Goal: Task Accomplishment & Management: Complete application form

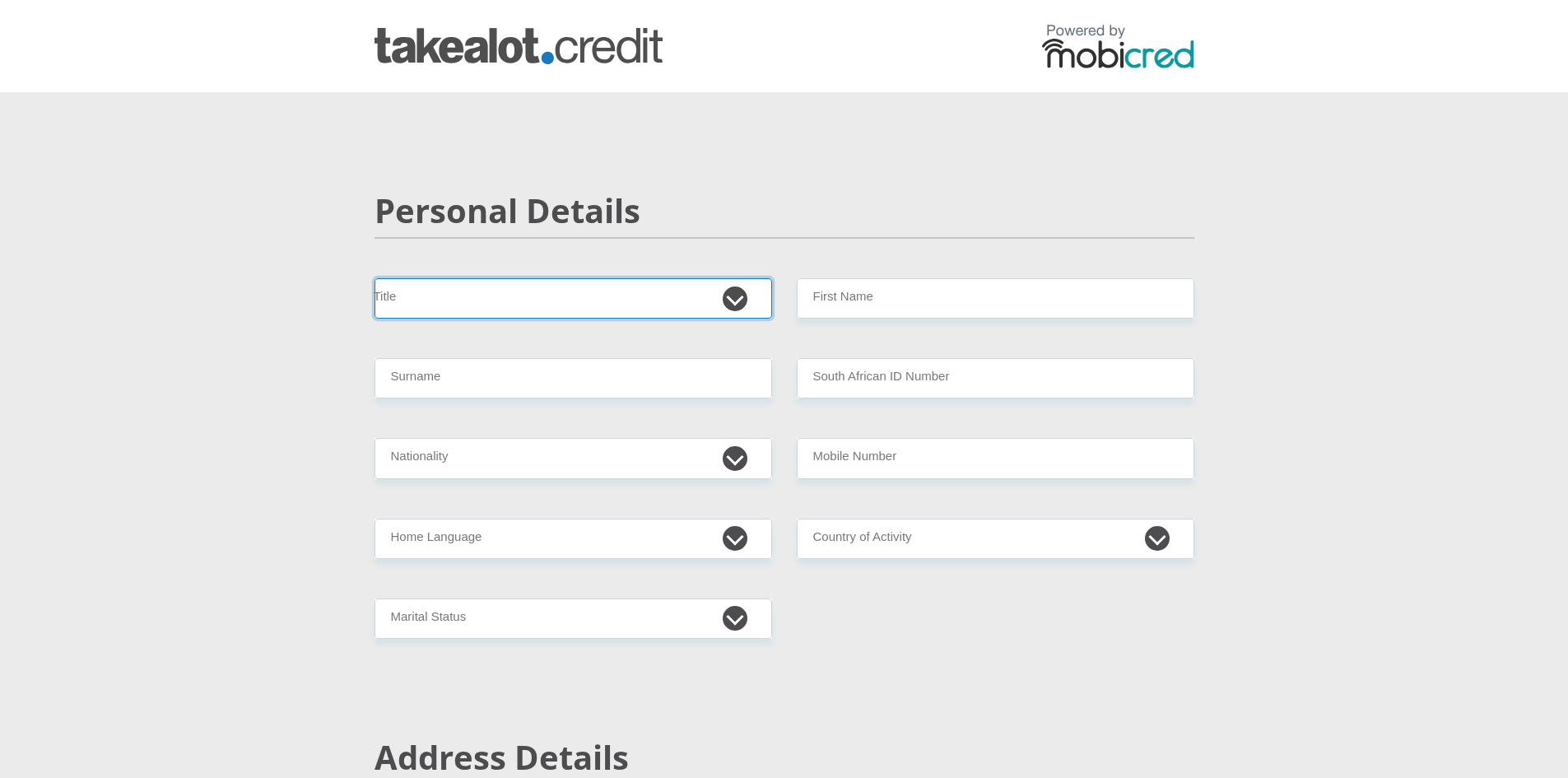
click at [534, 302] on select "Mr Ms Mrs Dr Other" at bounding box center [574, 298] width 397 height 41
select select "Ms"
click at [375, 278] on select "Mr Ms Mrs Dr Other" at bounding box center [574, 298] width 397 height 41
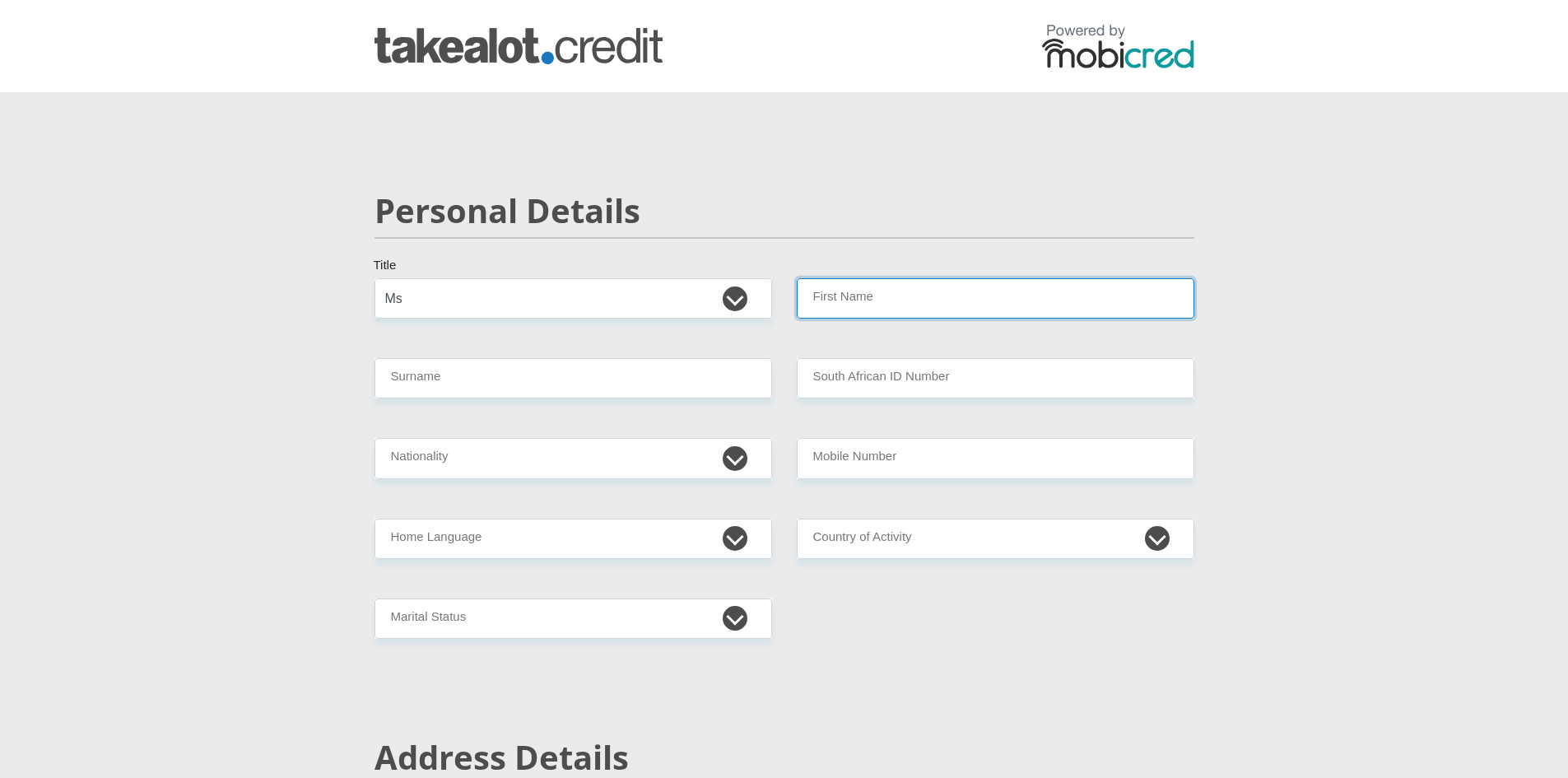
click at [850, 296] on input "First Name" at bounding box center [996, 298] width 397 height 41
type input "LEEANN"
type input "DUTOIT"
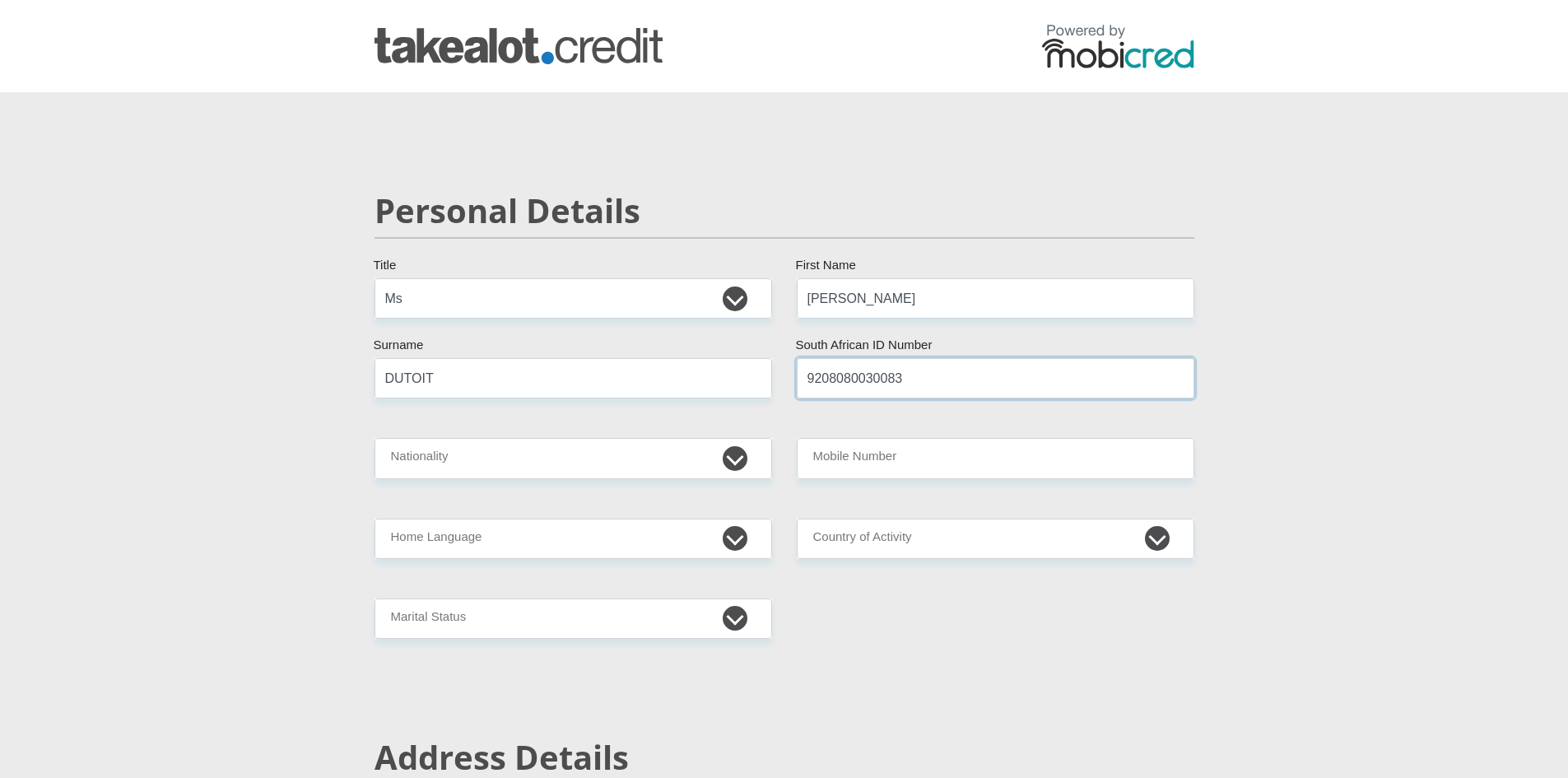
type input "9208080030083"
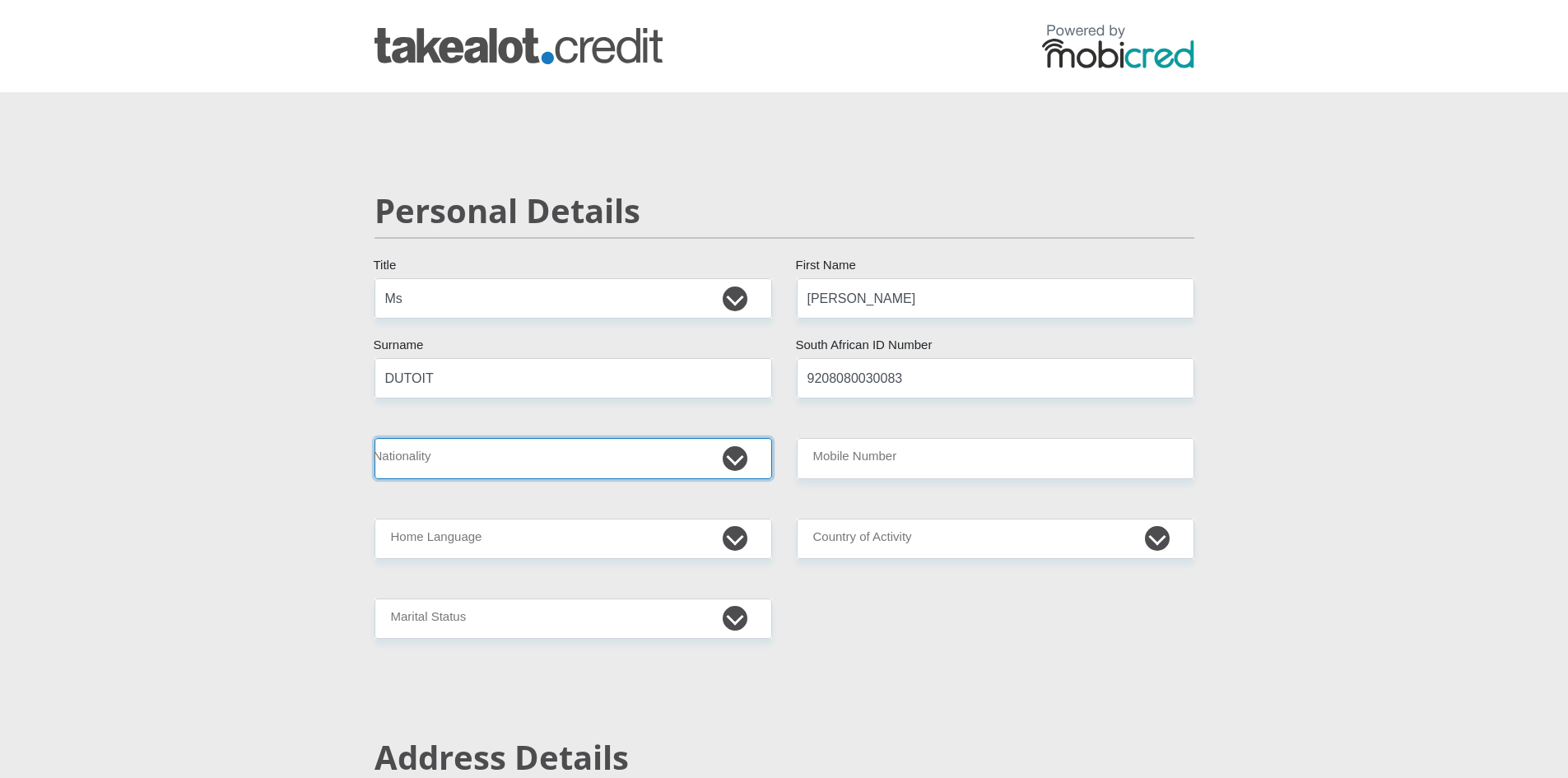
click at [724, 456] on select "South Africa Afghanistan Aland Islands Albania Algeria America Samoa American V…" at bounding box center [574, 458] width 397 height 41
select select "ZAF"
click at [375, 438] on select "South Africa Afghanistan Aland Islands Albania Algeria America Samoa American V…" at bounding box center [574, 458] width 397 height 41
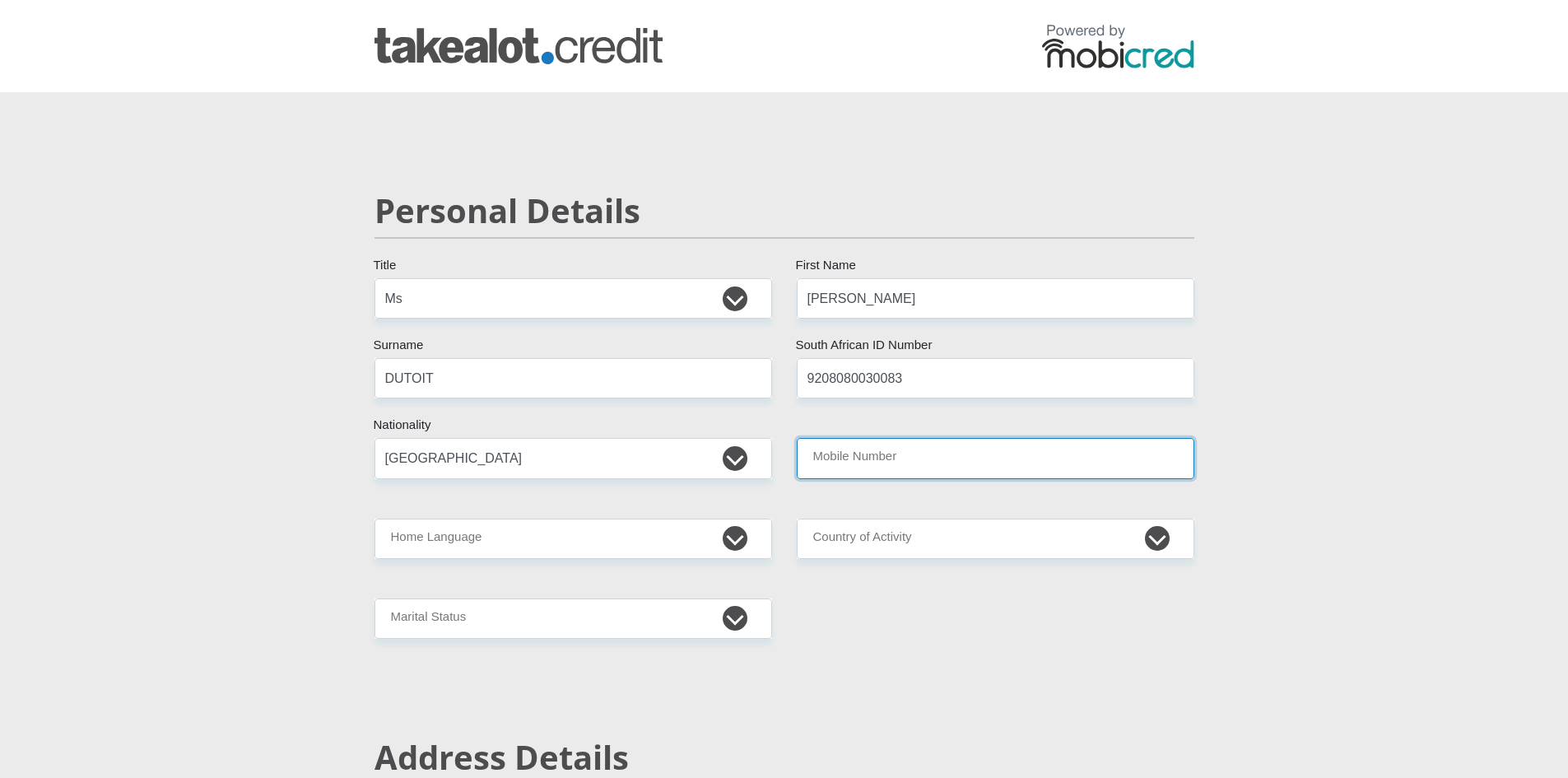
click at [972, 459] on input "Mobile Number" at bounding box center [996, 458] width 397 height 41
type input "0736708240"
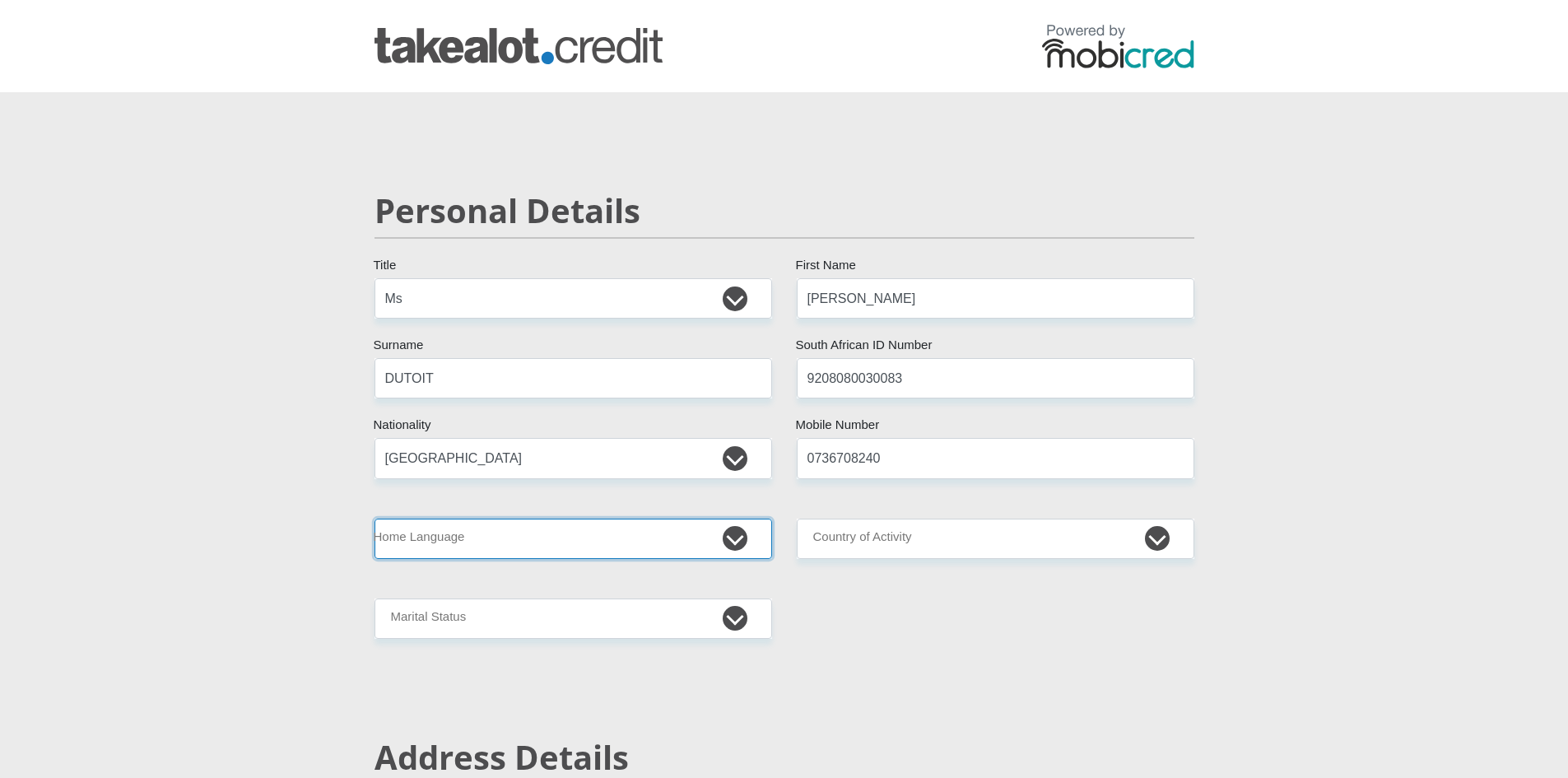
click at [629, 545] on select "Afrikaans English Sepedi South Ndebele Southern Sotho Swati Tsonga Tswana Venda…" at bounding box center [574, 539] width 397 height 41
select select "afr"
click at [375, 519] on select "Afrikaans English Sepedi South Ndebele Southern Sotho Swati Tsonga Tswana Venda…" at bounding box center [574, 539] width 397 height 41
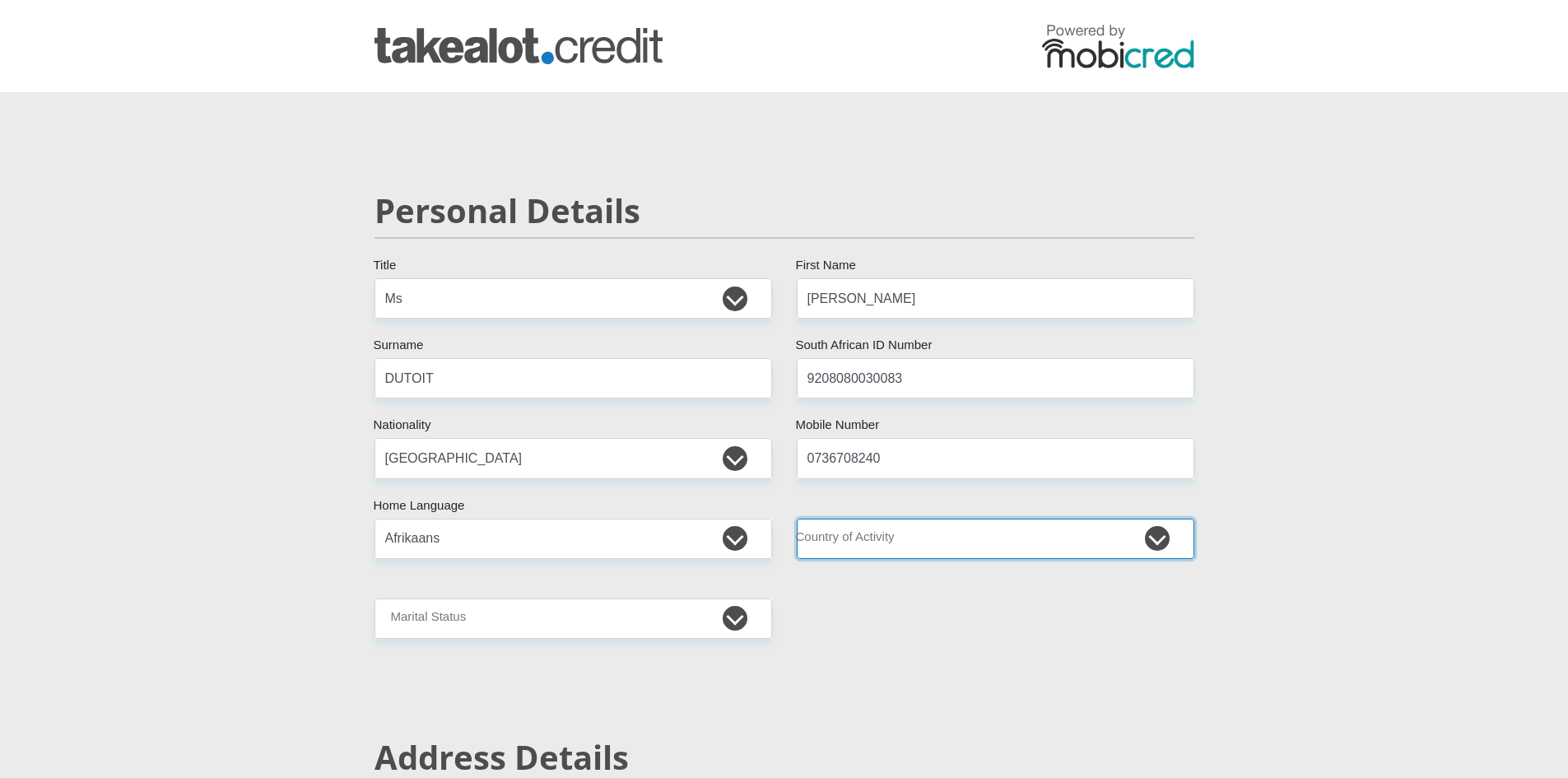
click at [967, 547] on select "South Africa Afghanistan Aland Islands Albania Algeria America Samoa American V…" at bounding box center [996, 539] width 397 height 41
select select "ZAF"
click at [797, 519] on select "South Africa Afghanistan Aland Islands Albania Algeria America Samoa American V…" at bounding box center [996, 539] width 397 height 41
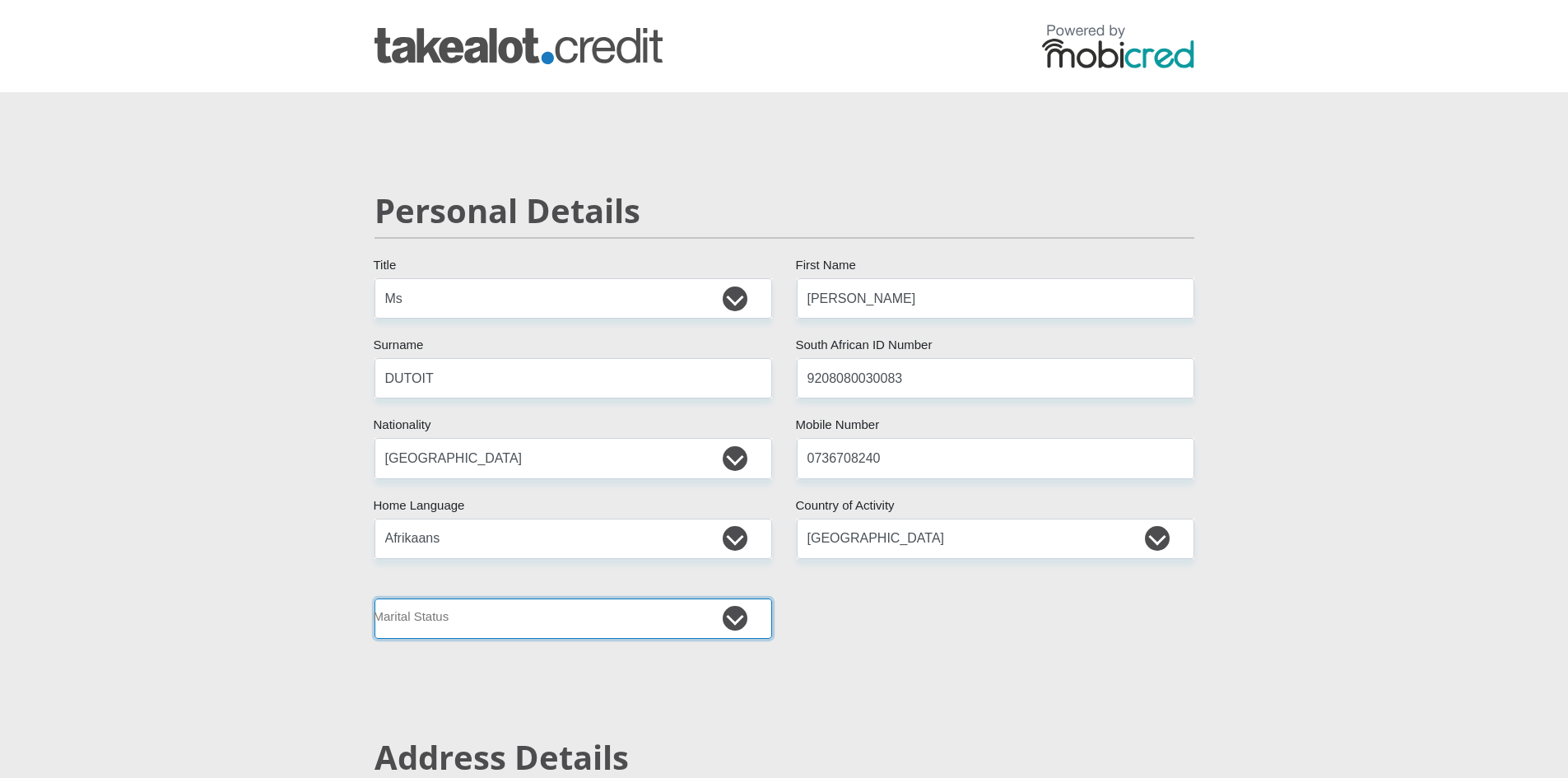
click at [627, 630] on select "Married ANC Single Divorced Widowed Married COP or Customary Law" at bounding box center [574, 618] width 397 height 41
select select "2"
click at [375, 598] on select "Married ANC Single Divorced Widowed Married COP or Customary Law" at bounding box center [574, 618] width 397 height 41
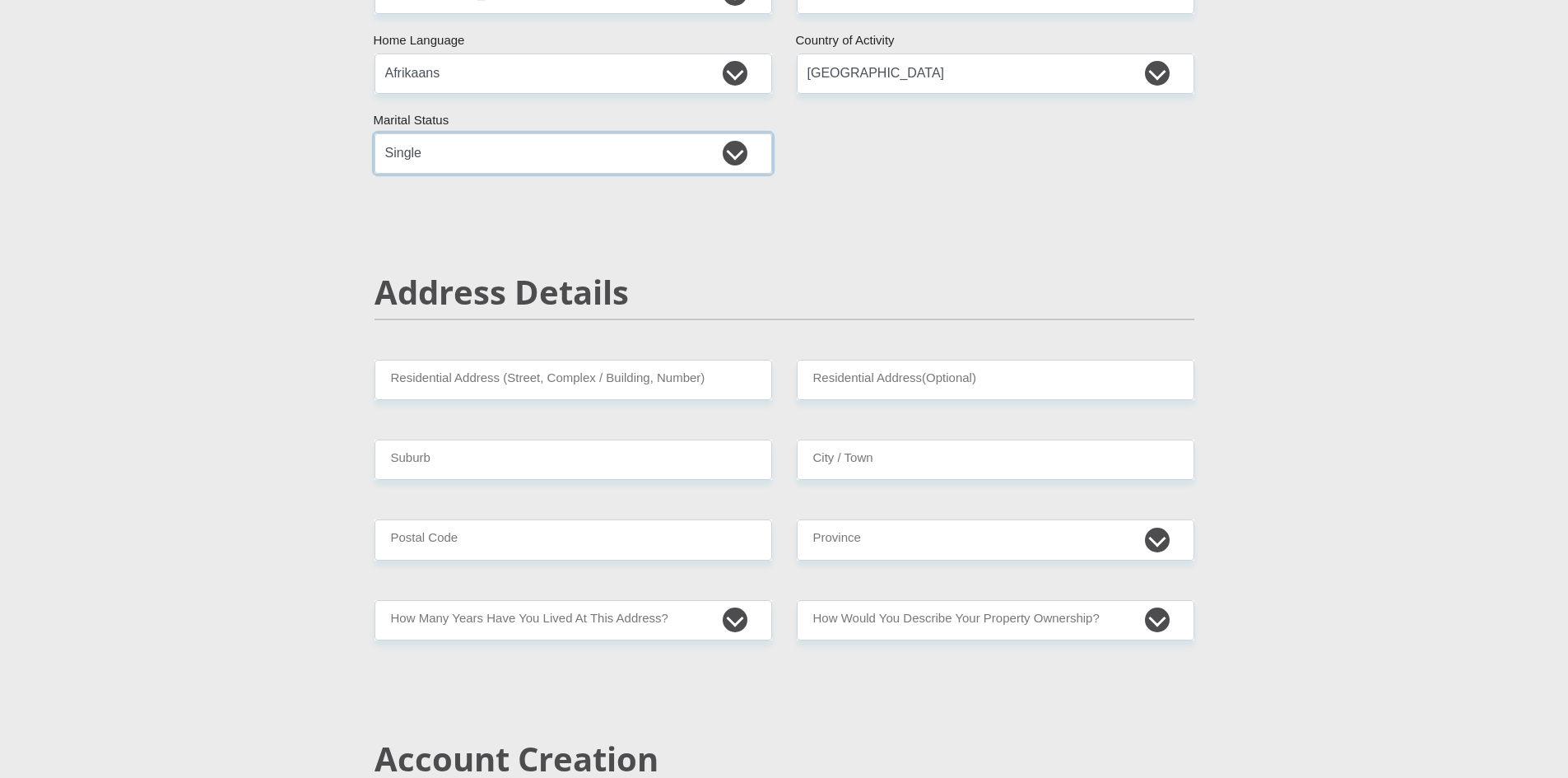
scroll to position [494, 0]
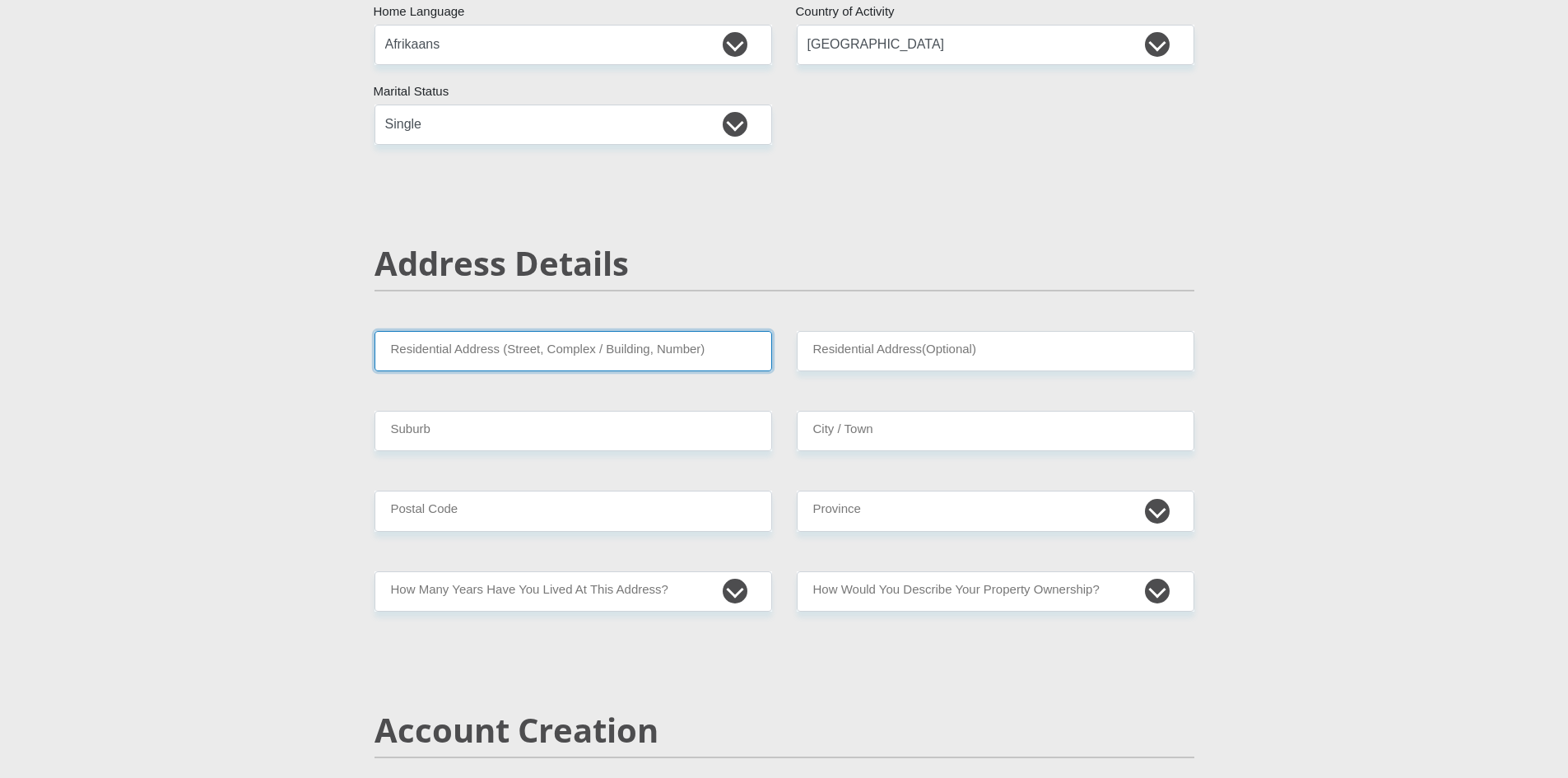
click at [443, 351] on input "Residential Address (Street, Complex / Building, Number)" at bounding box center [574, 351] width 397 height 41
type input "CRYSTAL SPRINGS COMPLEX"
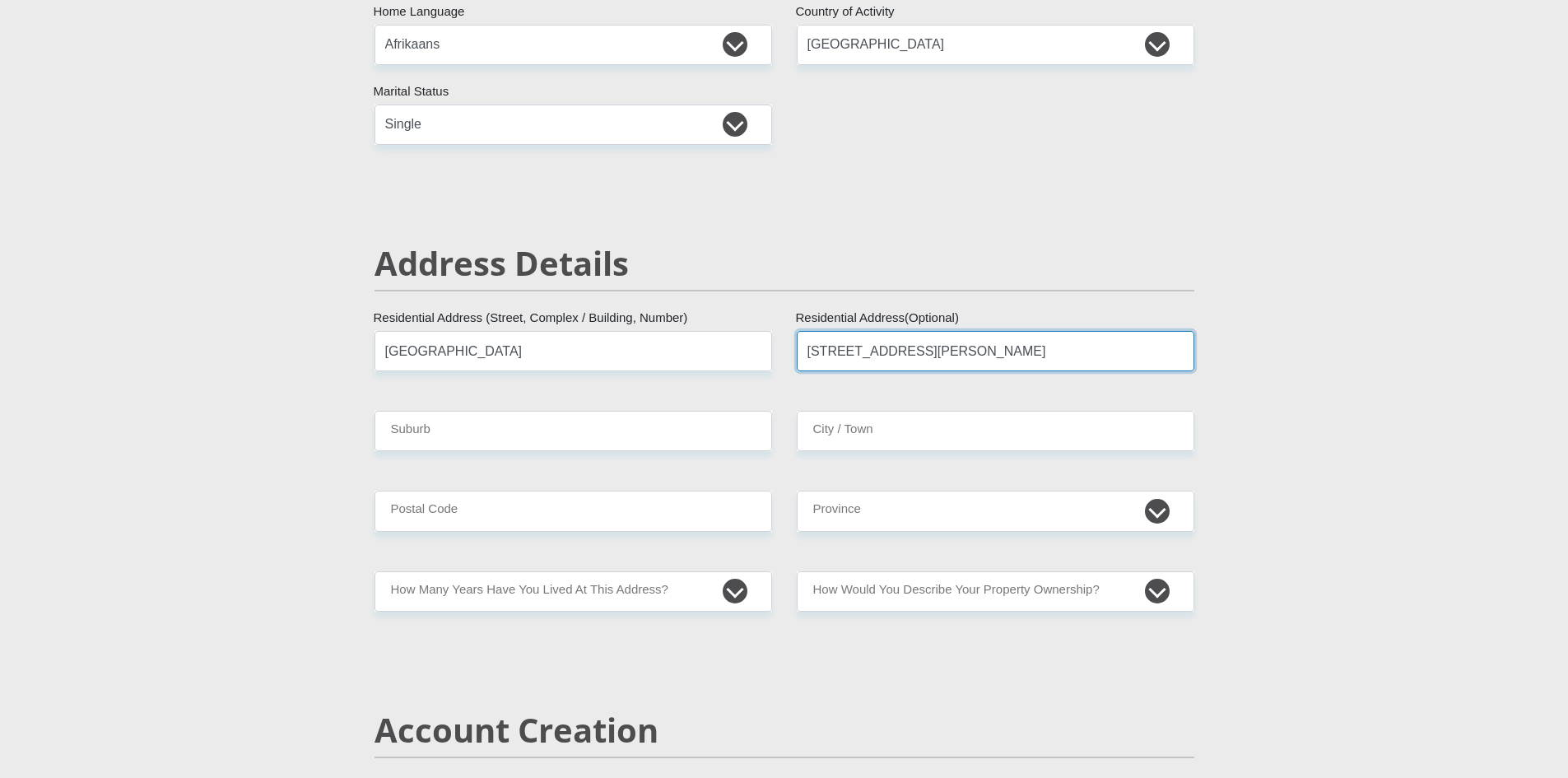
type input "71 CHARLES DE GAULLE CRESCENT"
type input "HIGHVELD"
type input "PRETORIA"
type input "0157"
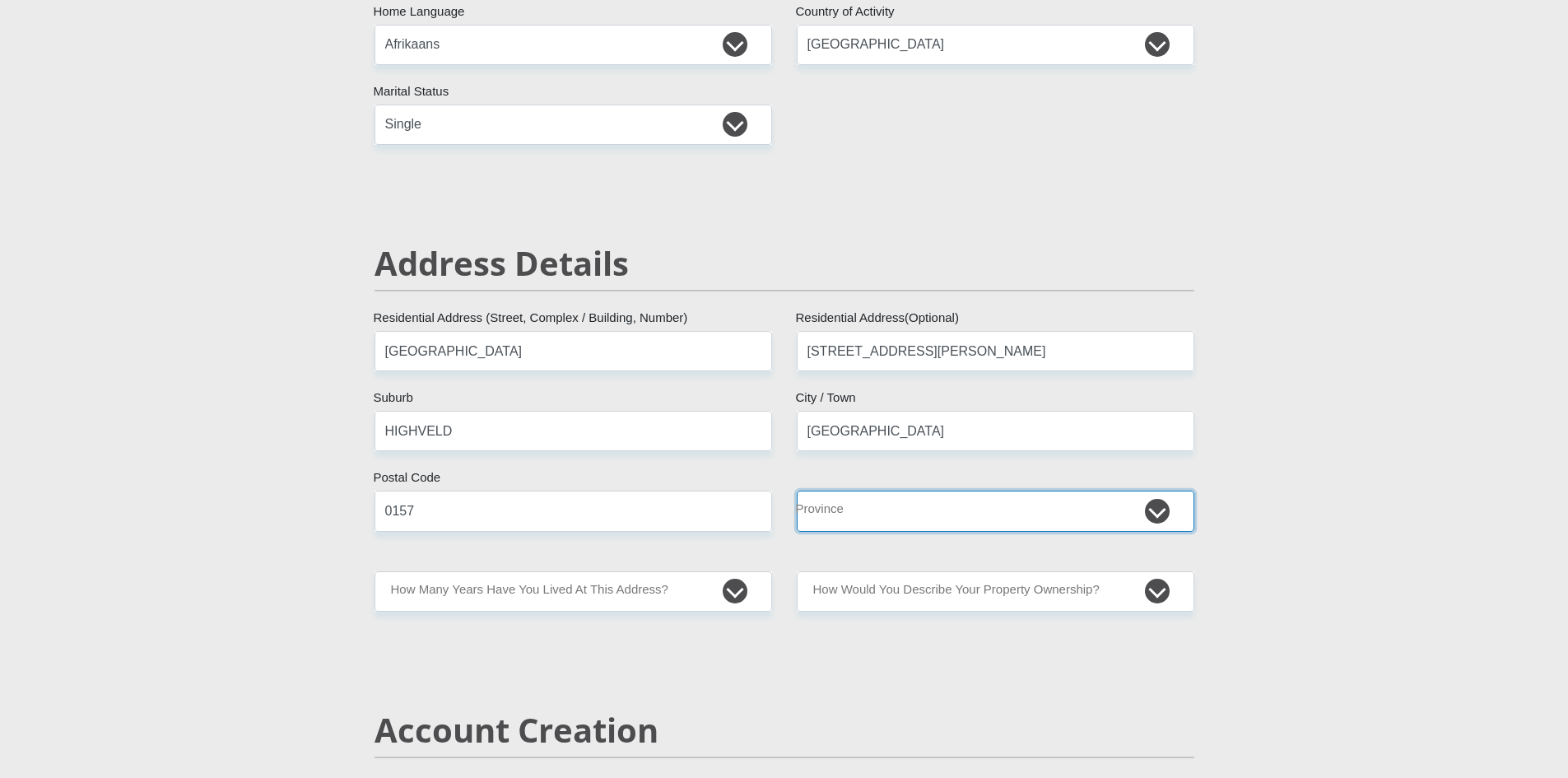
select select "Gauteng"
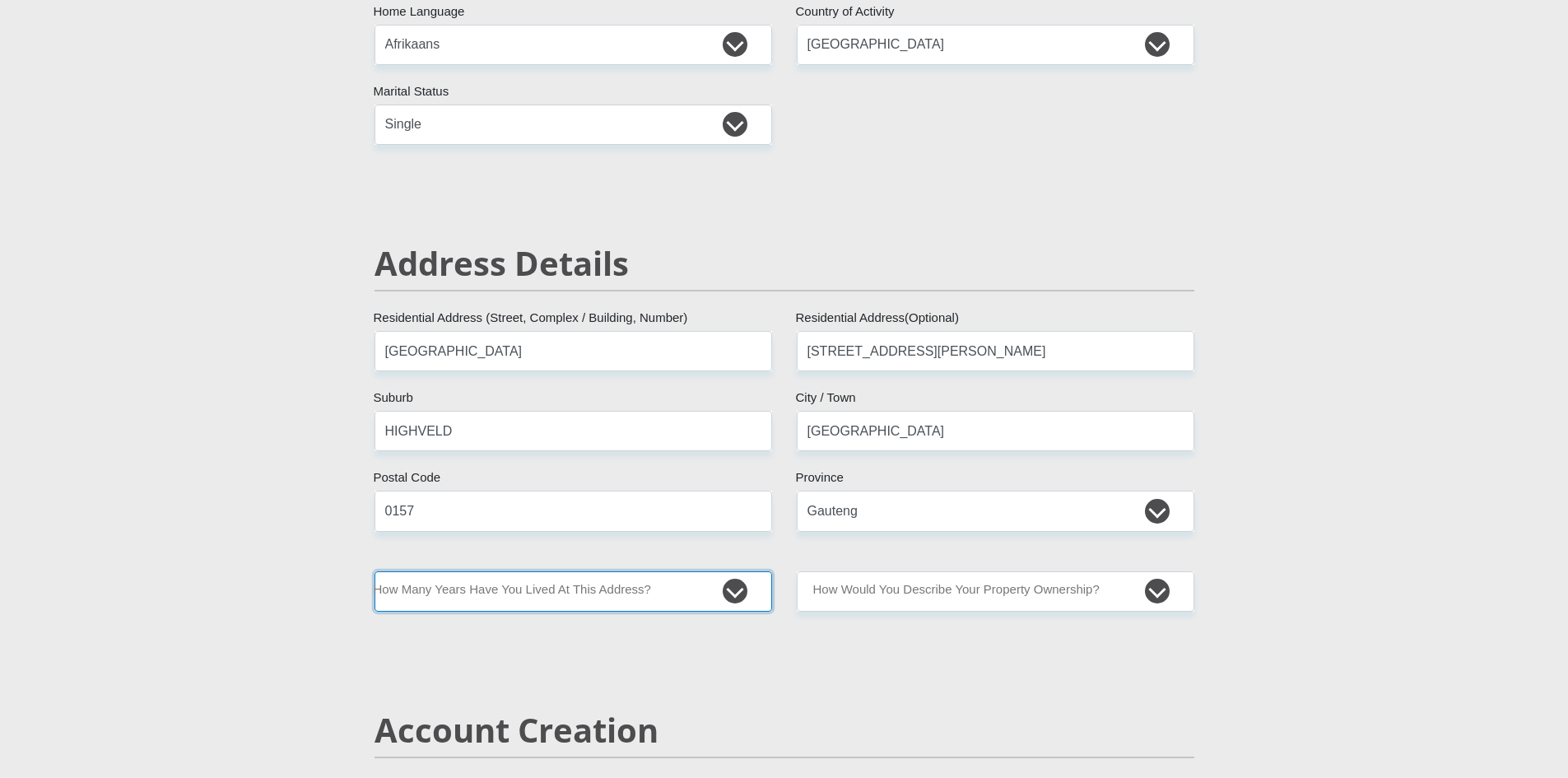
click at [737, 587] on select "less than 1 year 1-3 years 3-5 years 5+ years" at bounding box center [574, 591] width 397 height 41
select select "2"
click at [375, 571] on select "less than 1 year 1-3 years 3-5 years 5+ years" at bounding box center [574, 591] width 397 height 41
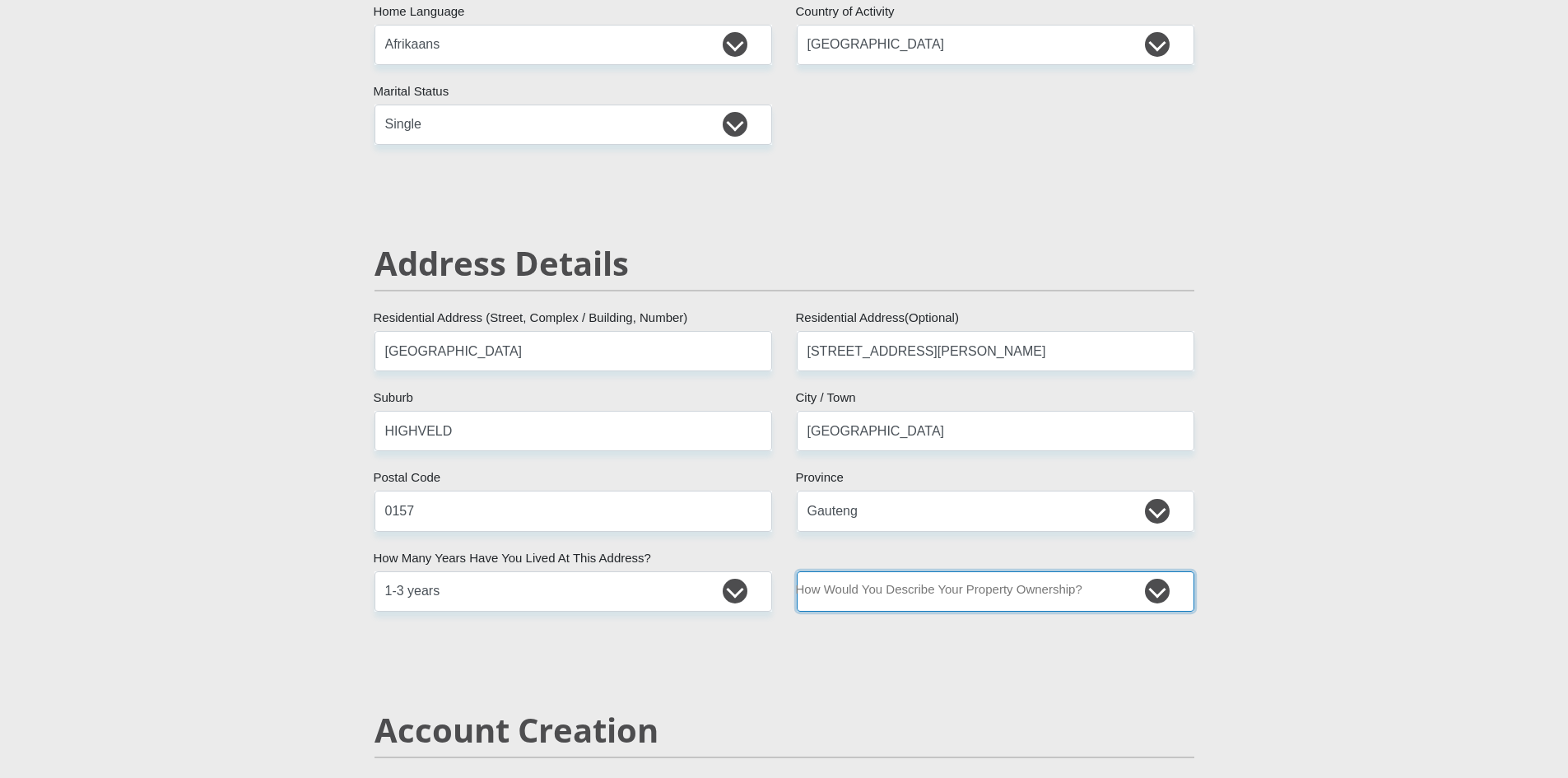
click at [895, 596] on select "Owned Rented Family Owned Company Dwelling" at bounding box center [996, 591] width 397 height 41
select select "Rented"
click at [797, 571] on select "Owned Rented Family Owned Company Dwelling" at bounding box center [996, 591] width 397 height 41
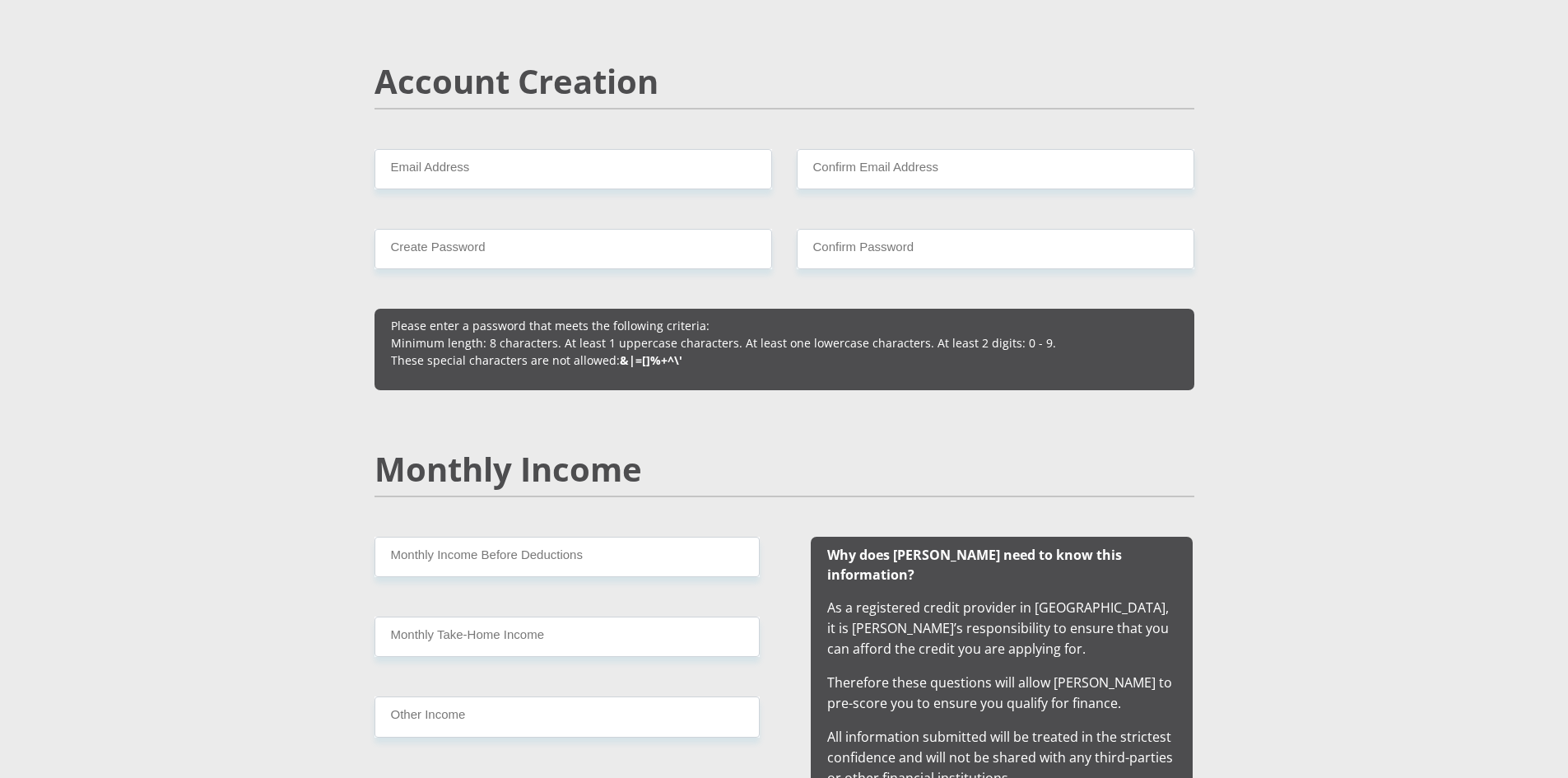
scroll to position [1152, 0]
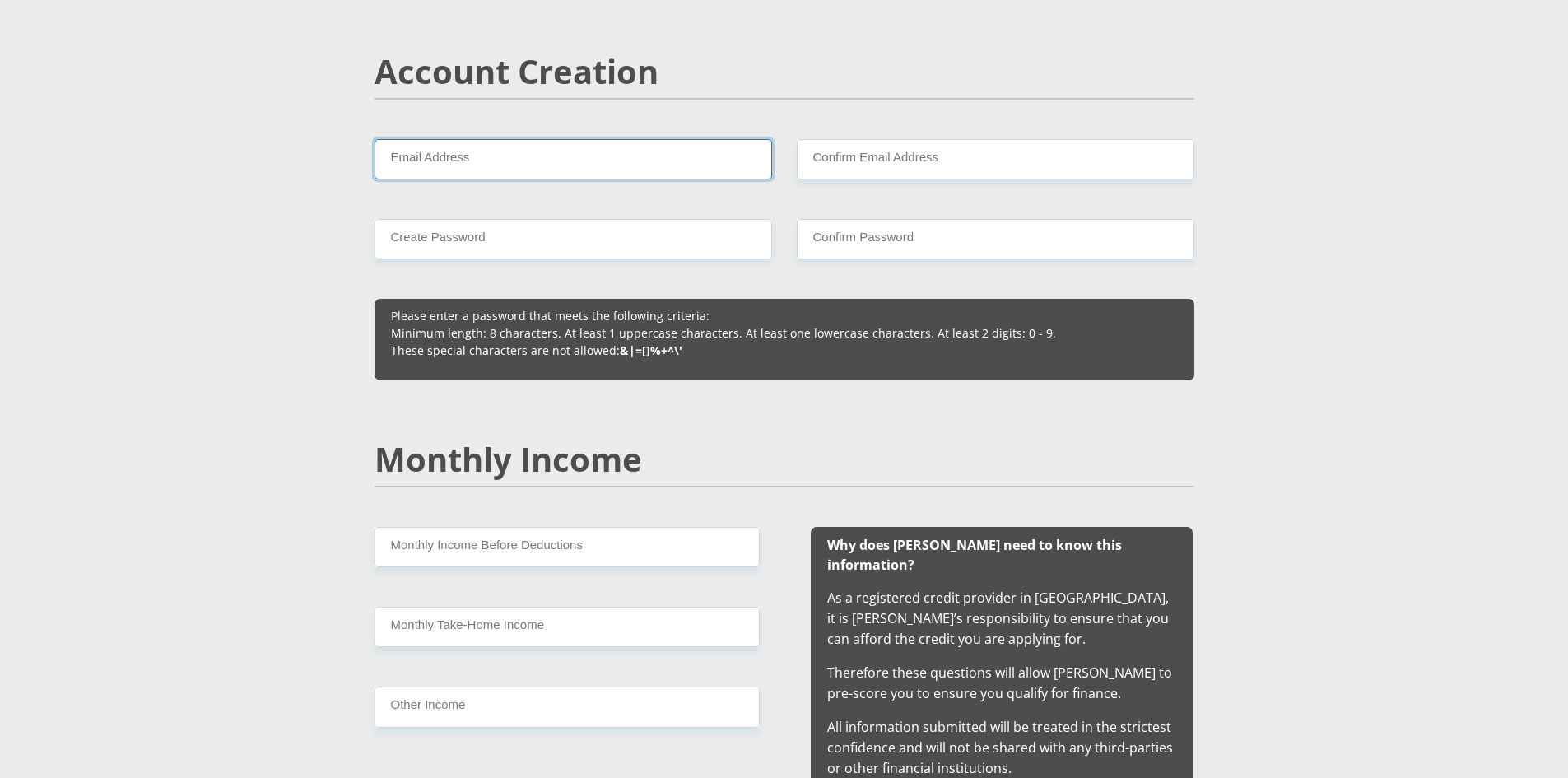
click at [440, 157] on input "Email Address" at bounding box center [574, 159] width 397 height 41
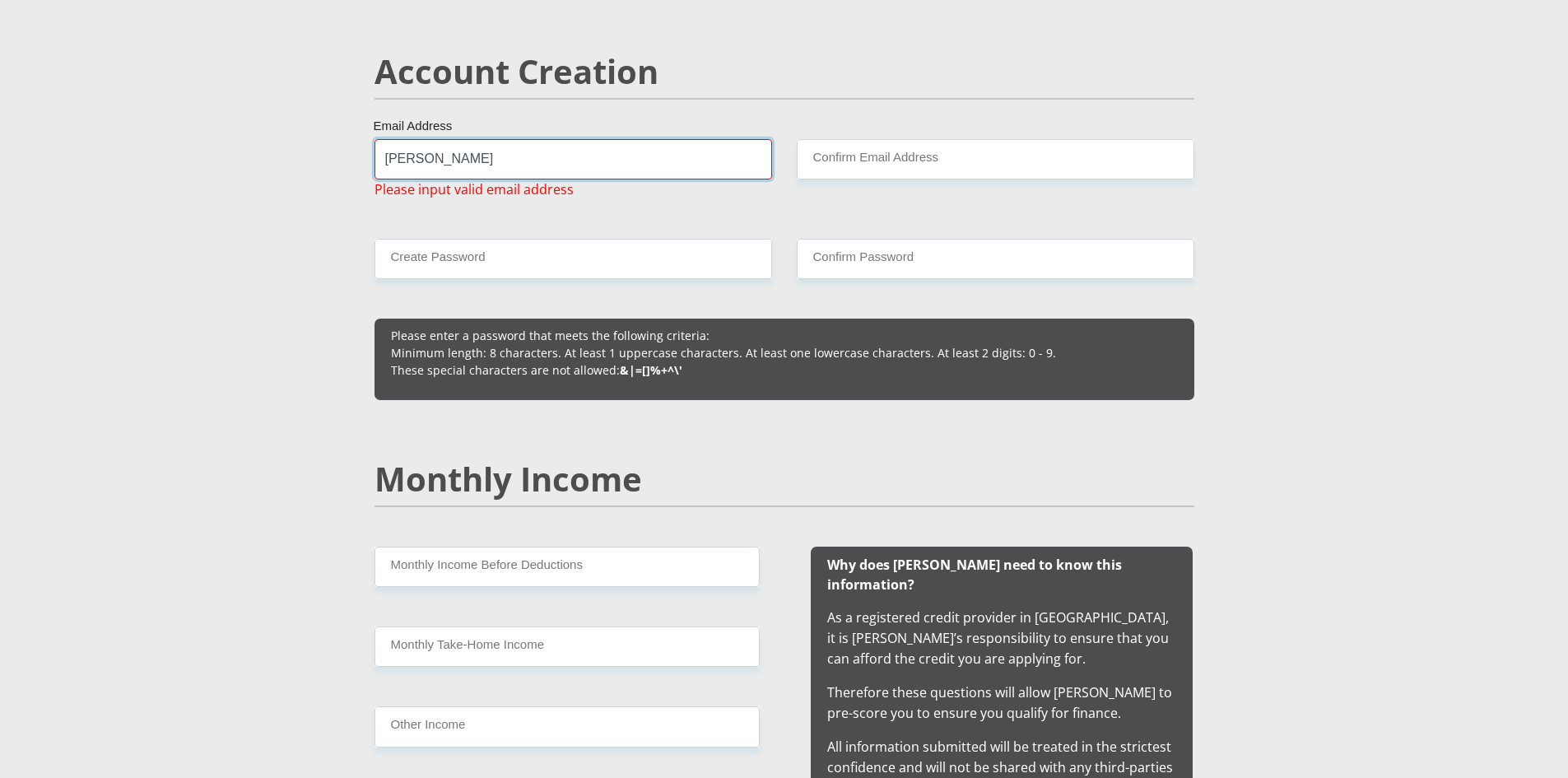
type input "leeanndutoit1@gmail.com"
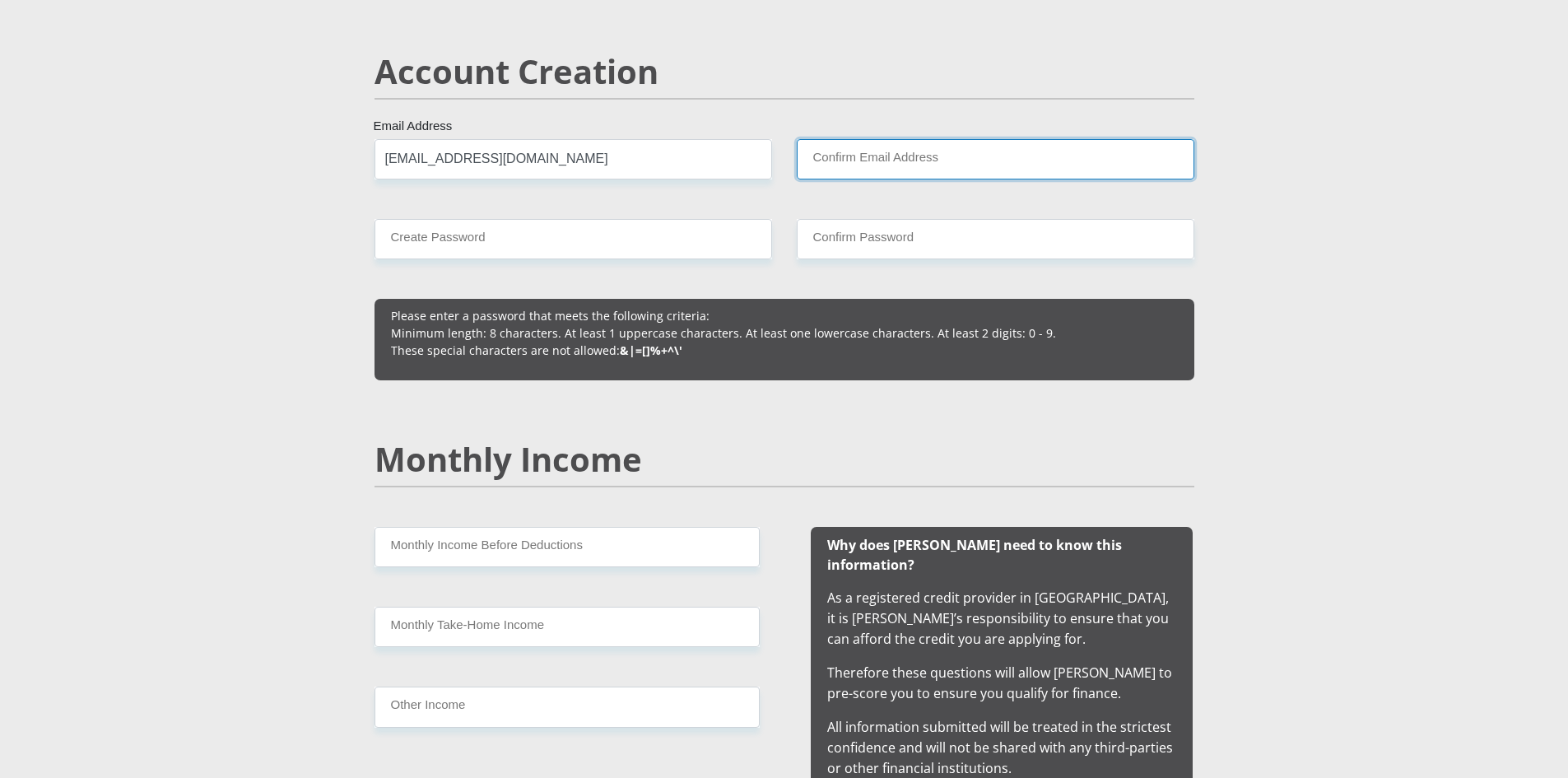
click at [856, 145] on input "Confirm Email Address" at bounding box center [996, 159] width 397 height 41
type input "leeanndutoit1@gmail.com"
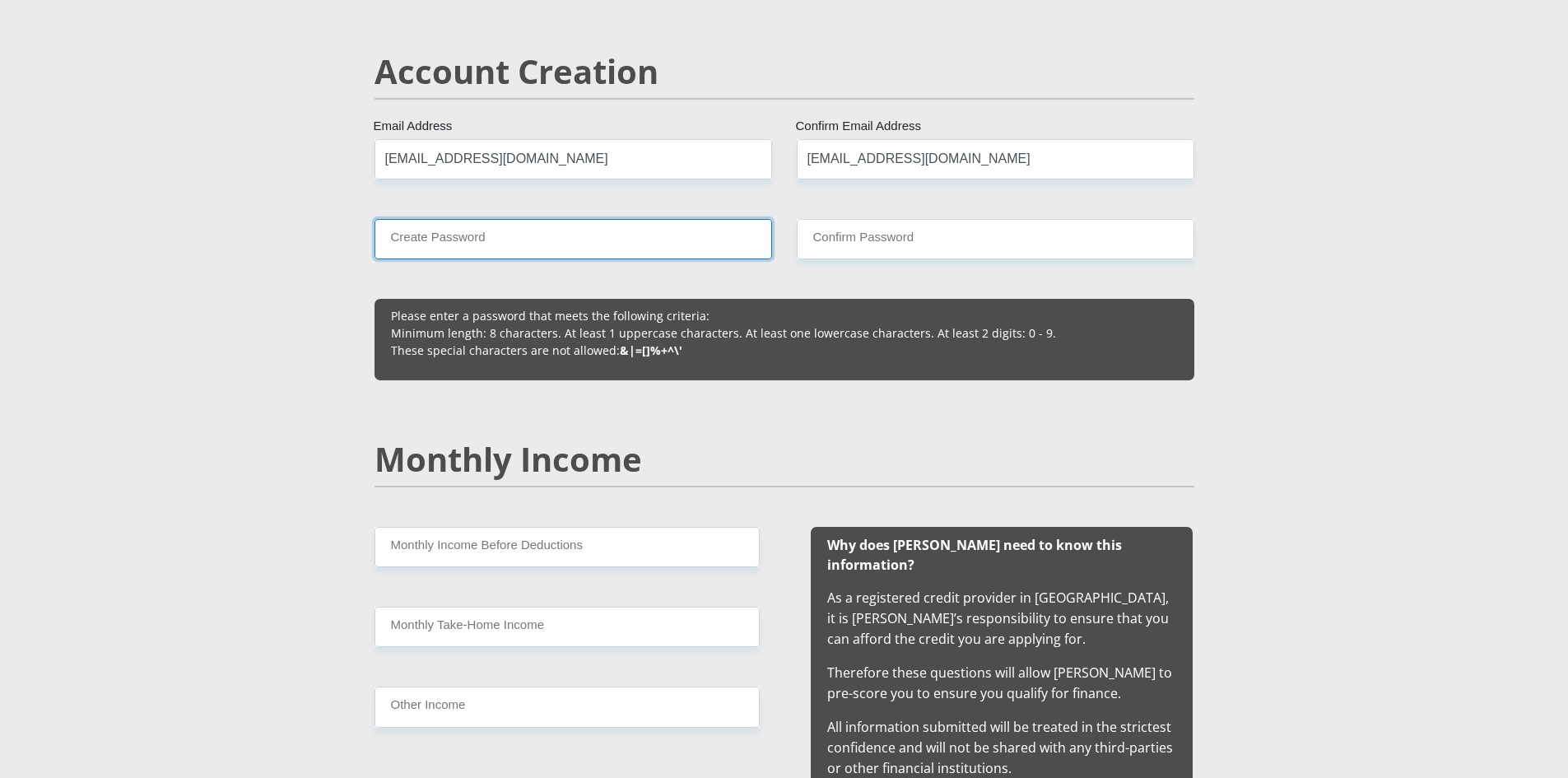
click at [622, 230] on input "Create Password" at bounding box center [574, 239] width 397 height 41
type input "Kelvin!2019"
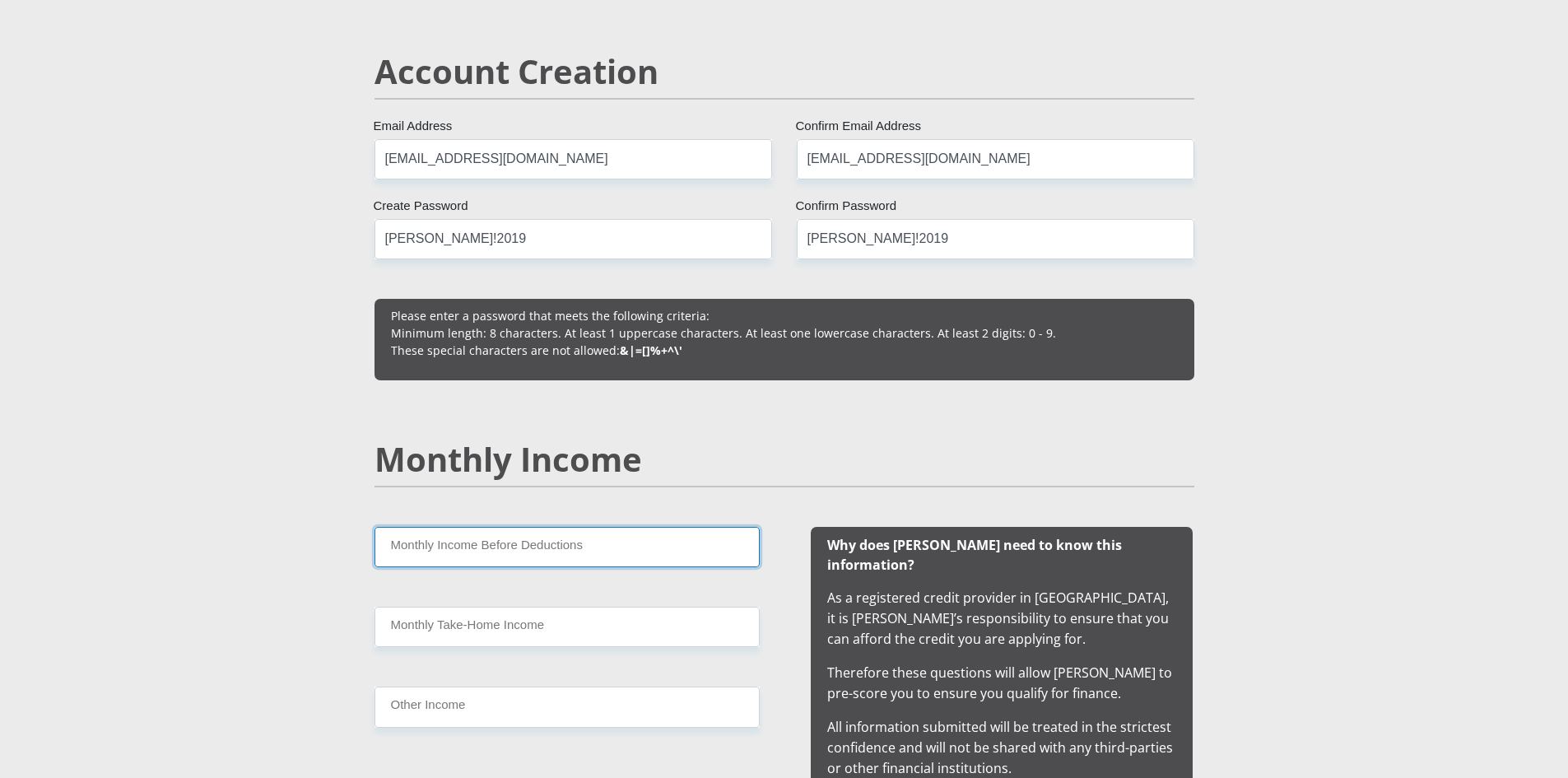
click at [489, 544] on input "Monthly Income Before Deductions" at bounding box center [567, 547] width 385 height 41
type input "30390"
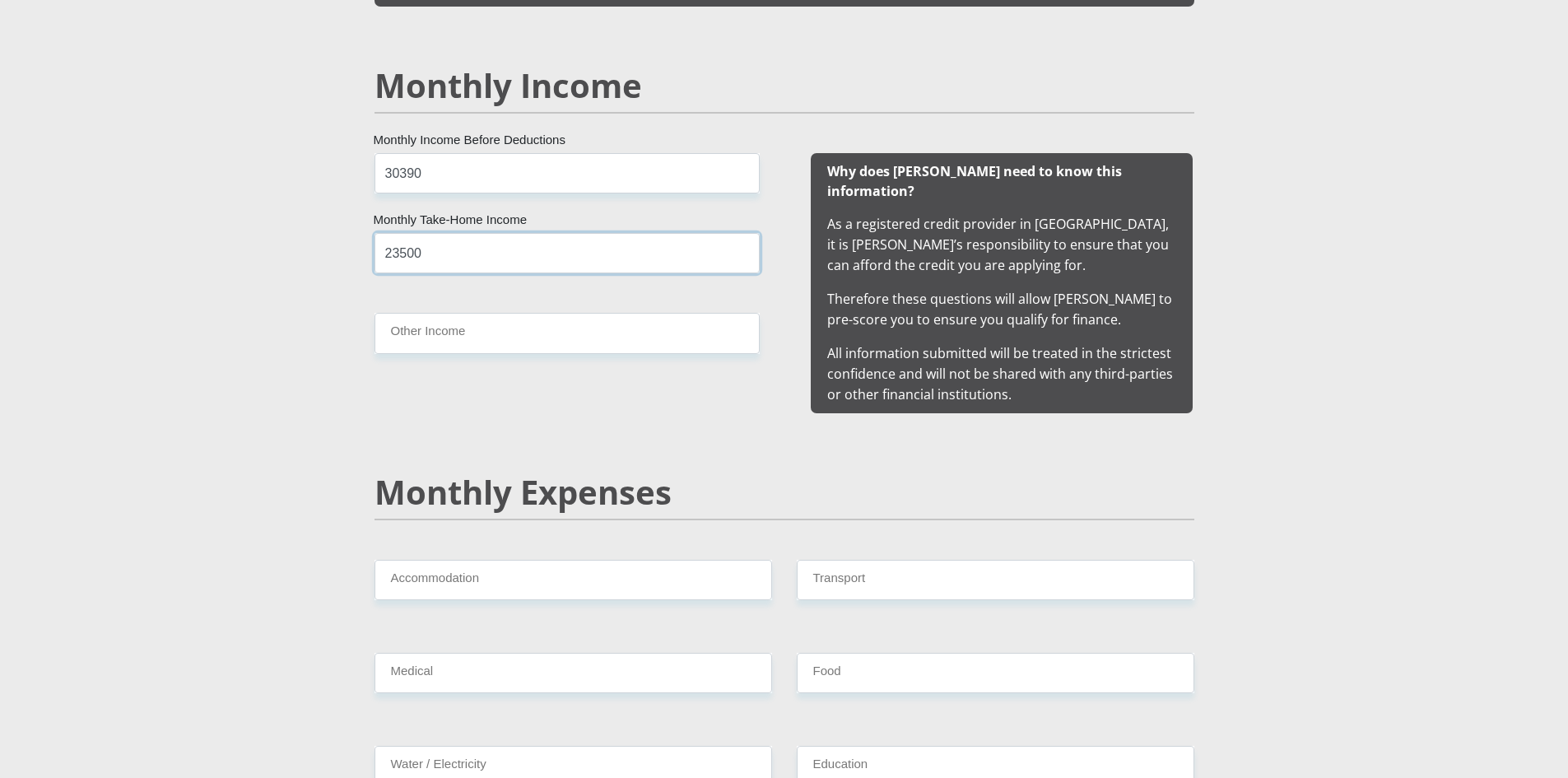
scroll to position [1481, 0]
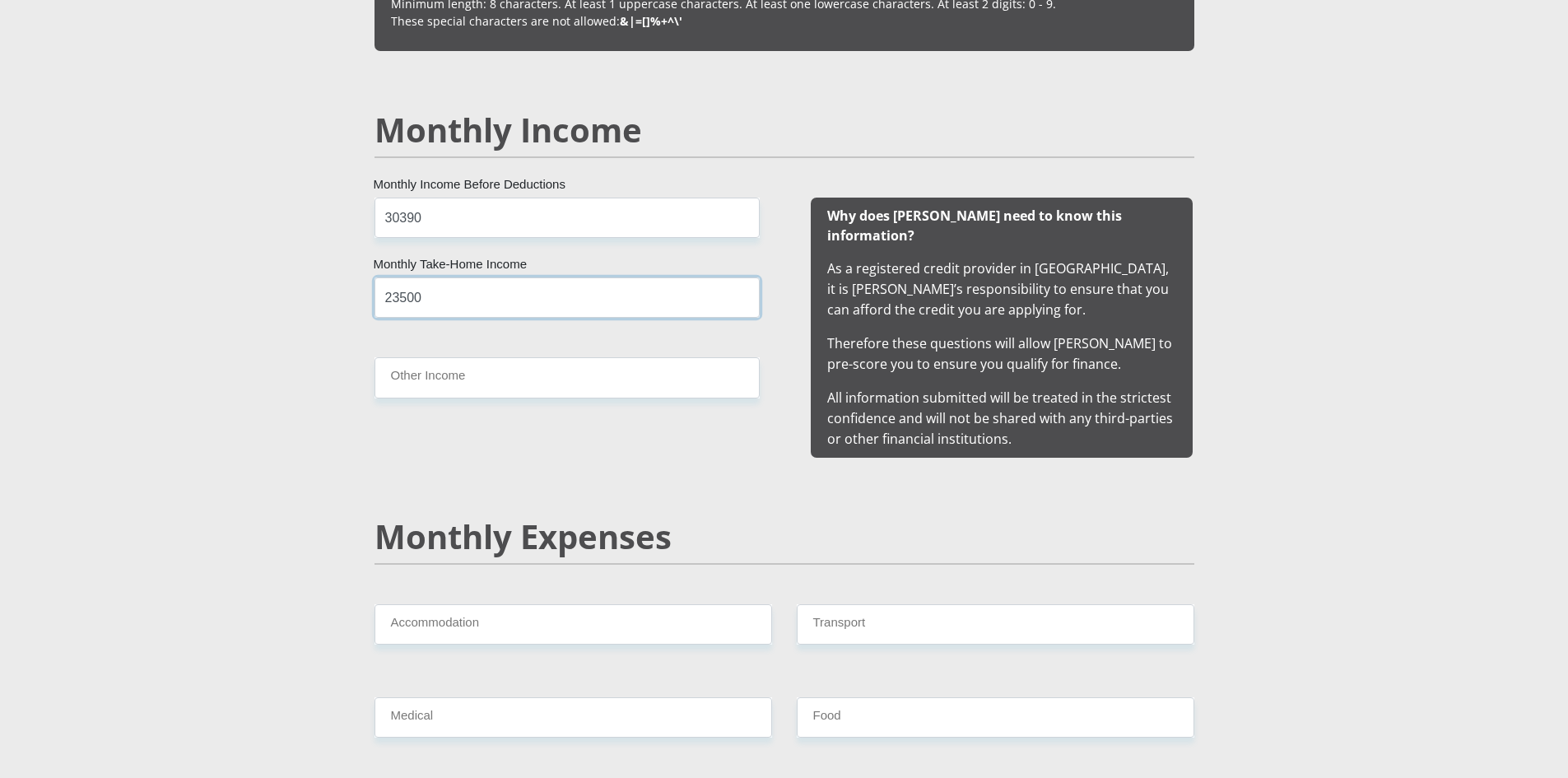
type input "23500"
click at [499, 604] on input "Accommodation" at bounding box center [574, 624] width 397 height 41
type input "6500"
type input "4500"
type input "500"
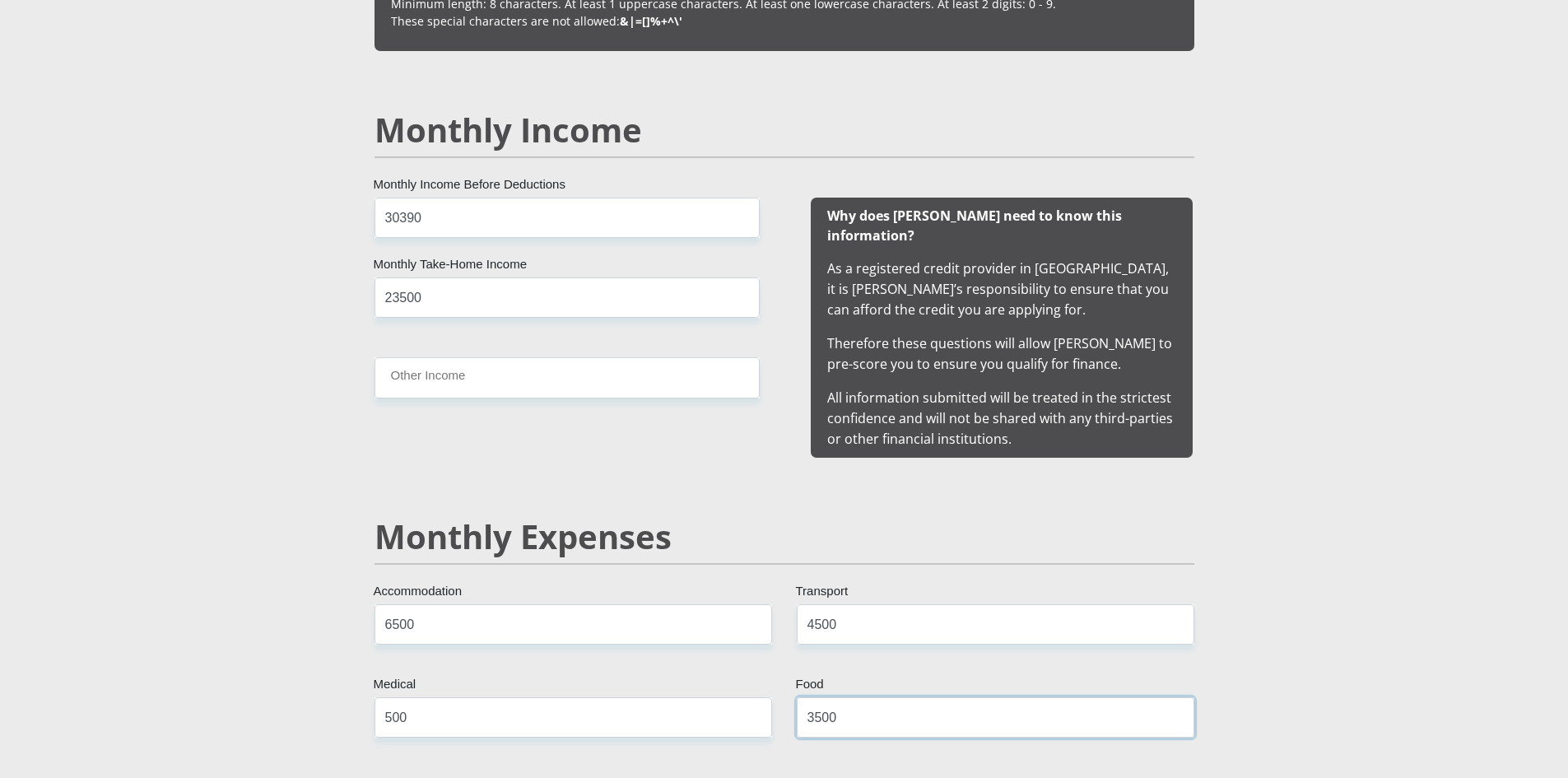
type input "3500"
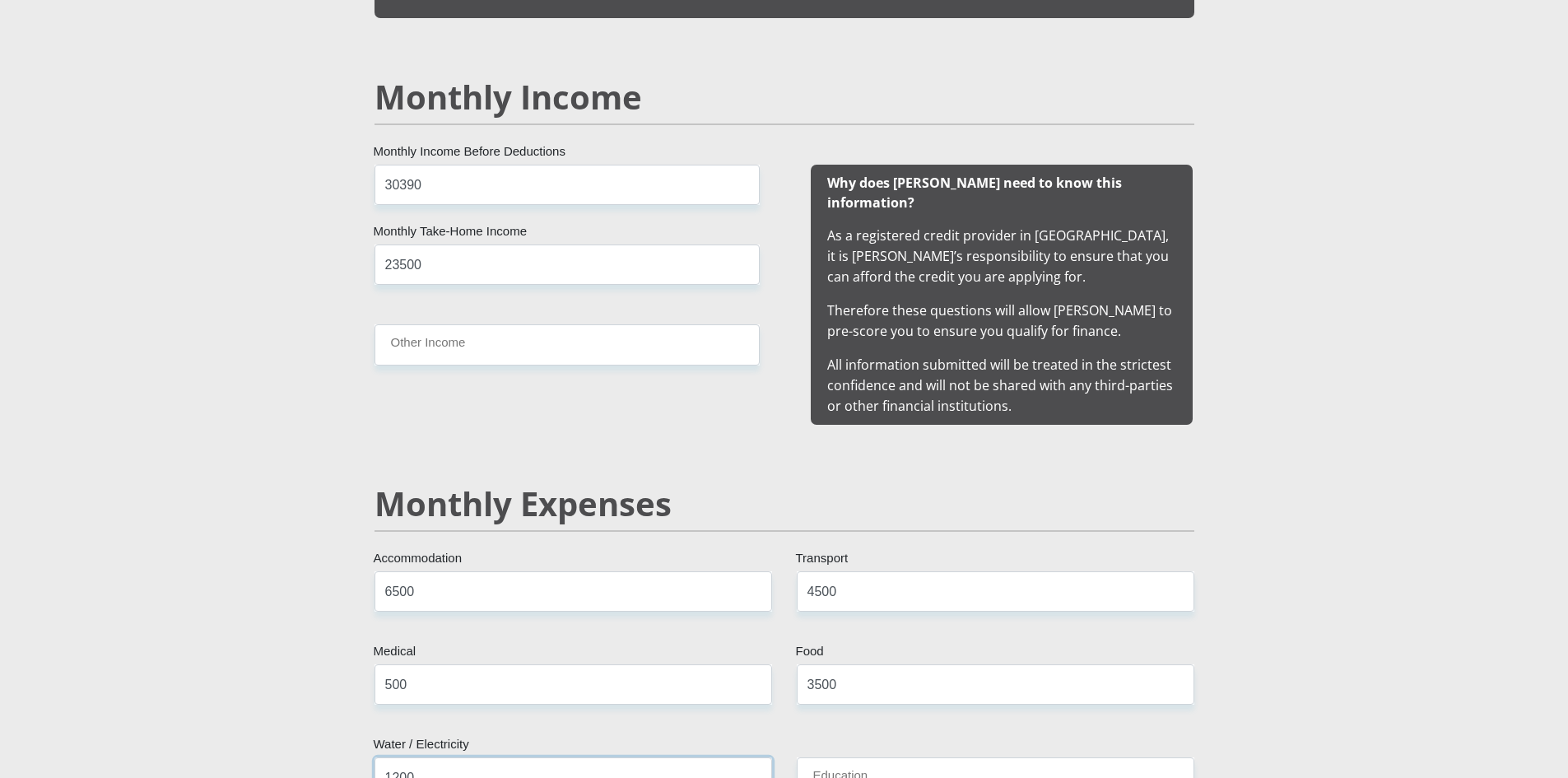
type input "1200"
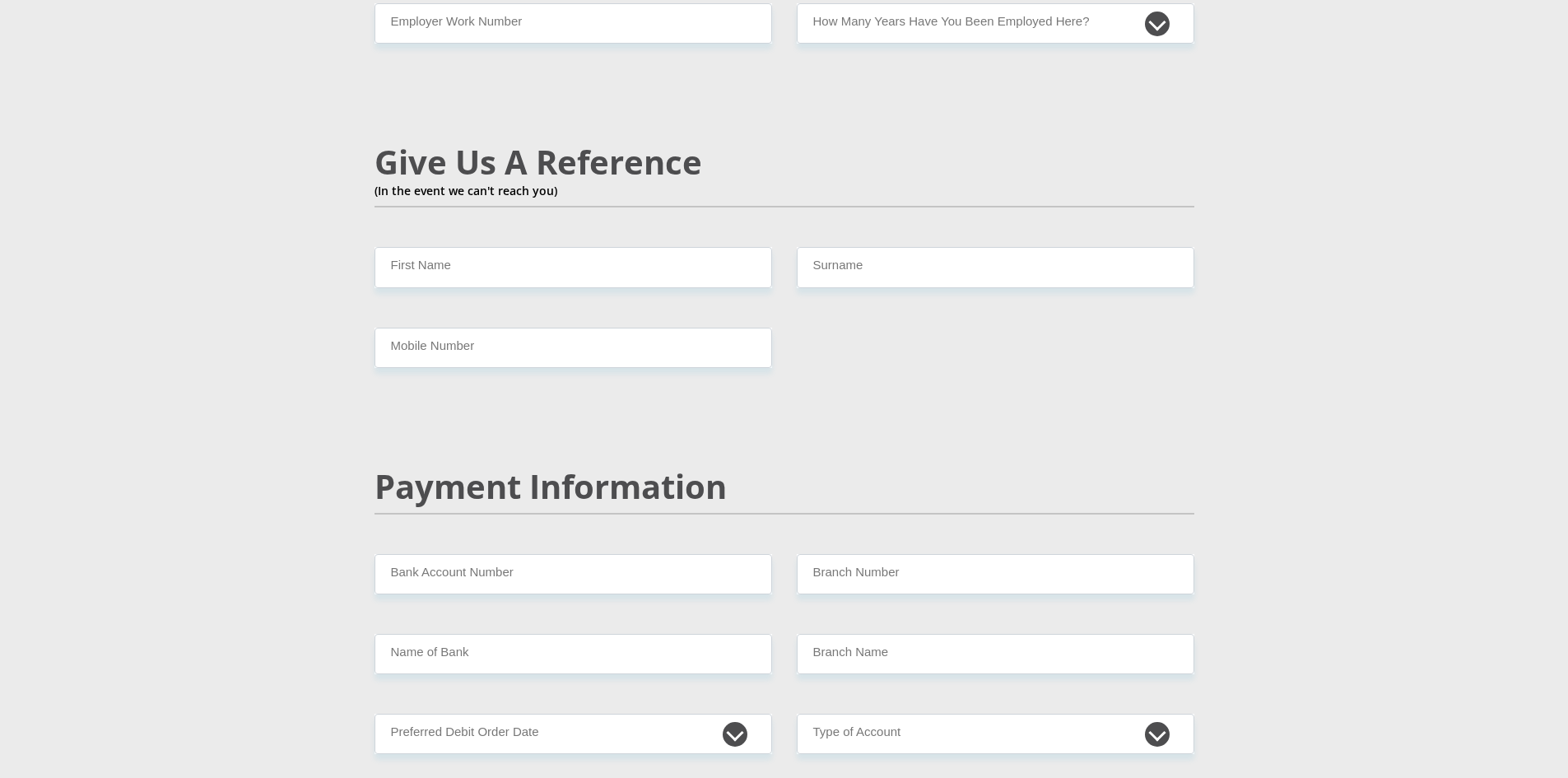
scroll to position [2120, 0]
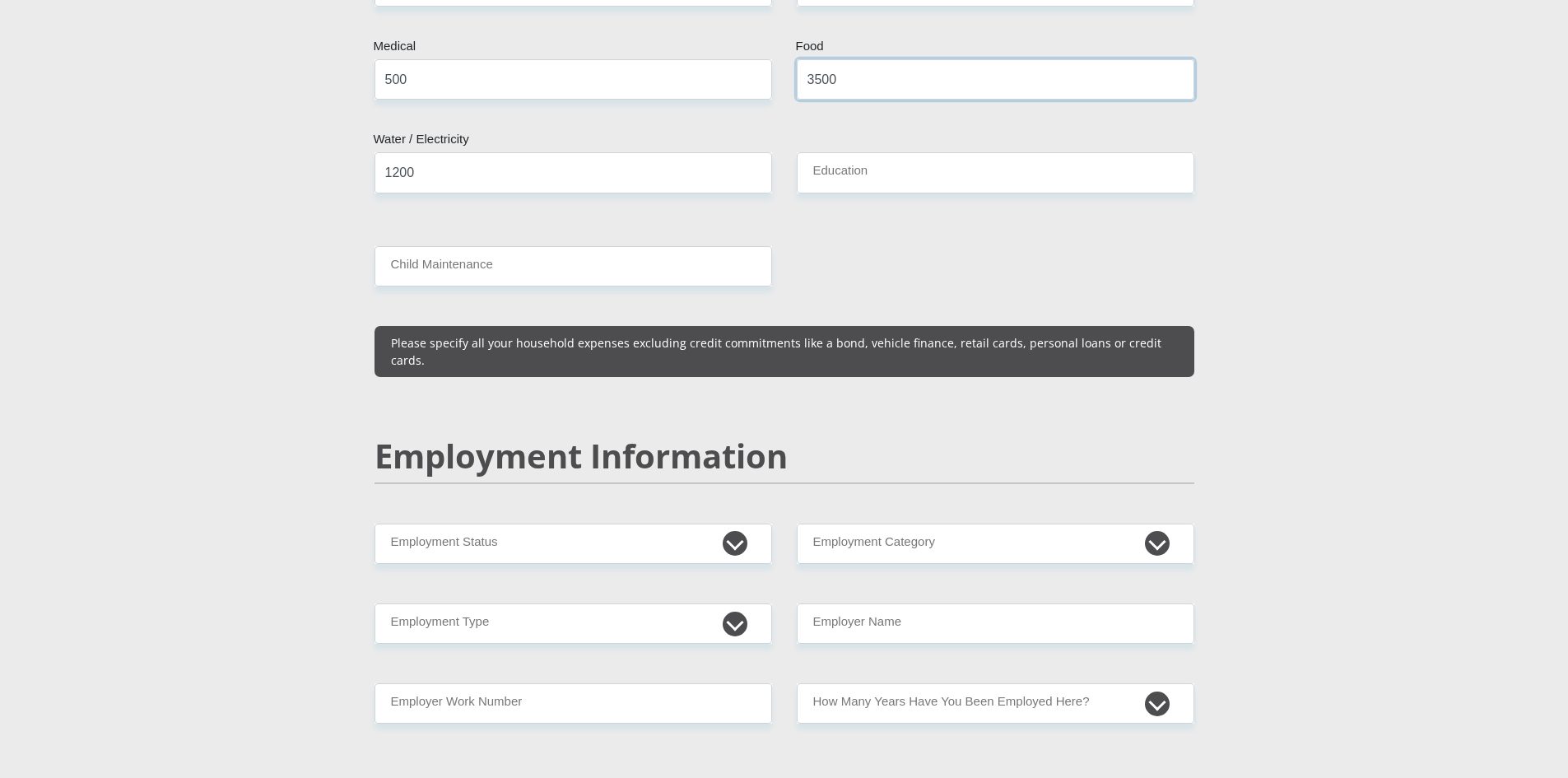
click at [814, 59] on input "3500" at bounding box center [996, 79] width 397 height 41
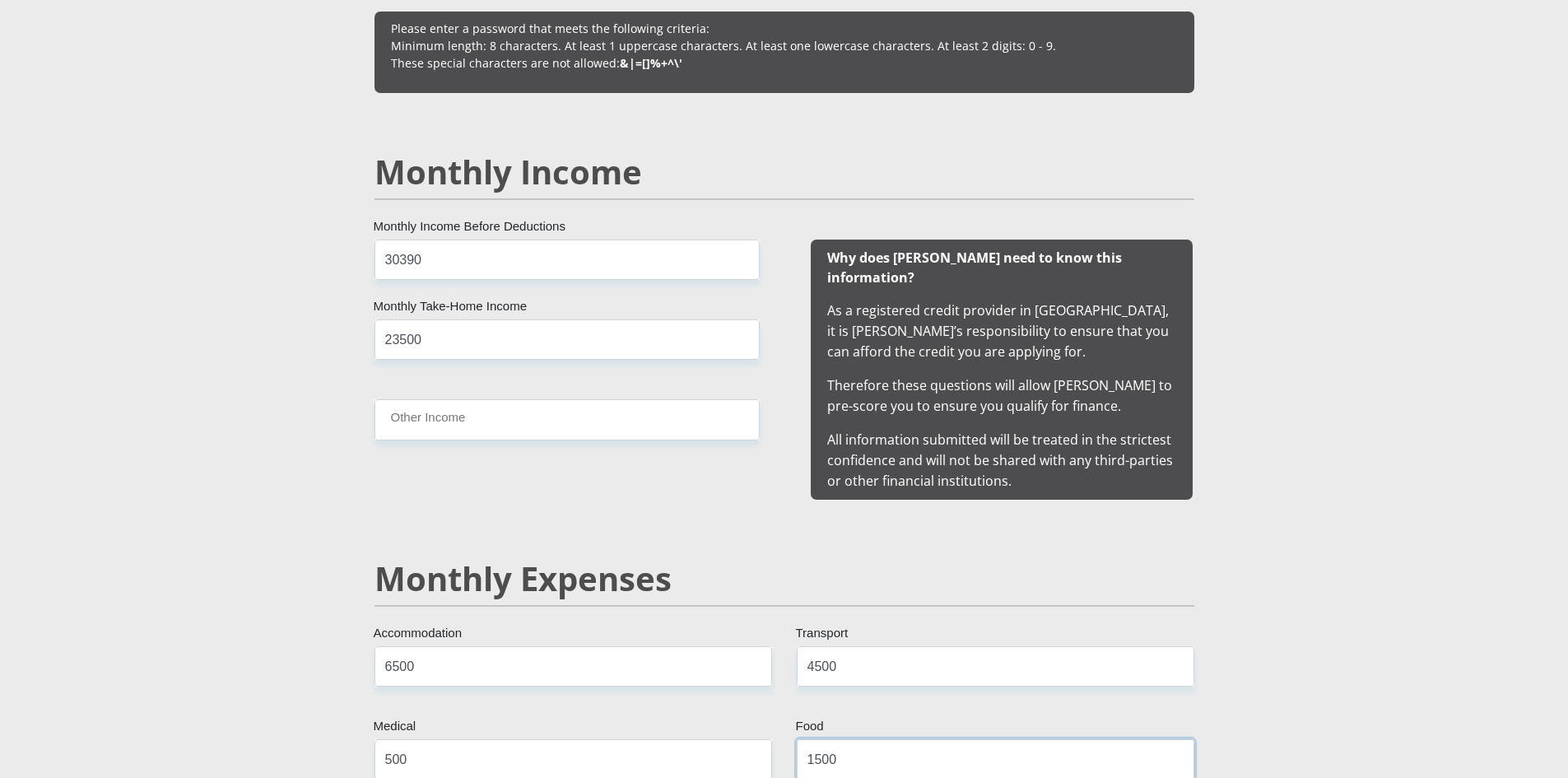
type input "1500"
click at [813, 651] on input "4500" at bounding box center [996, 666] width 397 height 41
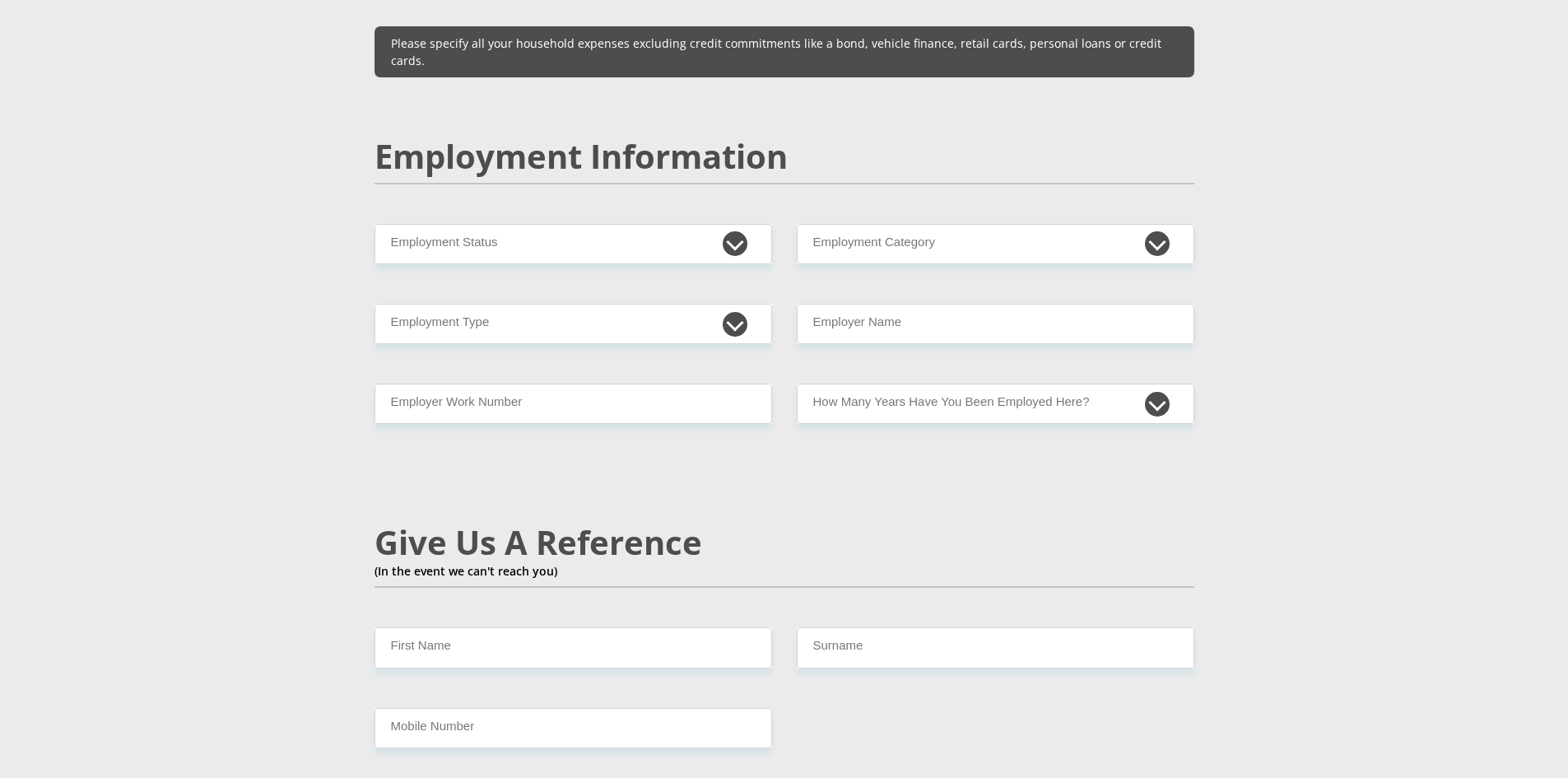
scroll to position [2427, 0]
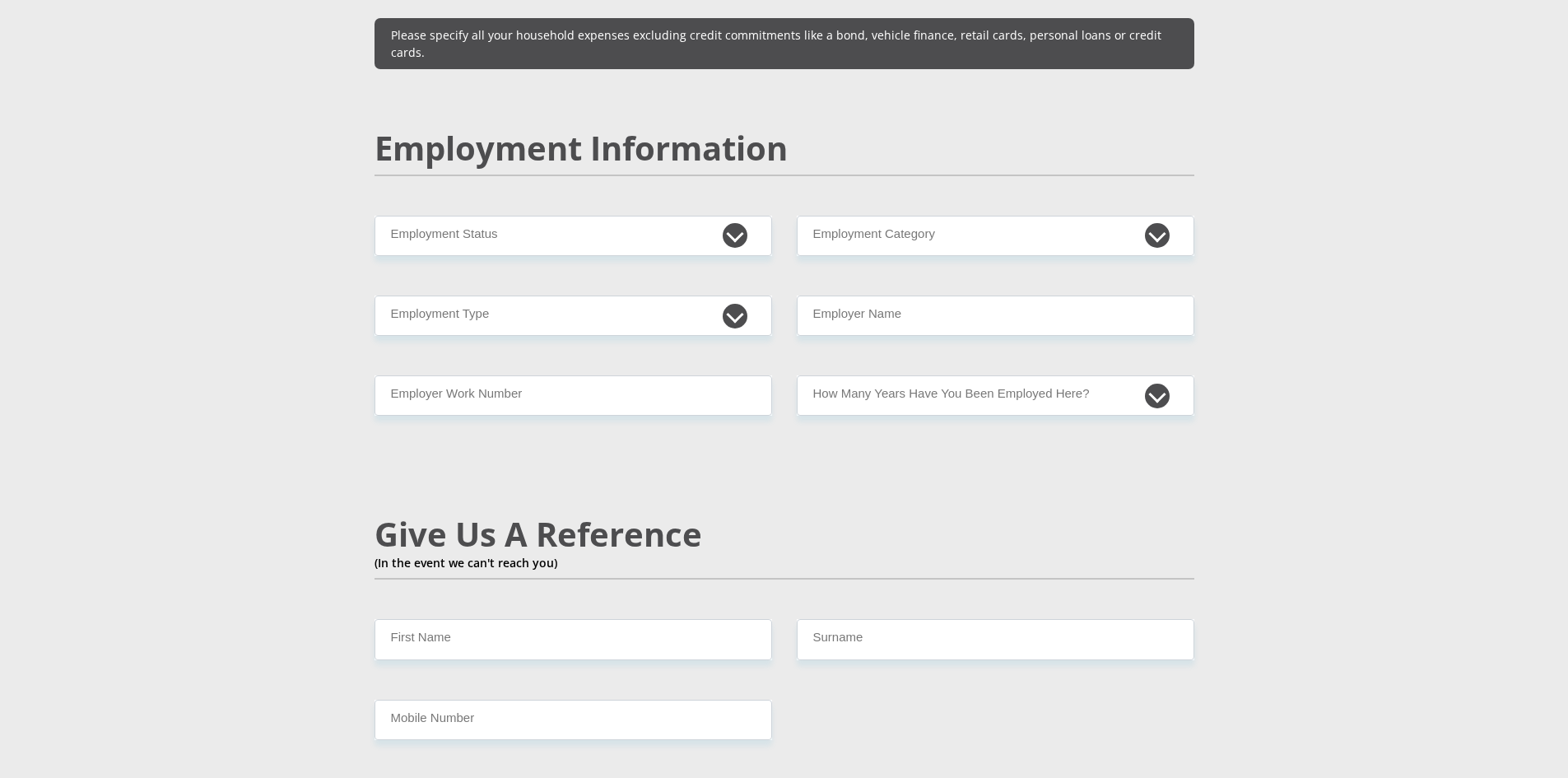
type input "500"
drag, startPoint x: 619, startPoint y: 188, endPoint x: 625, endPoint y: 194, distance: 8.5
click at [621, 215] on select "Permanent/Full-time Part-time/Casual Contract Worker Self-Employed Housewife Re…" at bounding box center [574, 235] width 397 height 41
select select "1"
click at [375, 215] on select "Permanent/Full-time Part-time/Casual Contract Worker Self-Employed Housewife Re…" at bounding box center [574, 235] width 397 height 41
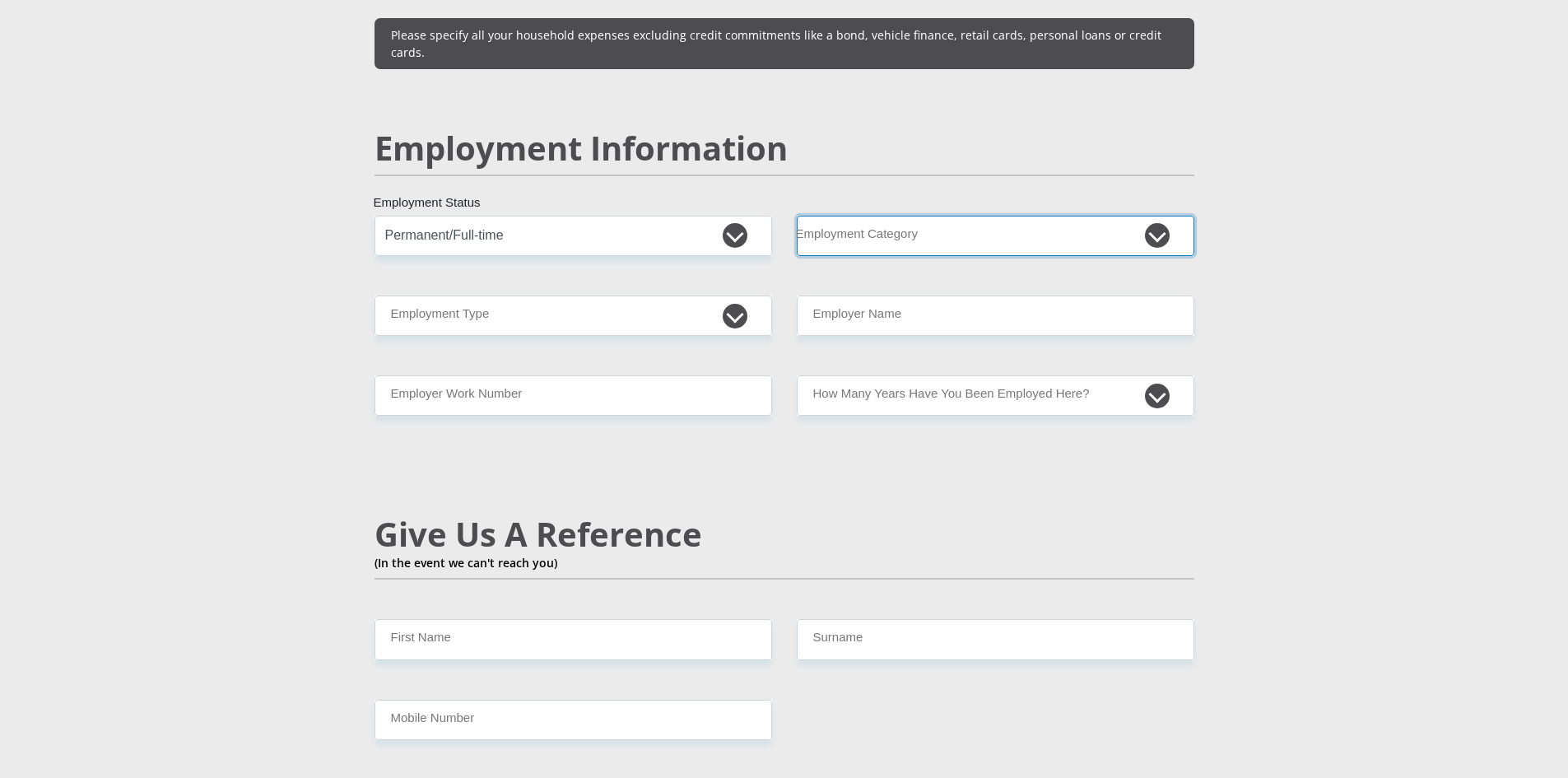
click at [851, 215] on select "AGRICULTURE ALCOHOL & TOBACCO CONSTRUCTION MATERIALS METALLURGY EQUIPMENT FOR R…" at bounding box center [996, 235] width 397 height 41
select select "67"
click at [797, 215] on select "AGRICULTURE ALCOHOL & TOBACCO CONSTRUCTION MATERIALS METALLURGY EQUIPMENT FOR R…" at bounding box center [996, 235] width 397 height 41
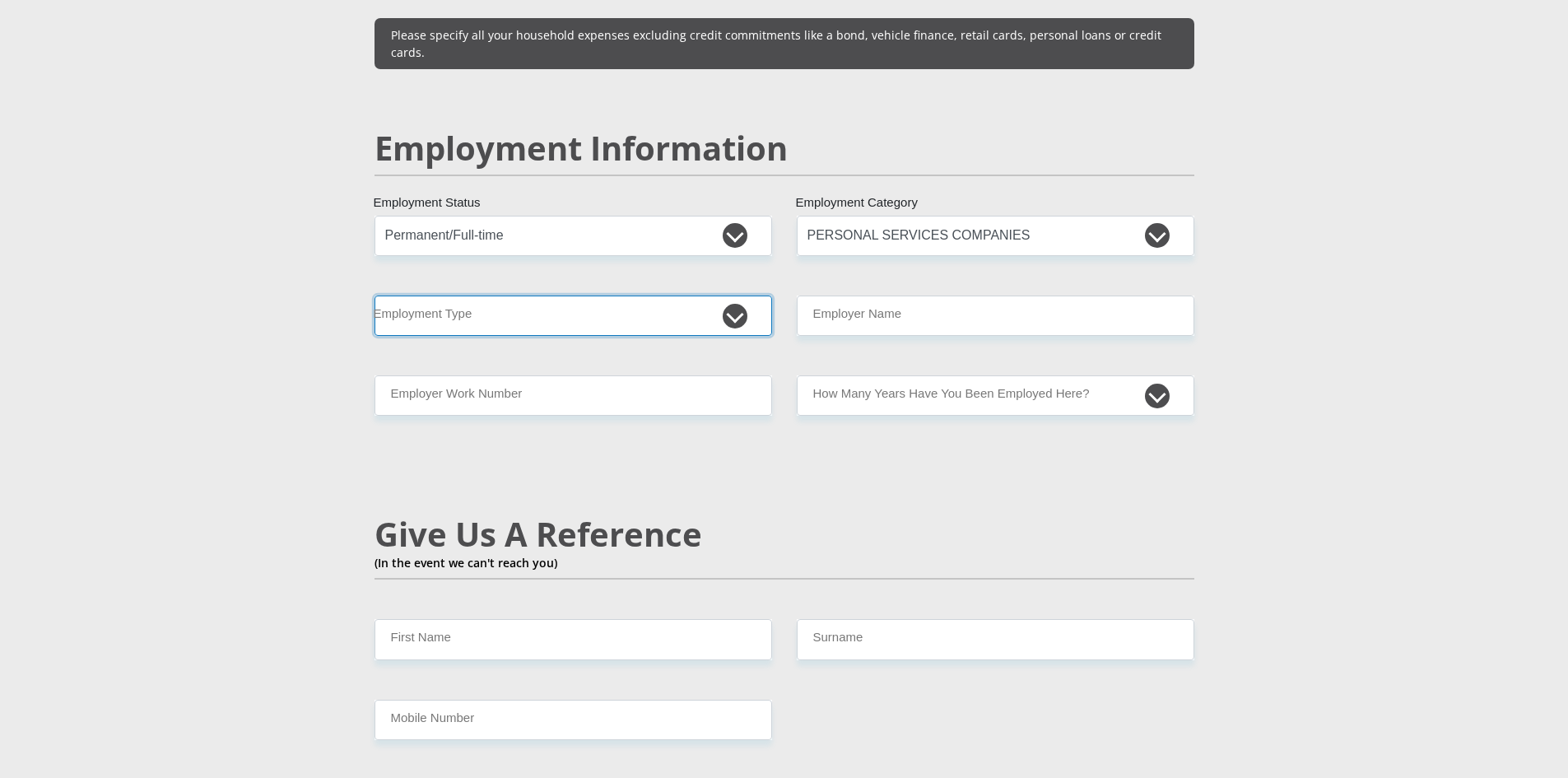
click at [746, 295] on select "College/Lecturer Craft Seller Creative Driver Executive Farmer Forces - Non Com…" at bounding box center [574, 315] width 397 height 41
select select "Unknown/Other"
click at [375, 295] on select "College/Lecturer Craft Seller Creative Driver Executive Farmer Forces - Non Com…" at bounding box center [574, 315] width 397 height 41
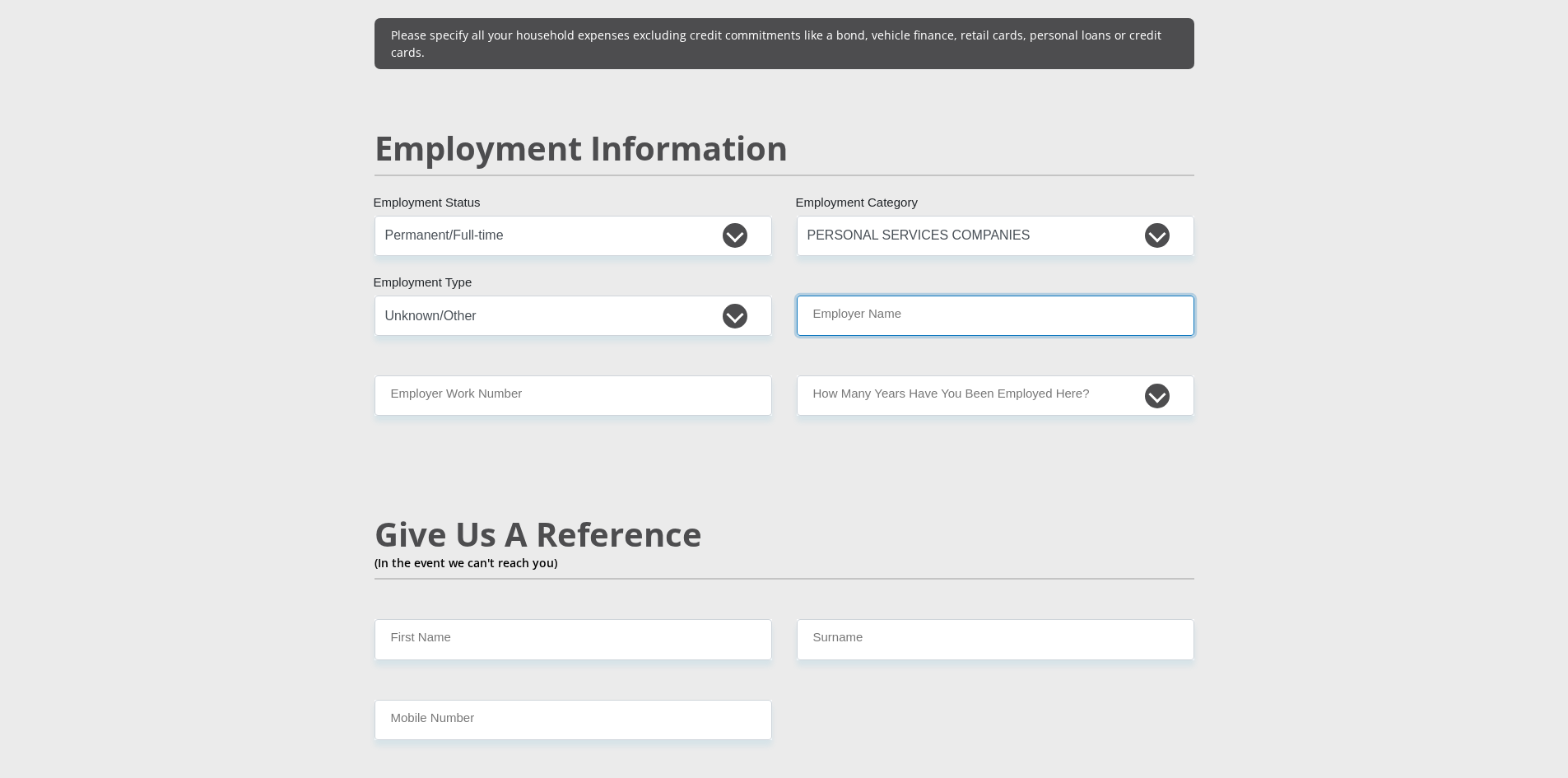
click at [849, 295] on input "Employer Name" at bounding box center [996, 315] width 397 height 41
type input "SSGSECURITYPTYLTD"
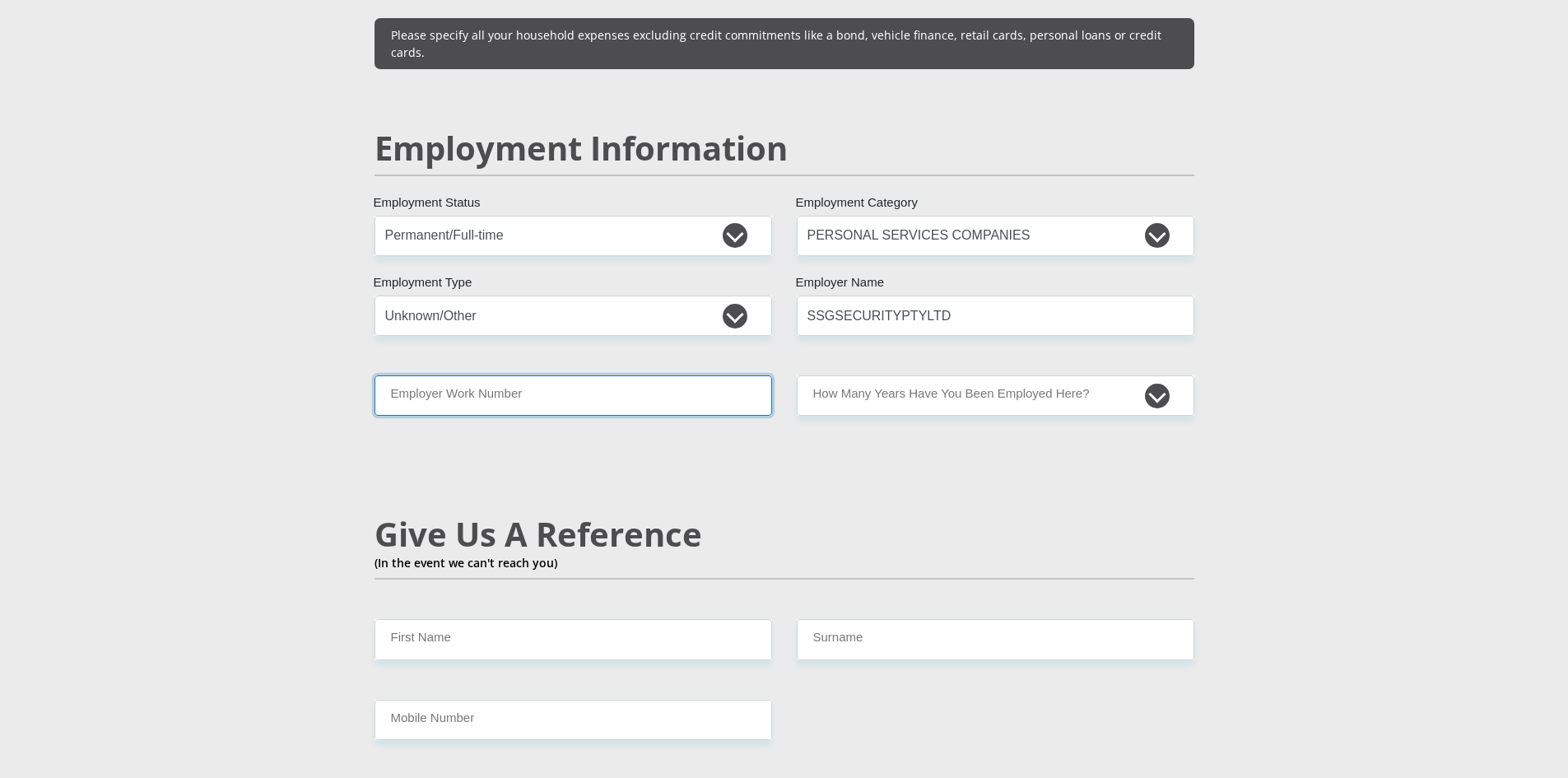
click at [585, 376] on input "Employer Work Number" at bounding box center [574, 396] width 397 height 41
type input "0115183700"
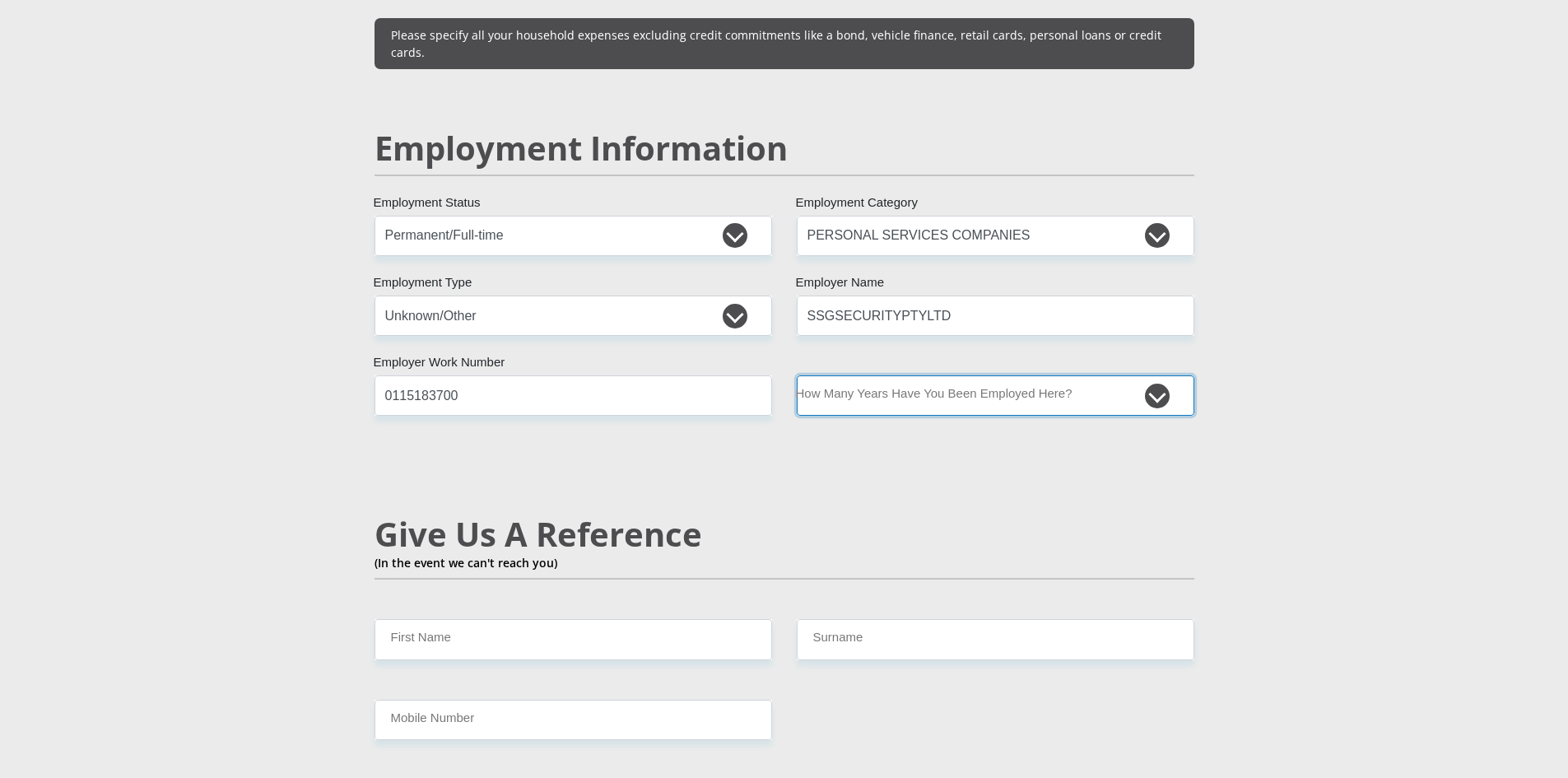
click at [1152, 376] on select "less than 1 year 1-3 years 3-5 years 5+ years" at bounding box center [996, 396] width 397 height 41
select select "60"
click at [797, 376] on select "less than 1 year 1-3 years 3-5 years 5+ years" at bounding box center [996, 396] width 397 height 41
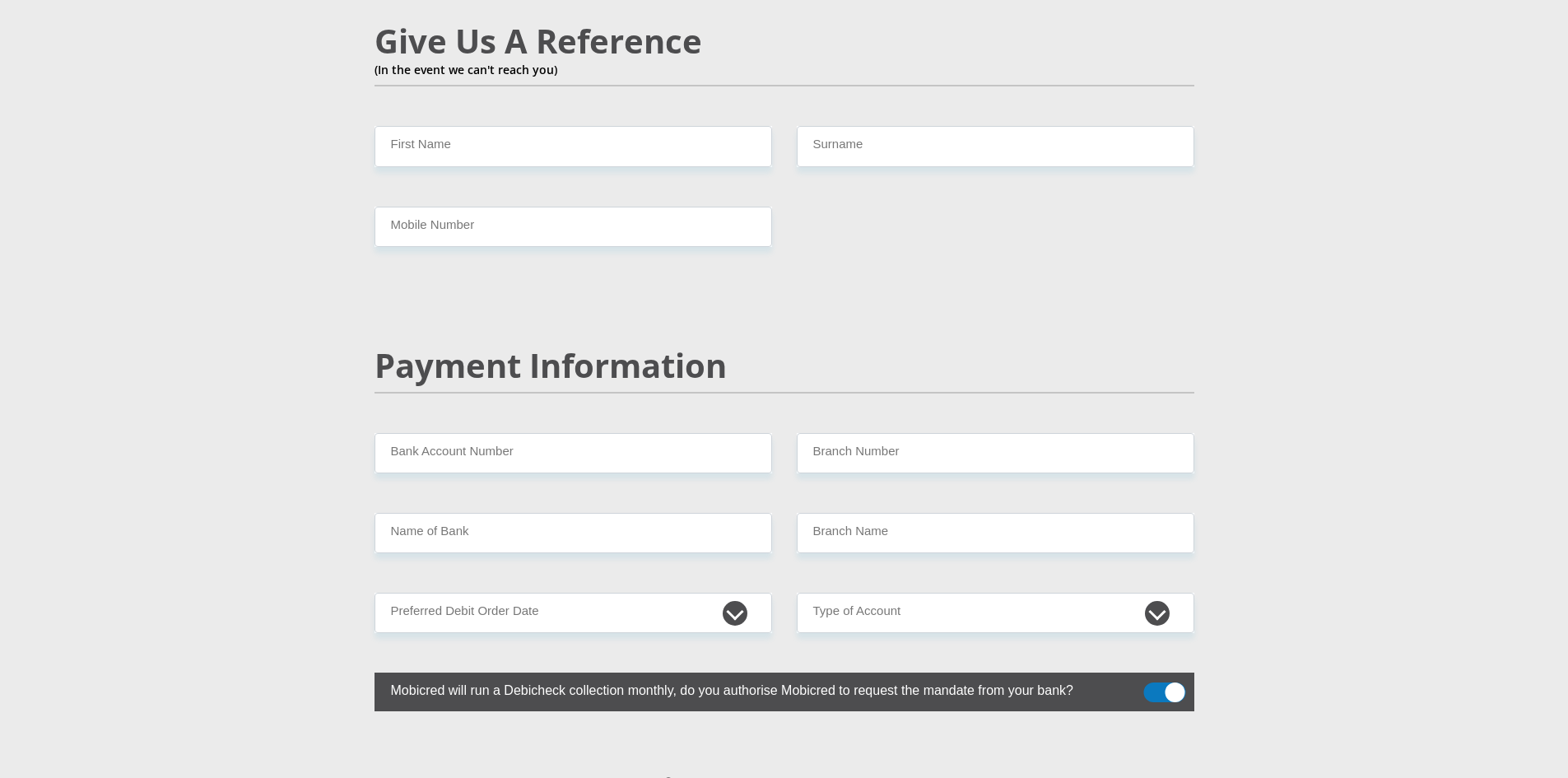
scroll to position [2921, 0]
click at [456, 126] on input "First Name" at bounding box center [574, 145] width 397 height 41
type input "KARIN"
type input "DUTOIT"
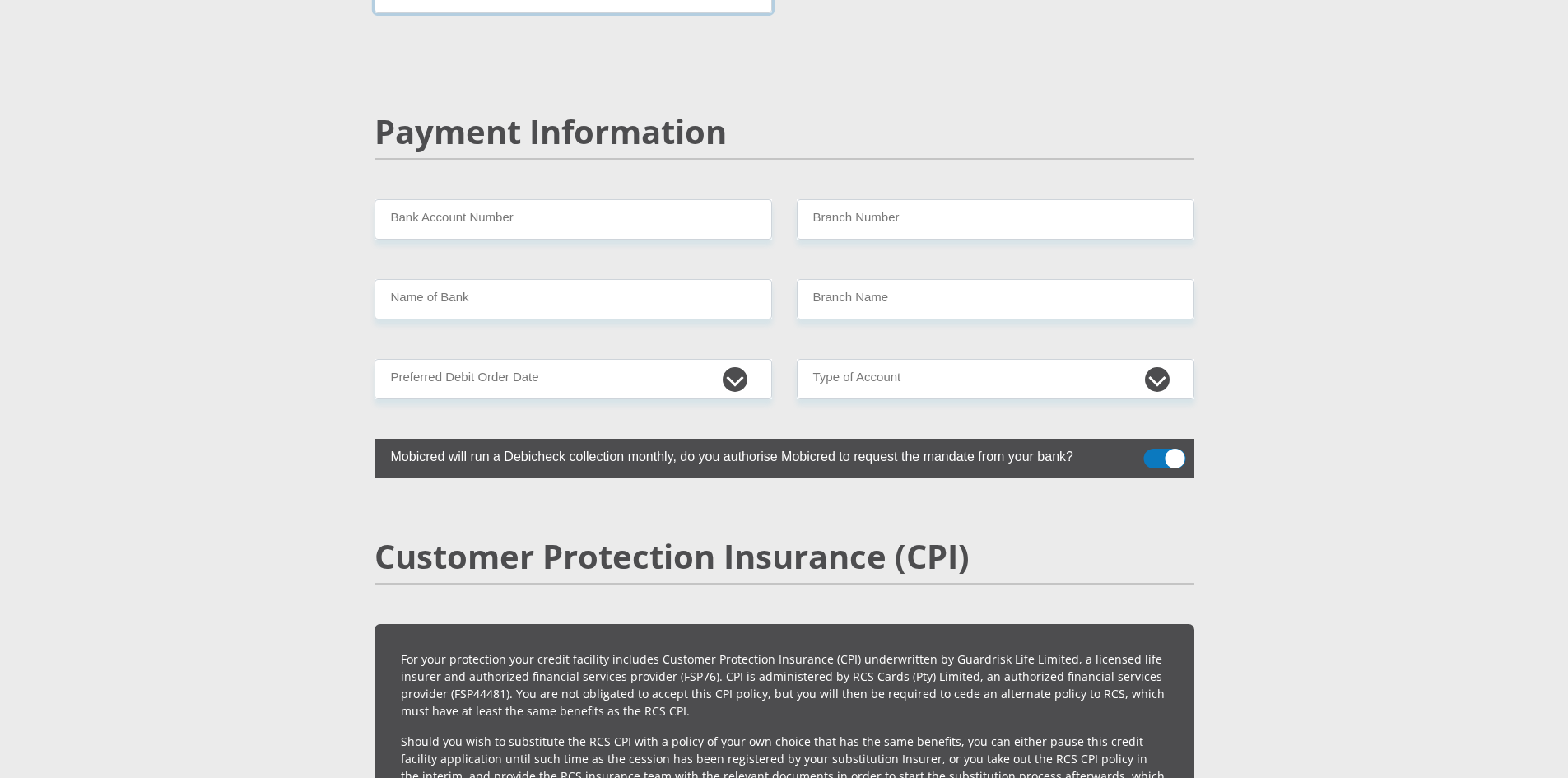
scroll to position [3168, 0]
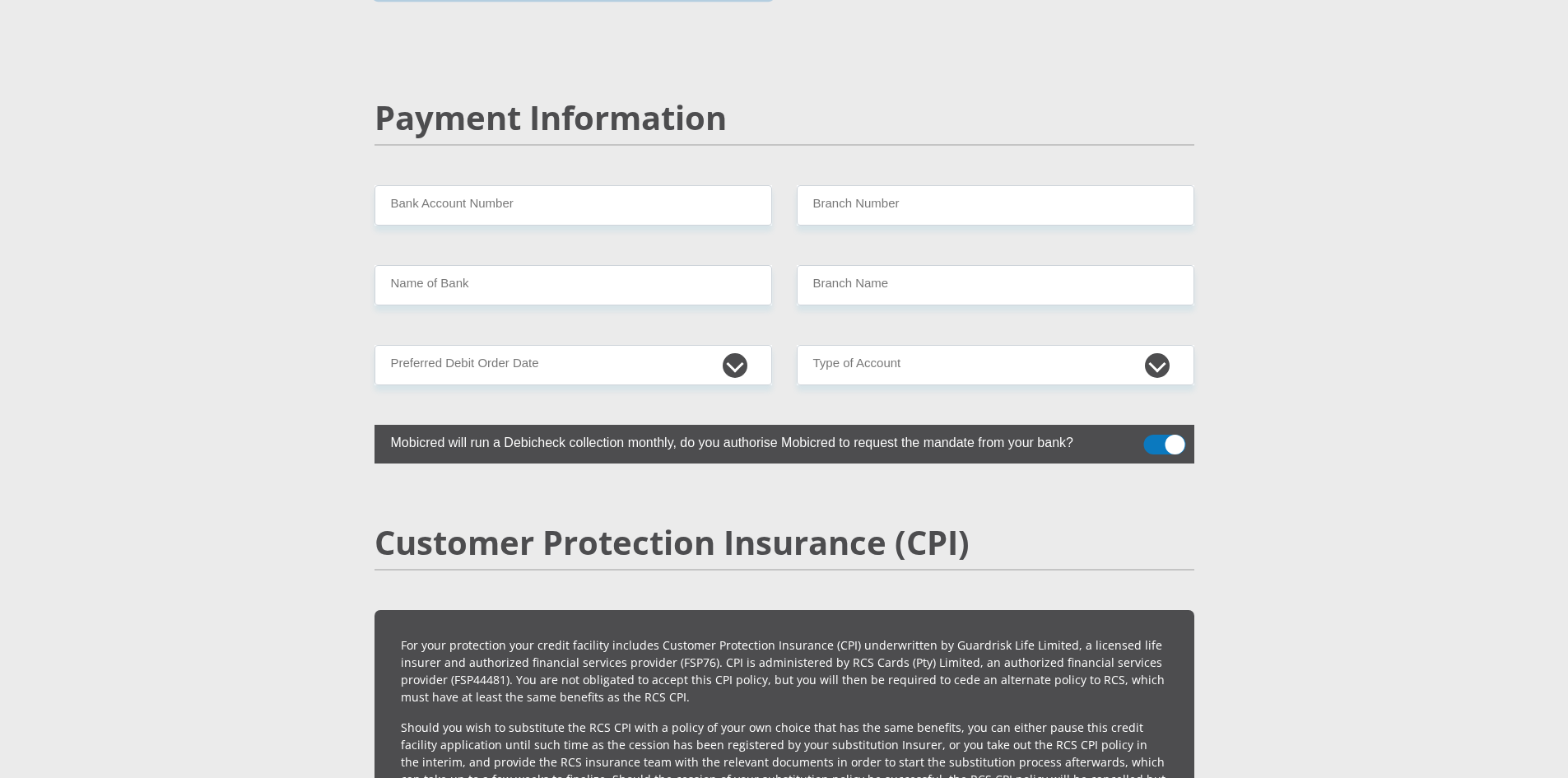
type input "0718769444"
click at [541, 185] on input "Bank Account Number" at bounding box center [574, 205] width 397 height 41
type input "1249505257"
type input "470010"
type input "CAPITEC BANK LIMITED"
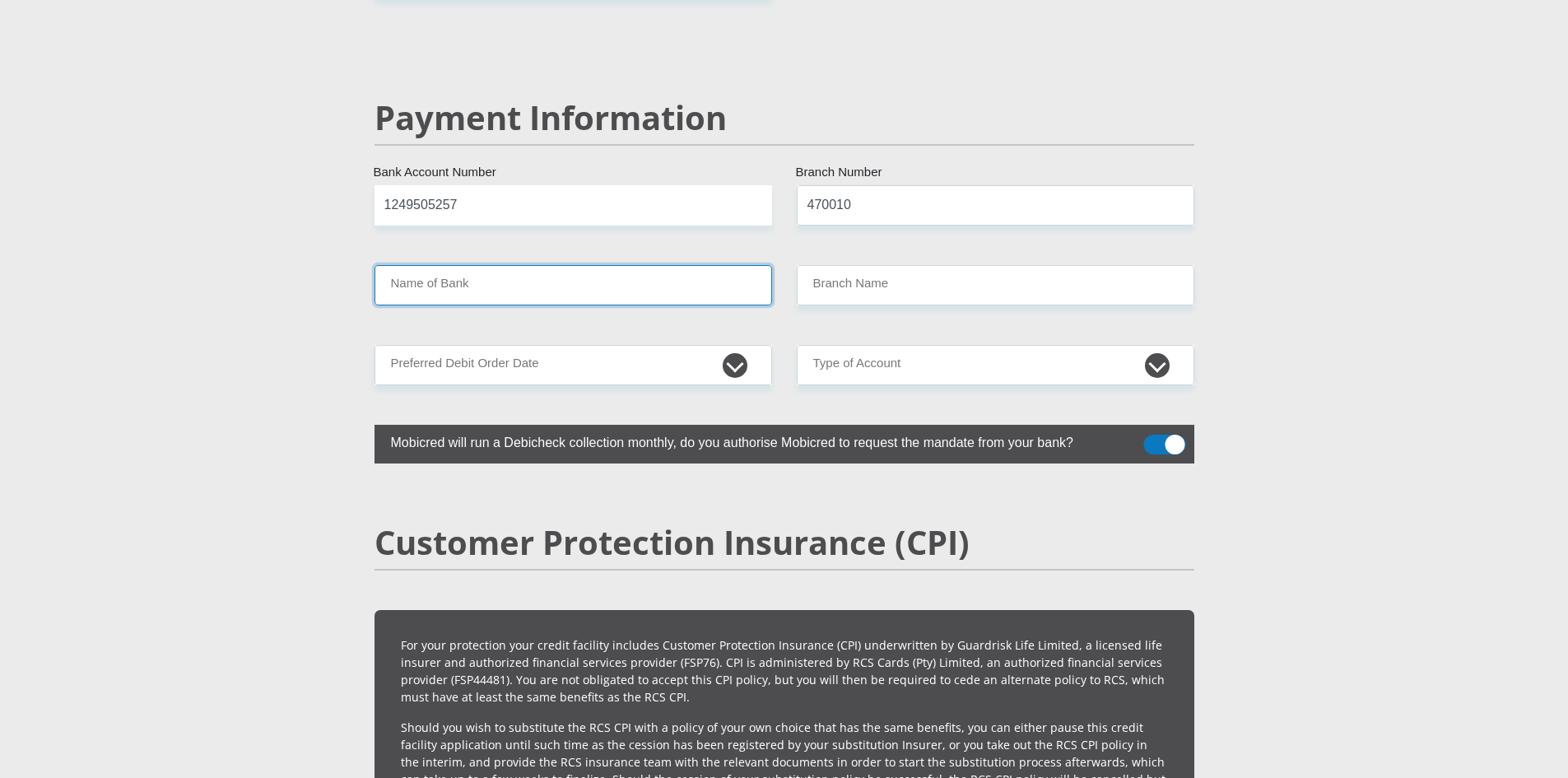
type input "CAPITEC BANK CPC"
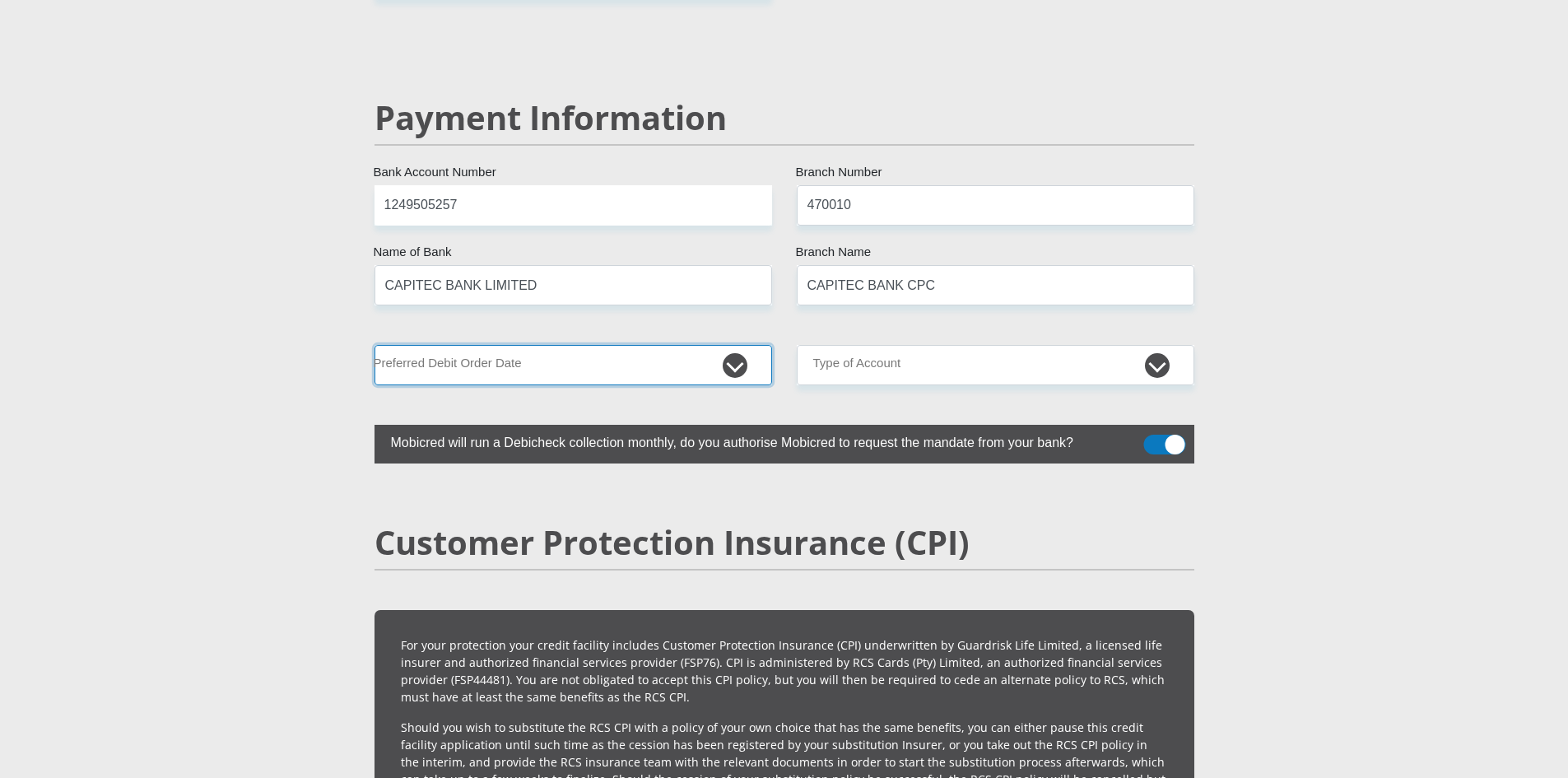
click at [736, 345] on select "1st 2nd 3rd 4th 5th 7th 18th 19th 20th 21st 22nd 23rd 24th 25th 26th 27th 28th …" at bounding box center [574, 365] width 397 height 41
select select "2"
click at [375, 345] on select "1st 2nd 3rd 4th 5th 7th 18th 19th 20th 21st 22nd 23rd 24th 25th 26th 27th 28th …" at bounding box center [574, 365] width 397 height 41
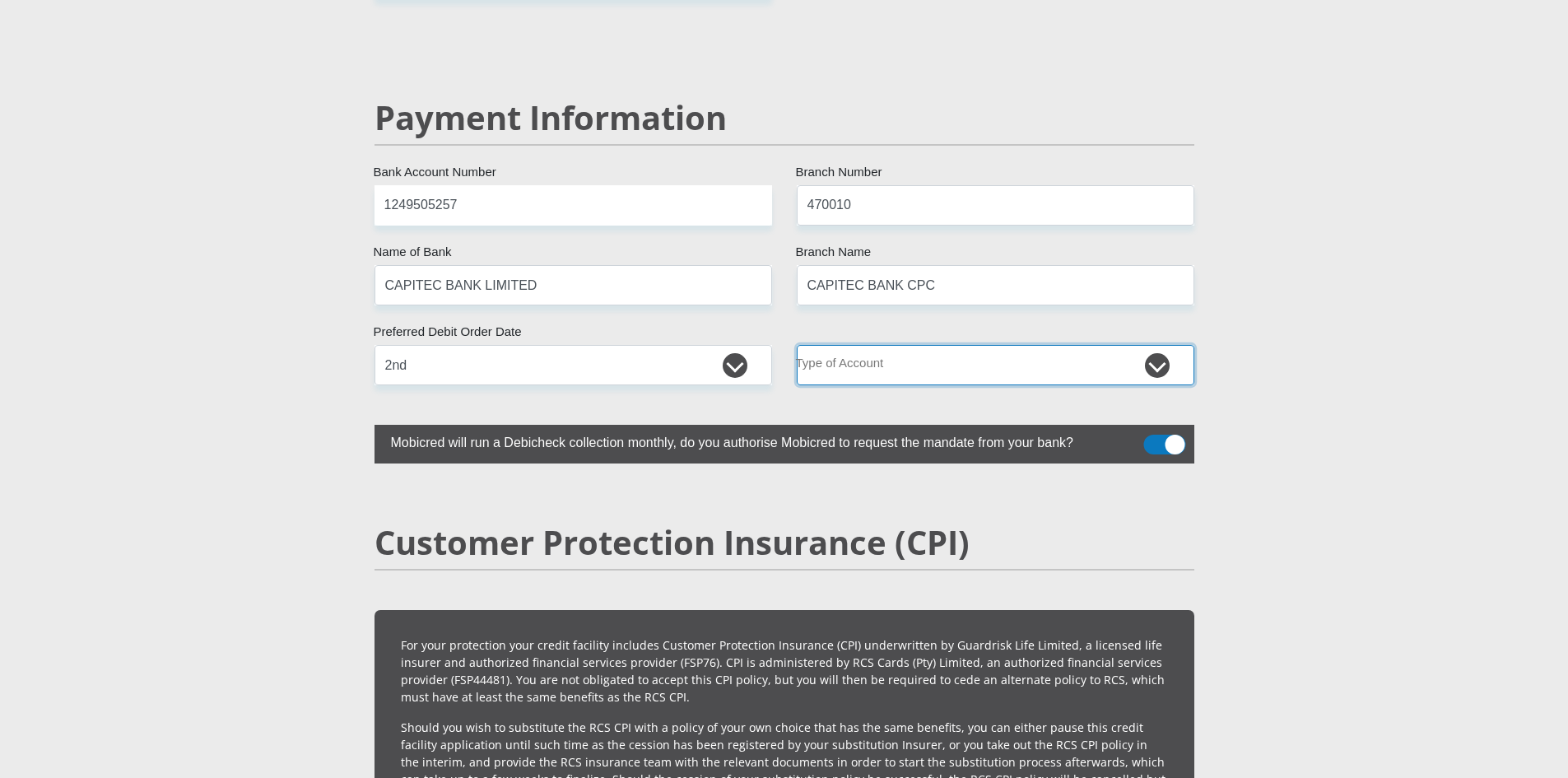
click at [883, 345] on select "Cheque Savings" at bounding box center [996, 365] width 397 height 41
select select "SAV"
click at [797, 345] on select "Cheque Savings" at bounding box center [996, 365] width 397 height 41
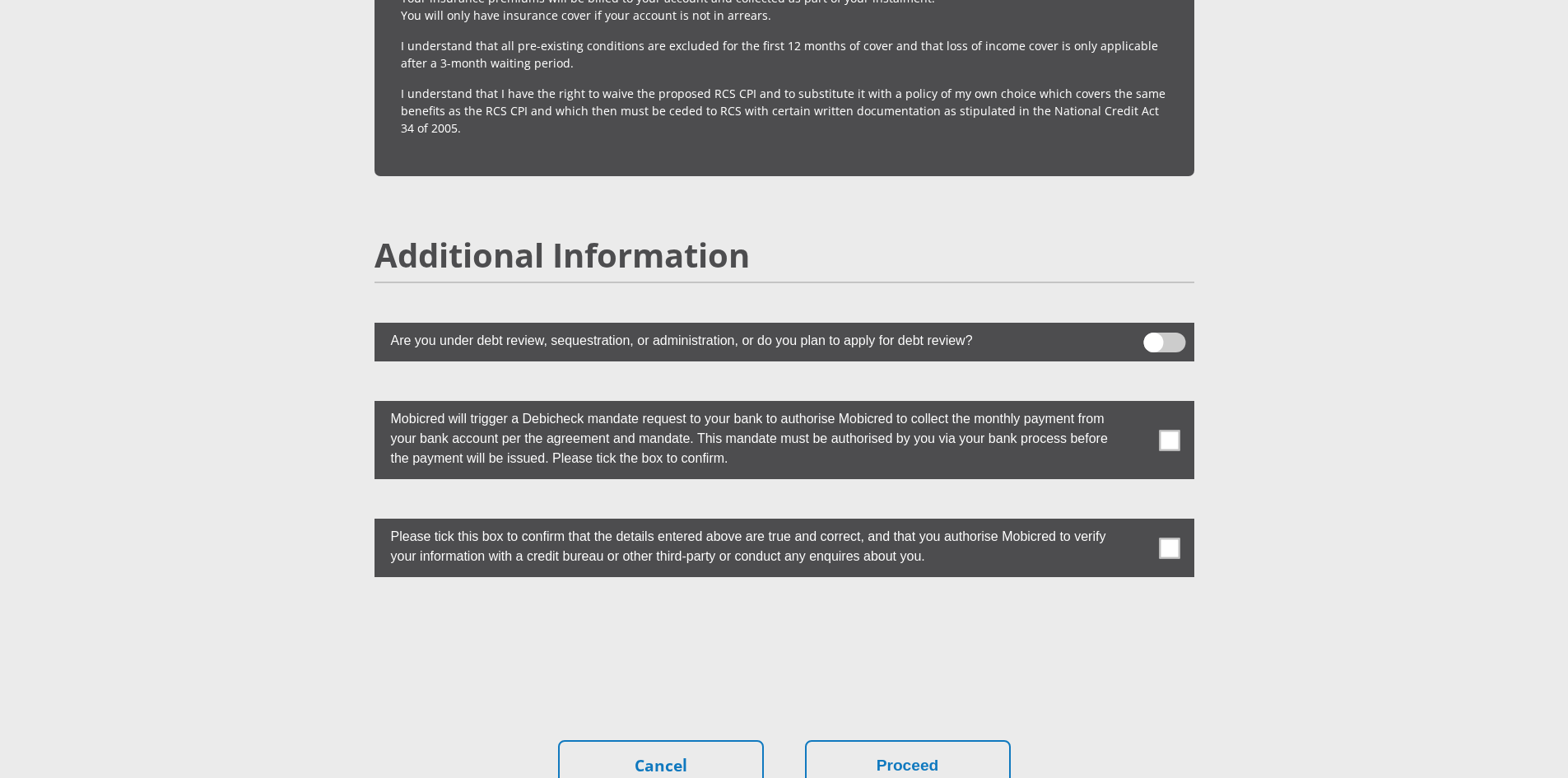
scroll to position [4321, 0]
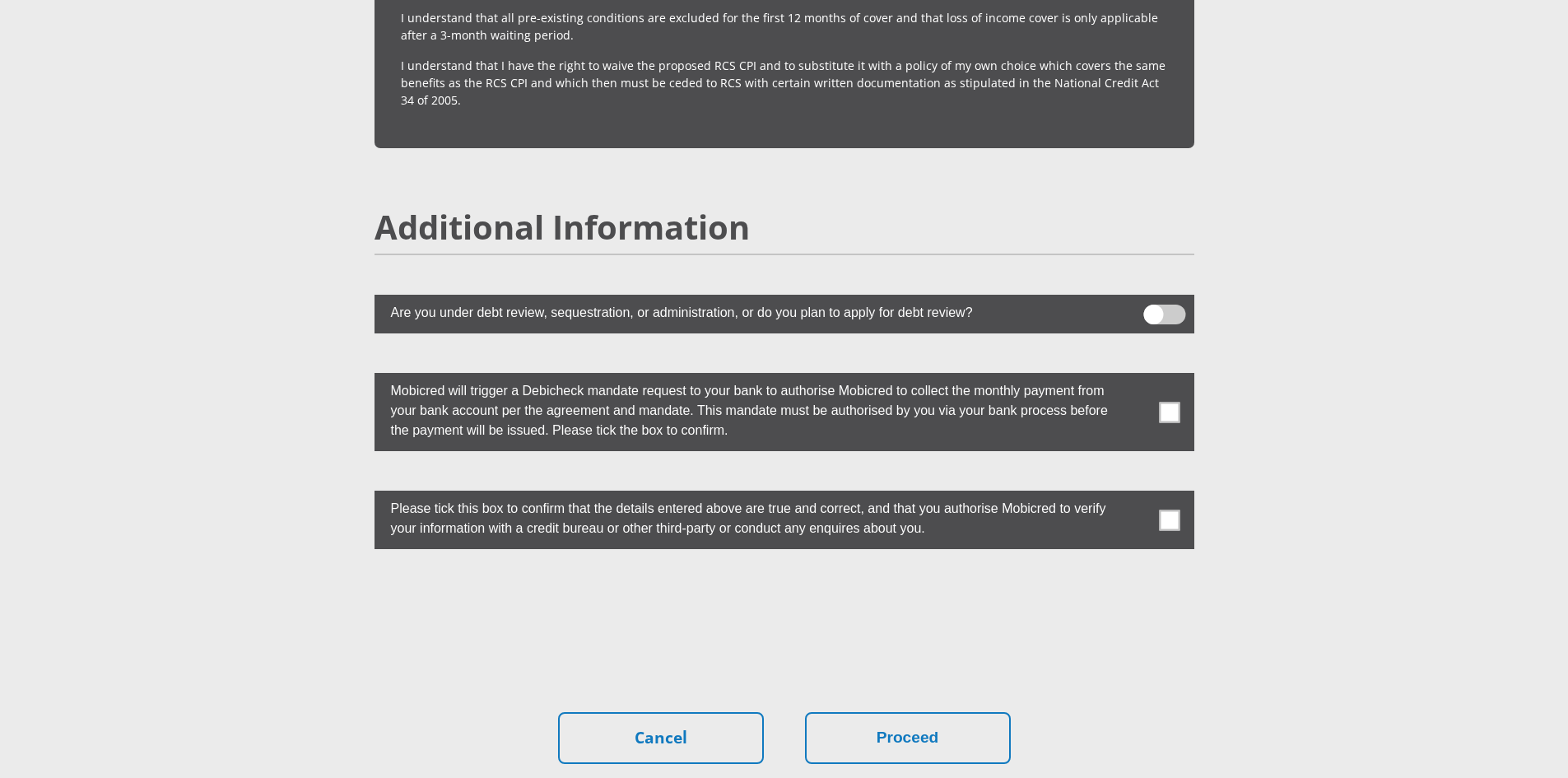
click at [1175, 401] on span at bounding box center [1169, 411] width 21 height 21
click at [1137, 377] on input "checkbox" at bounding box center [1137, 377] width 0 height 0
click at [1171, 510] on span at bounding box center [1169, 519] width 21 height 21
click at [1137, 495] on input "checkbox" at bounding box center [1137, 495] width 0 height 0
click at [961, 712] on button "Proceed" at bounding box center [908, 738] width 206 height 52
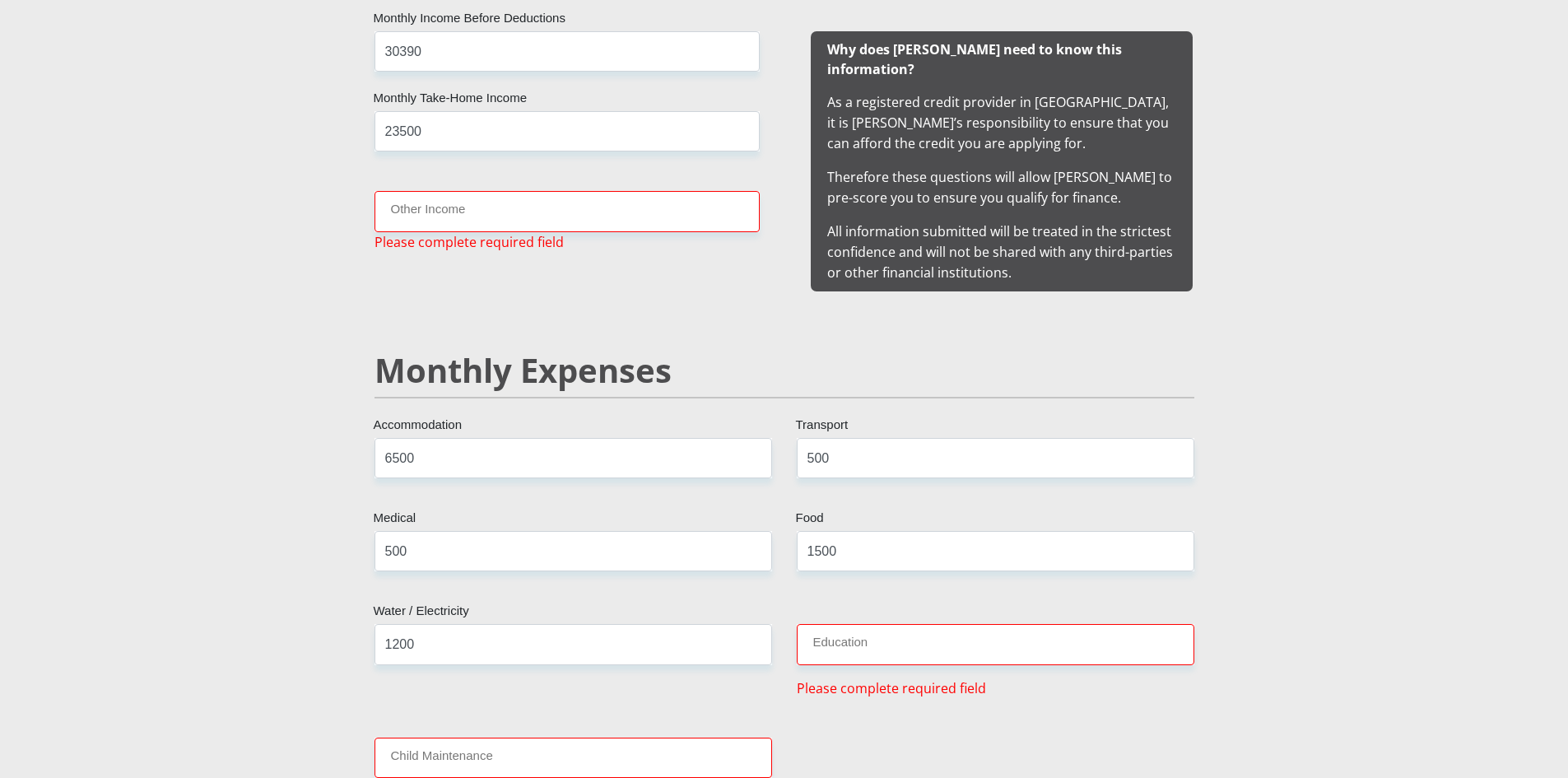
scroll to position [1633, 0]
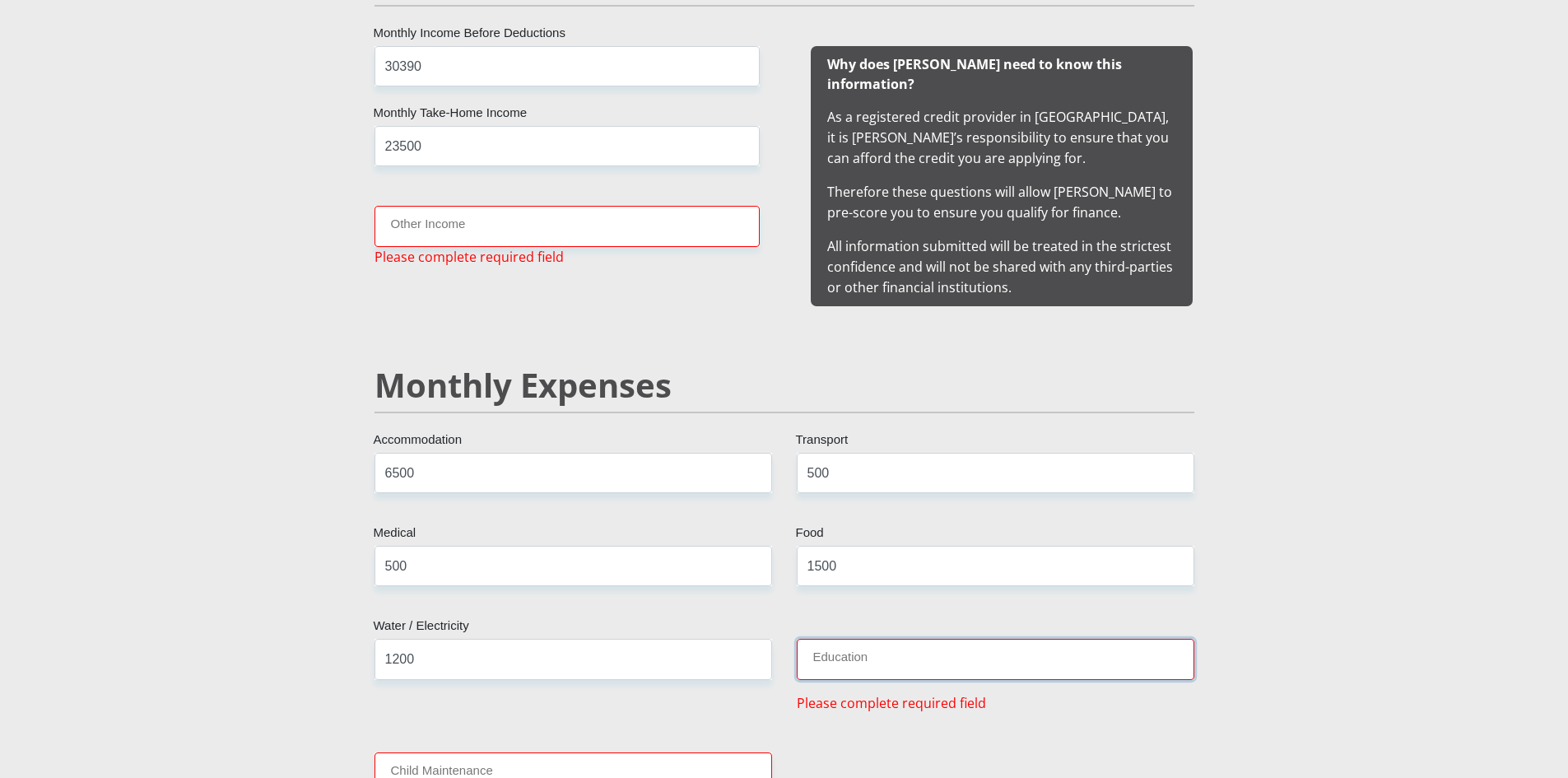
click at [889, 638] on input "Education" at bounding box center [996, 658] width 397 height 41
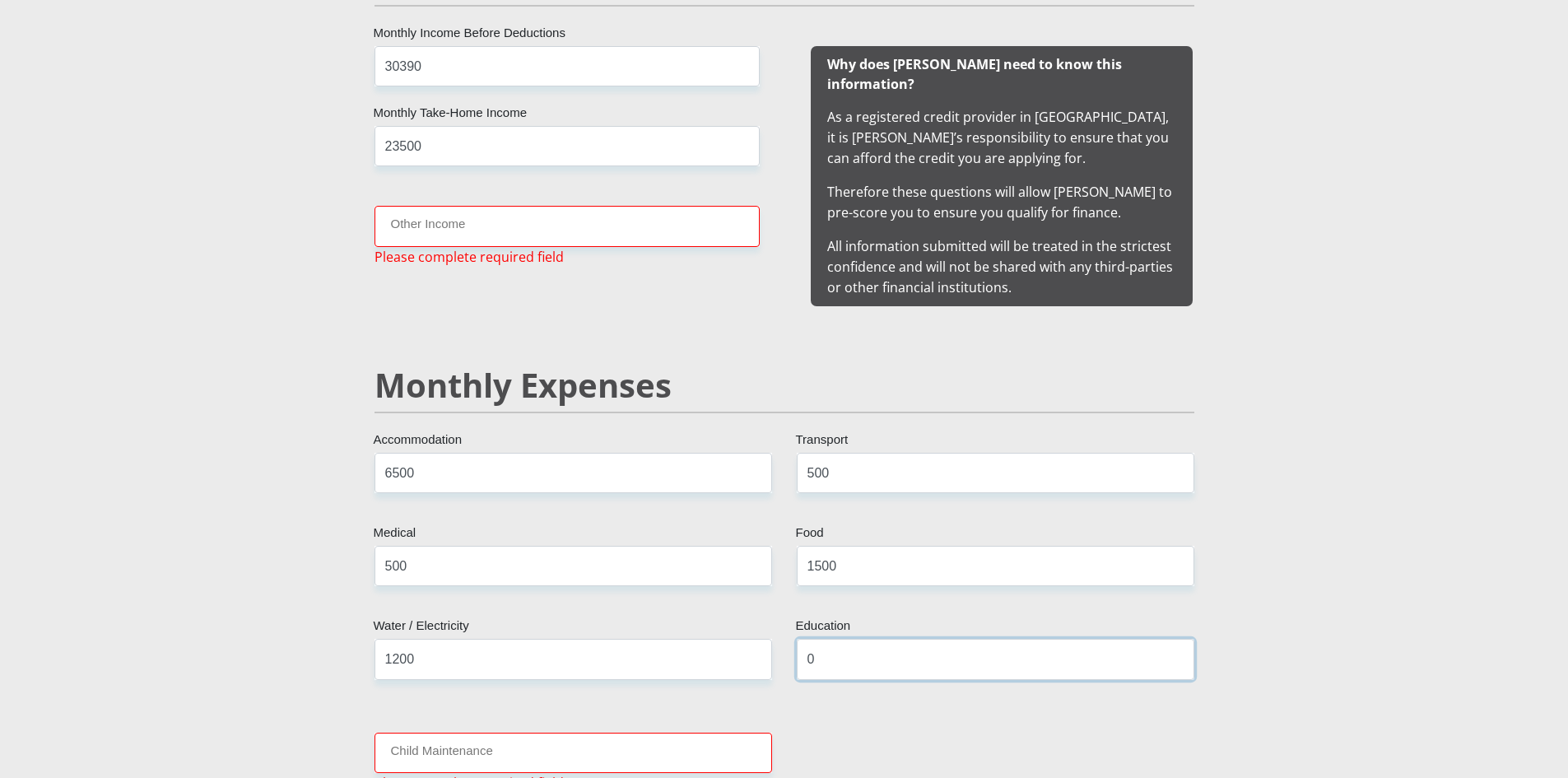
type input "0"
click at [609, 732] on input "Child Maintenance" at bounding box center [574, 752] width 397 height 41
type input "0"
click at [449, 227] on input "Other Income" at bounding box center [567, 226] width 385 height 41
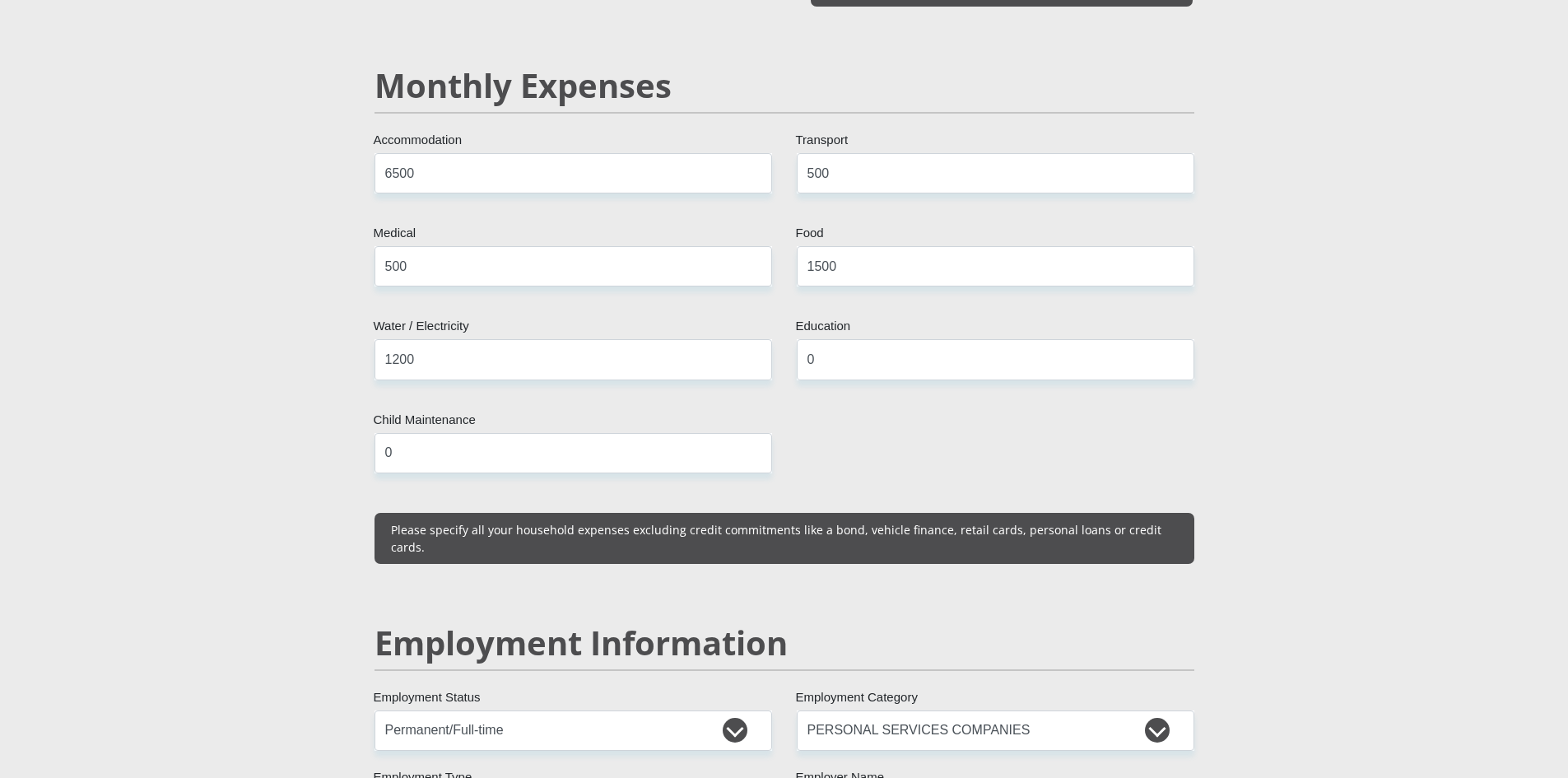
scroll to position [1962, 0]
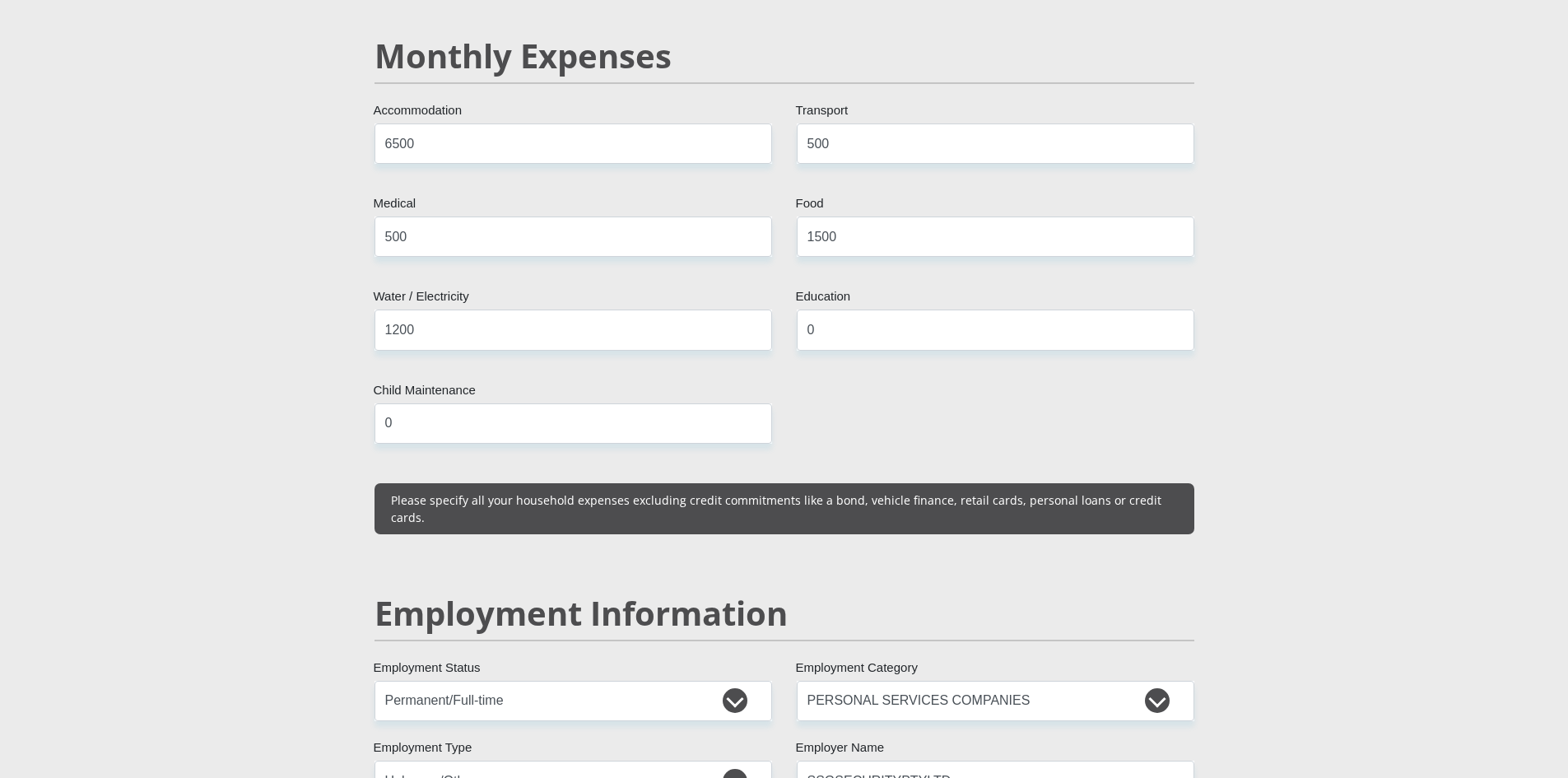
type input "0"
drag, startPoint x: 1567, startPoint y: 350, endPoint x: 1595, endPoint y: 401, distance: 58.2
click at [1567, 401] on html "Personal Details Mr Ms Mrs Dr Other Title LEEANN First Name DUTOIT Surname 9208…" at bounding box center [784, 676] width 1568 height 5276
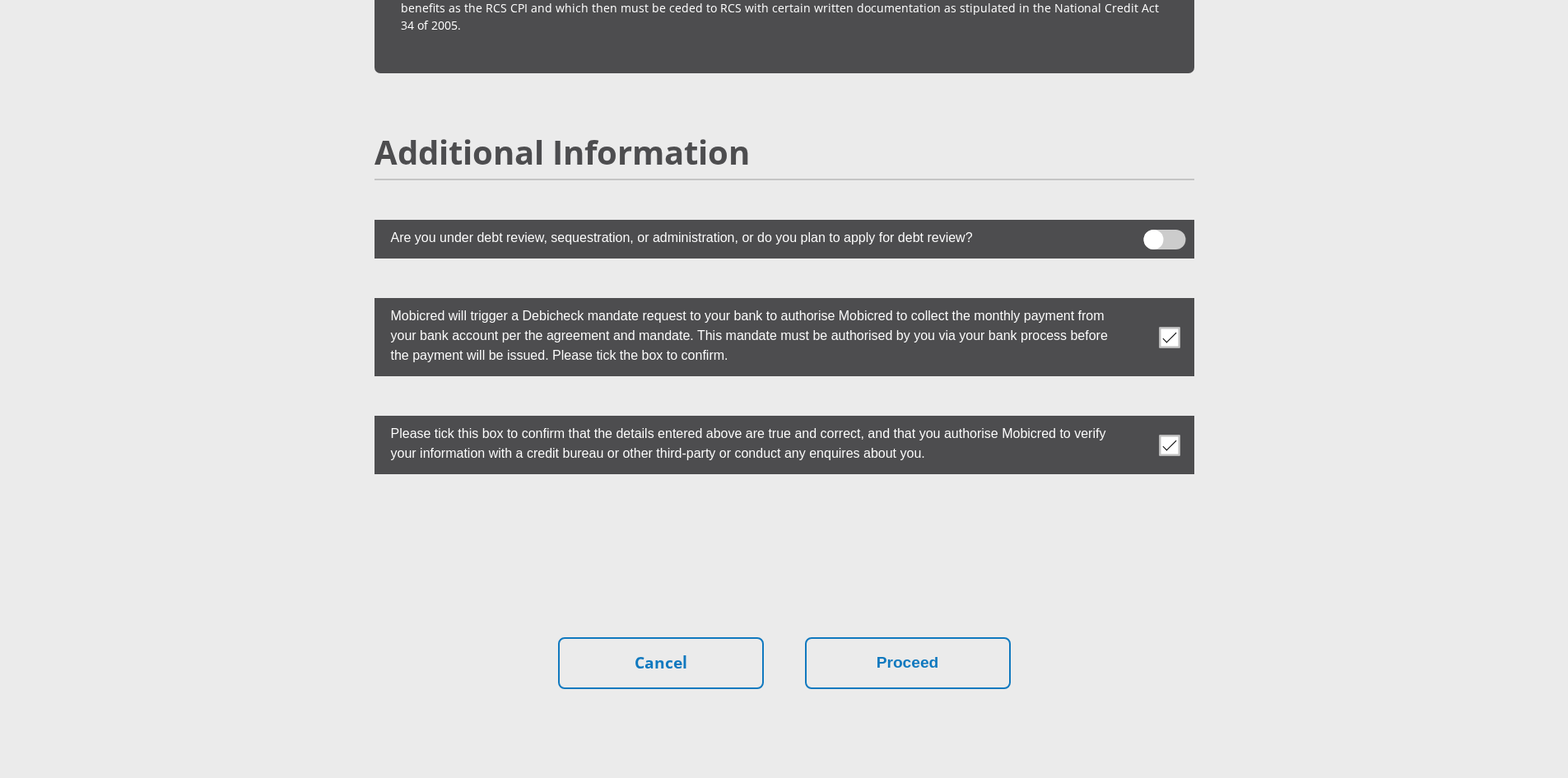
scroll to position [4412, 0]
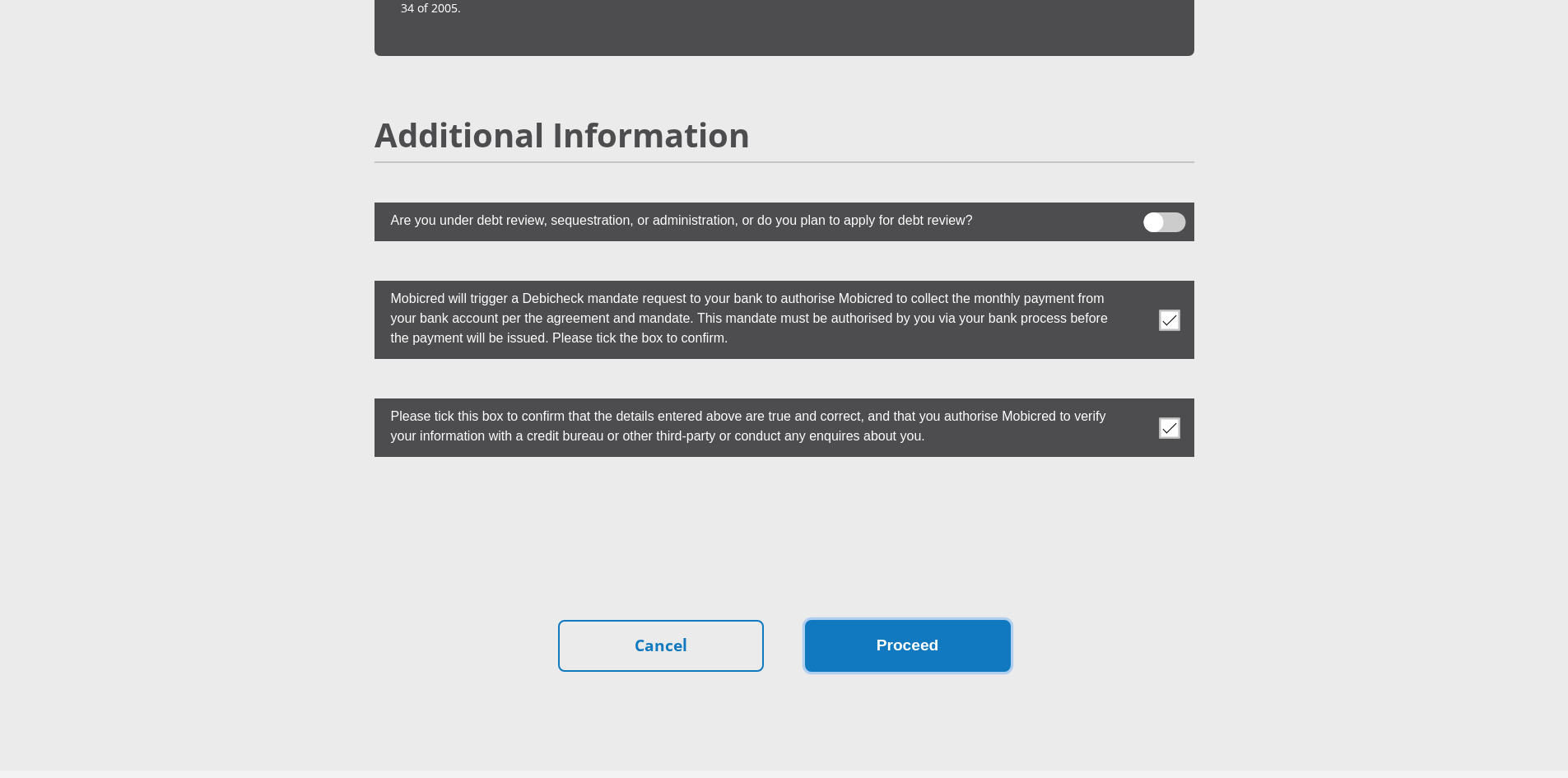
click at [919, 620] on button "Proceed" at bounding box center [908, 646] width 206 height 52
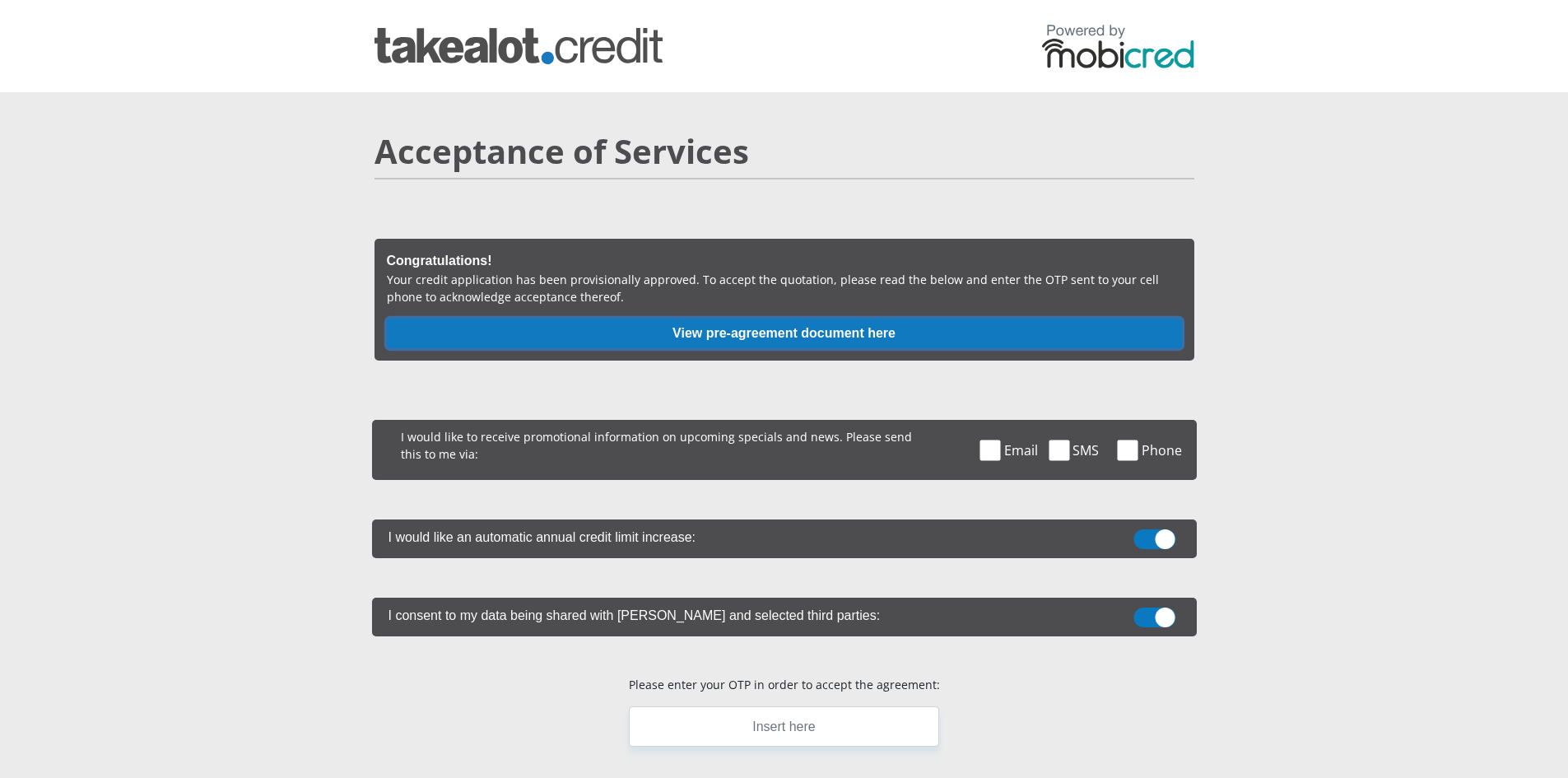
click at [579, 333] on button "View pre-agreement document here" at bounding box center [784, 333] width 796 height 30
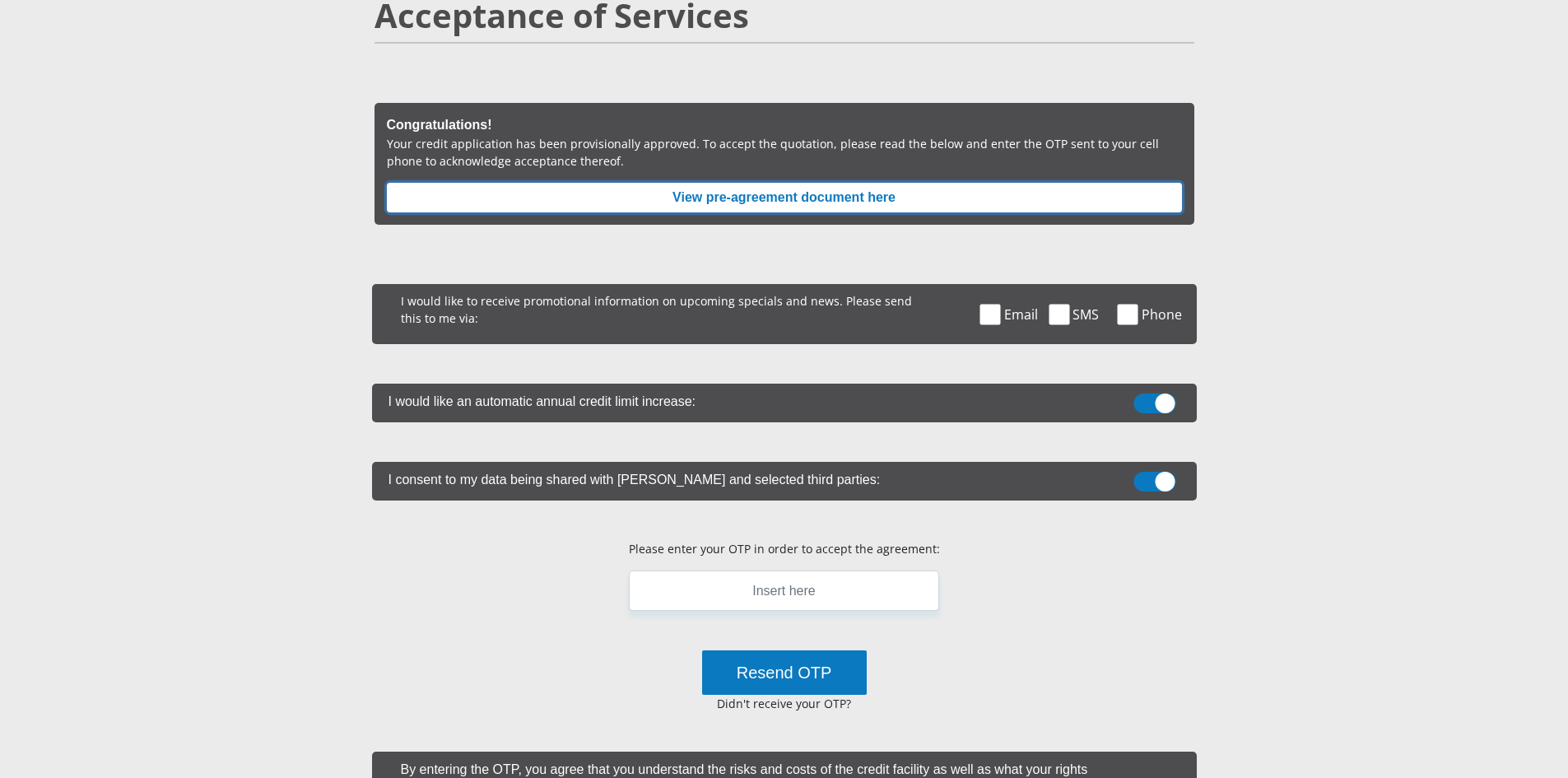
scroll to position [165, 0]
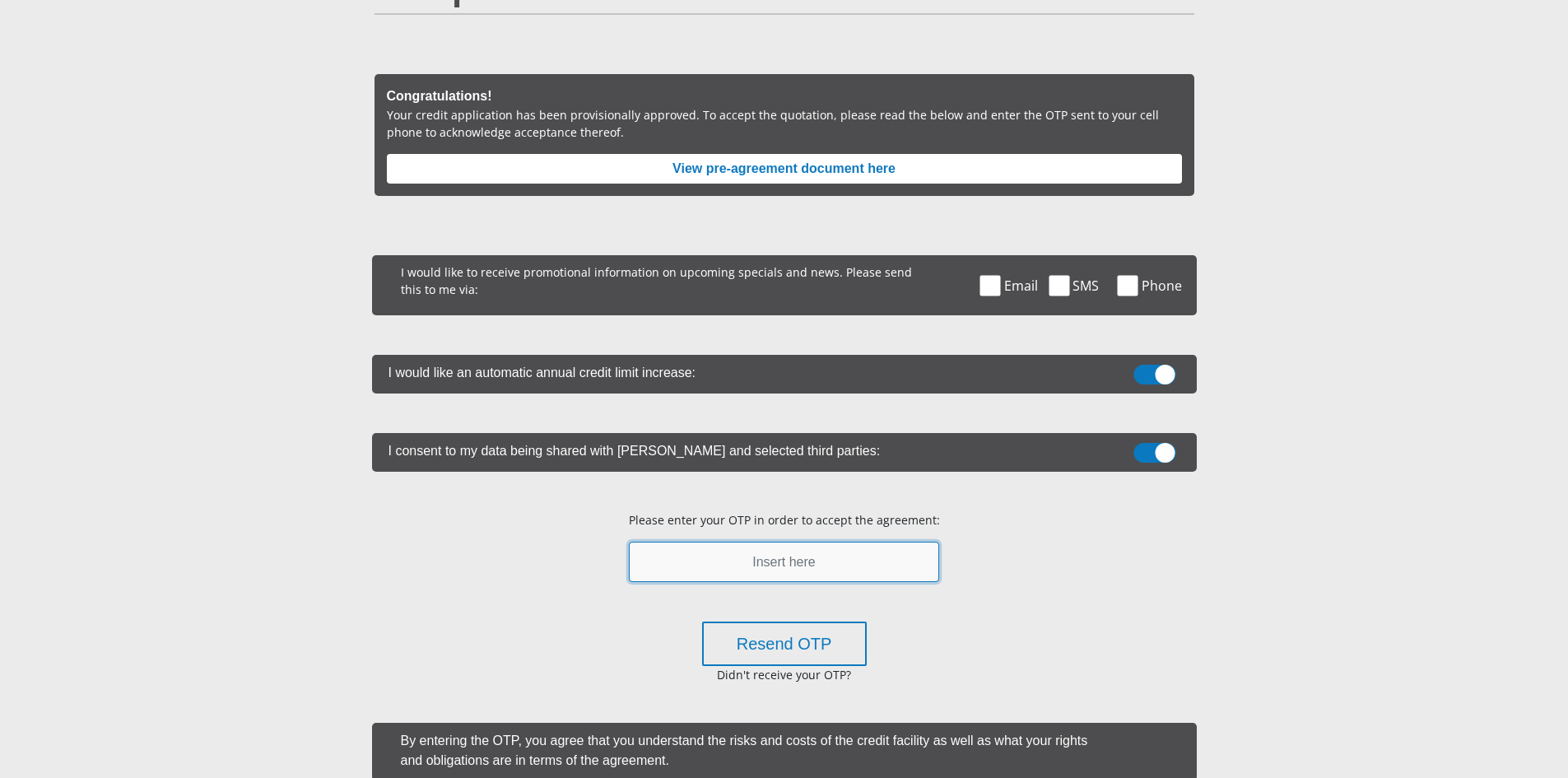
click at [808, 564] on input "text" at bounding box center [784, 562] width 310 height 41
click at [645, 557] on input "`351487" at bounding box center [784, 562] width 310 height 41
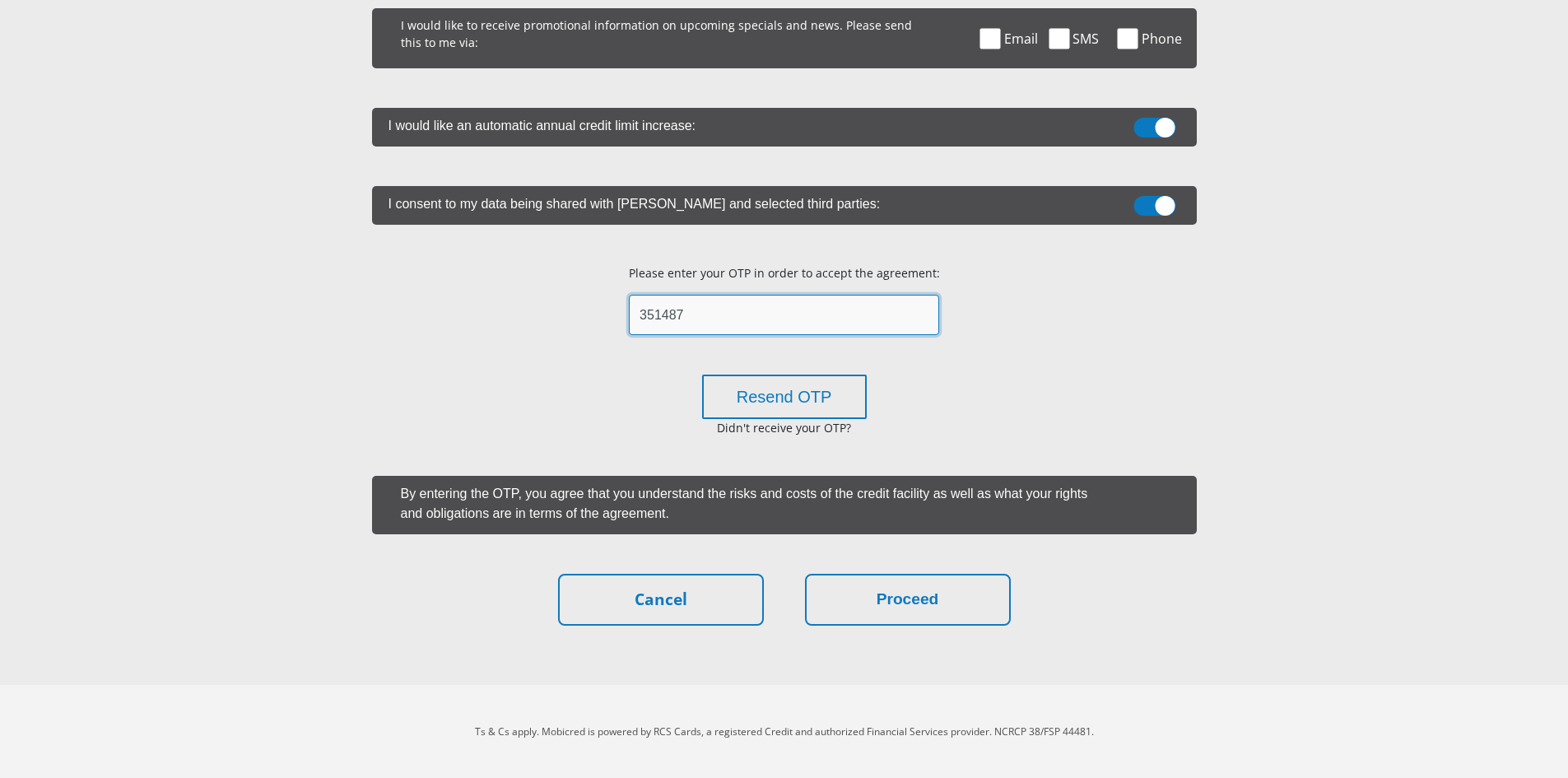
scroll to position [412, 0]
type input "351487"
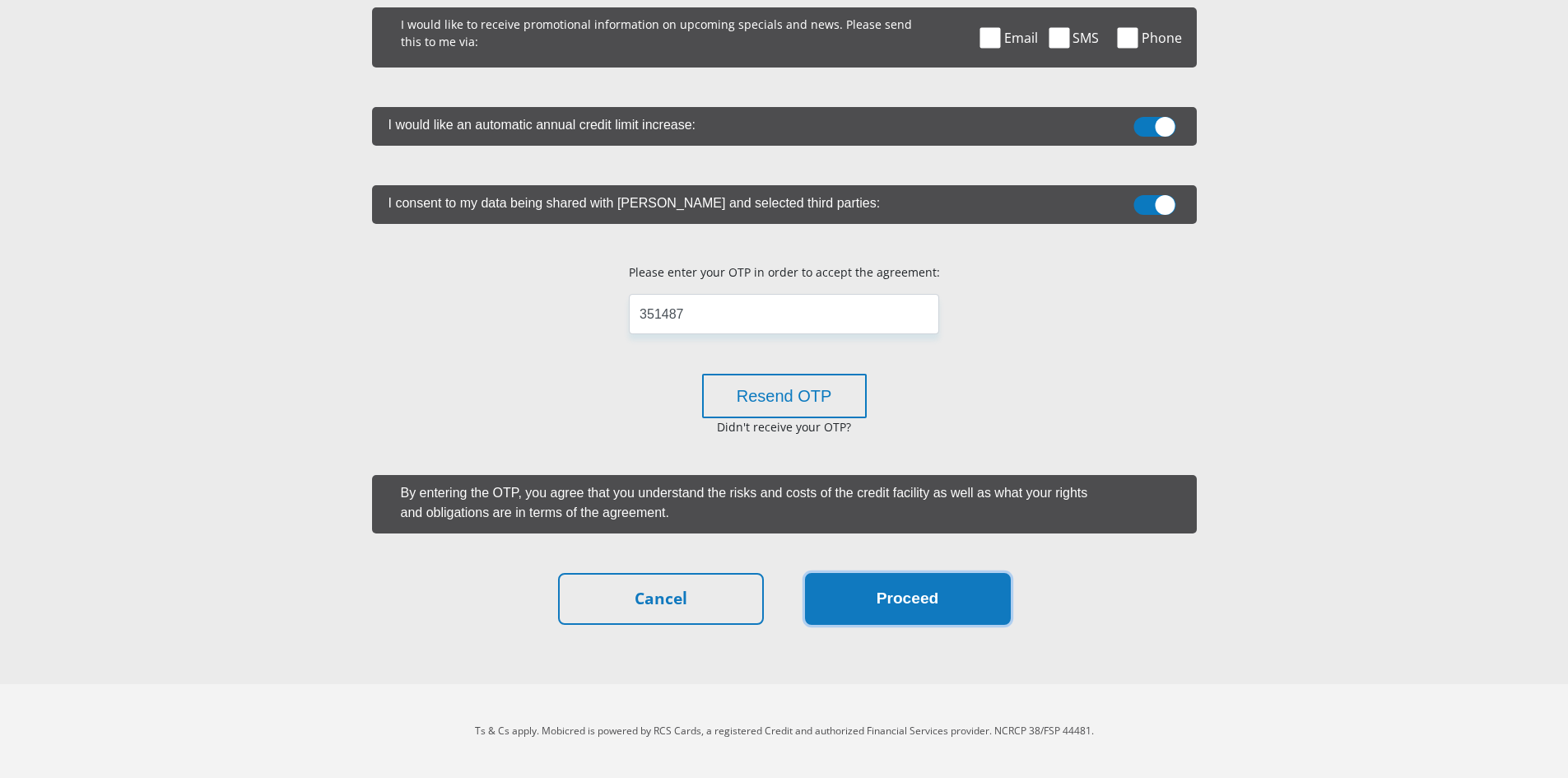
click at [950, 593] on button "Proceed" at bounding box center [908, 598] width 206 height 52
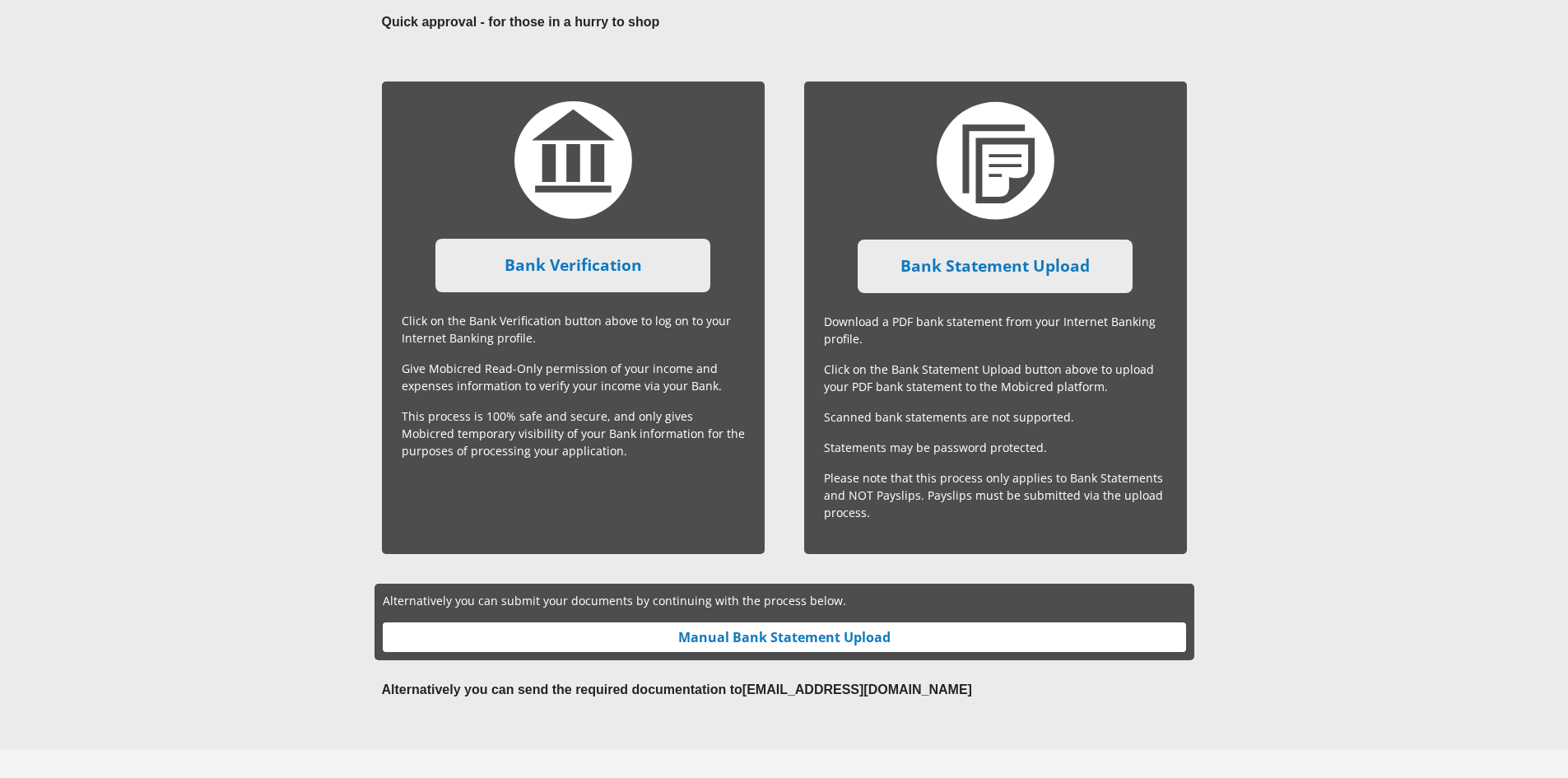
scroll to position [395, 0]
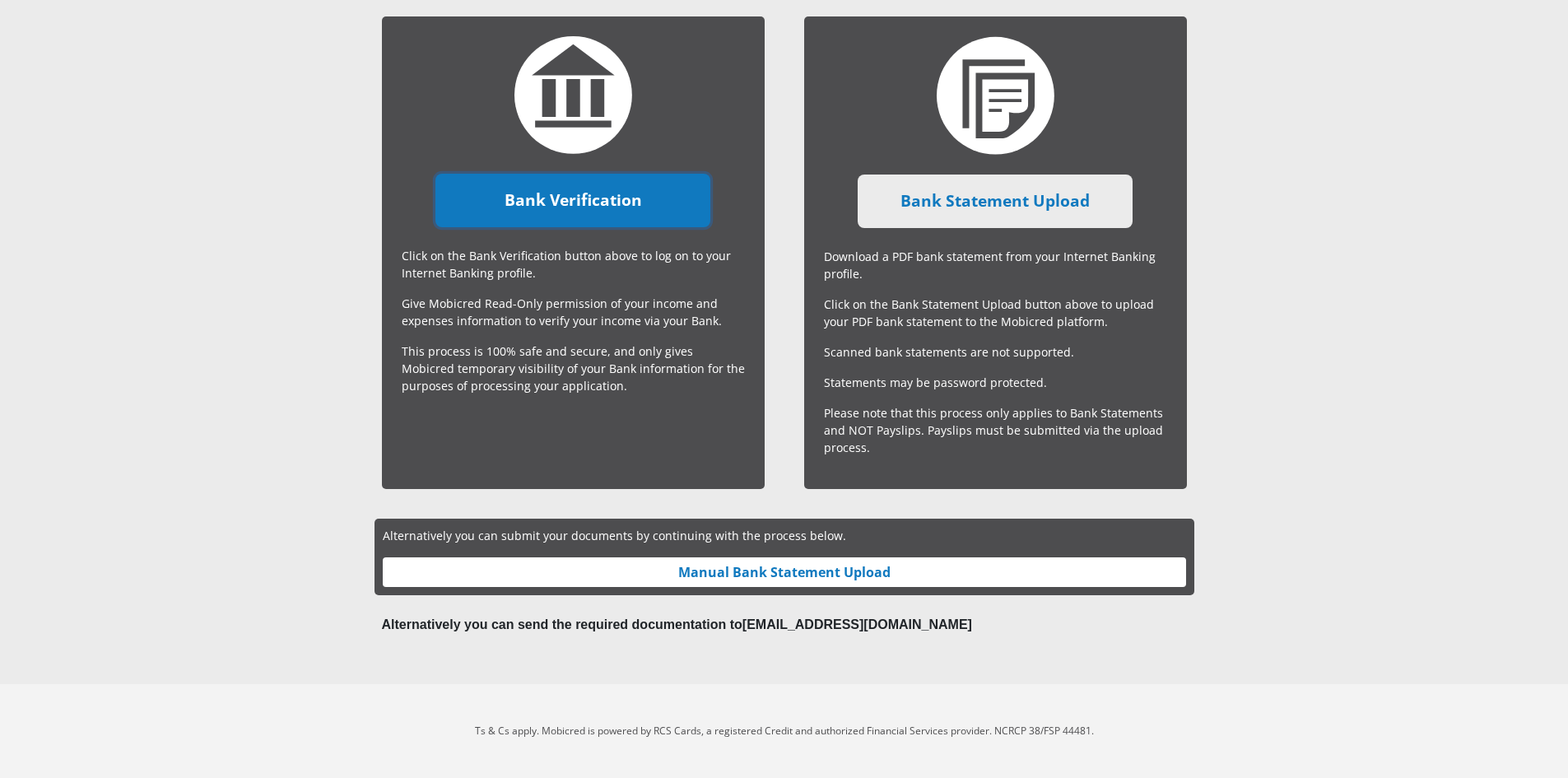
click at [630, 199] on link "Bank Verification" at bounding box center [573, 200] width 275 height 53
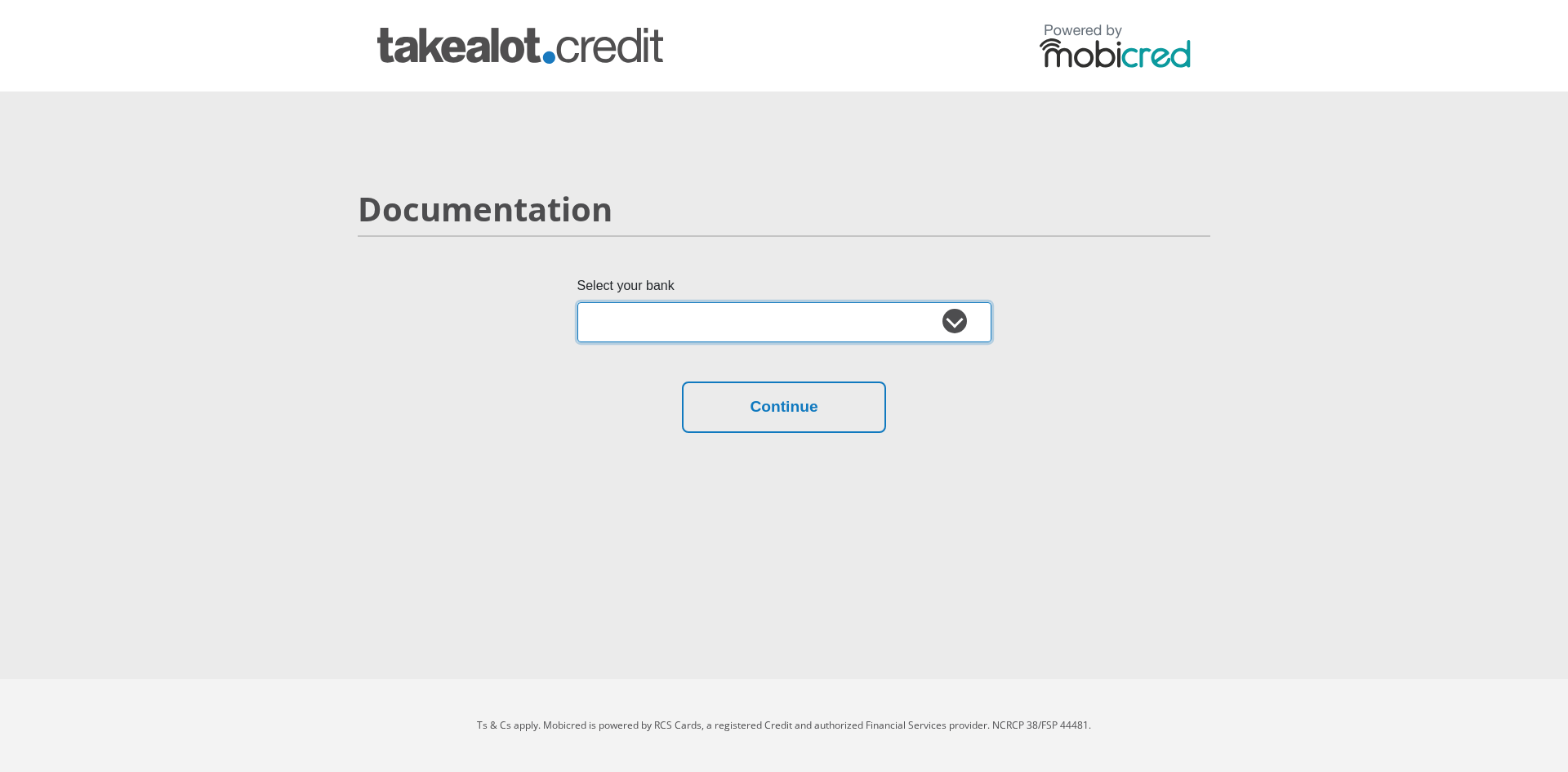
click at [927, 319] on select "Absa Capitec Bank Discovery Bank First National Bank Nedbank Standard Bank Tyme…" at bounding box center [784, 322] width 414 height 40
select select "{"id":"2","title":"Capitec Bank","institution":"Capitec","alias":"capitec","cou…"
click at [577, 302] on select "Absa Capitec Bank Discovery Bank First National Bank Nedbank Standard Bank Tyme…" at bounding box center [784, 322] width 414 height 40
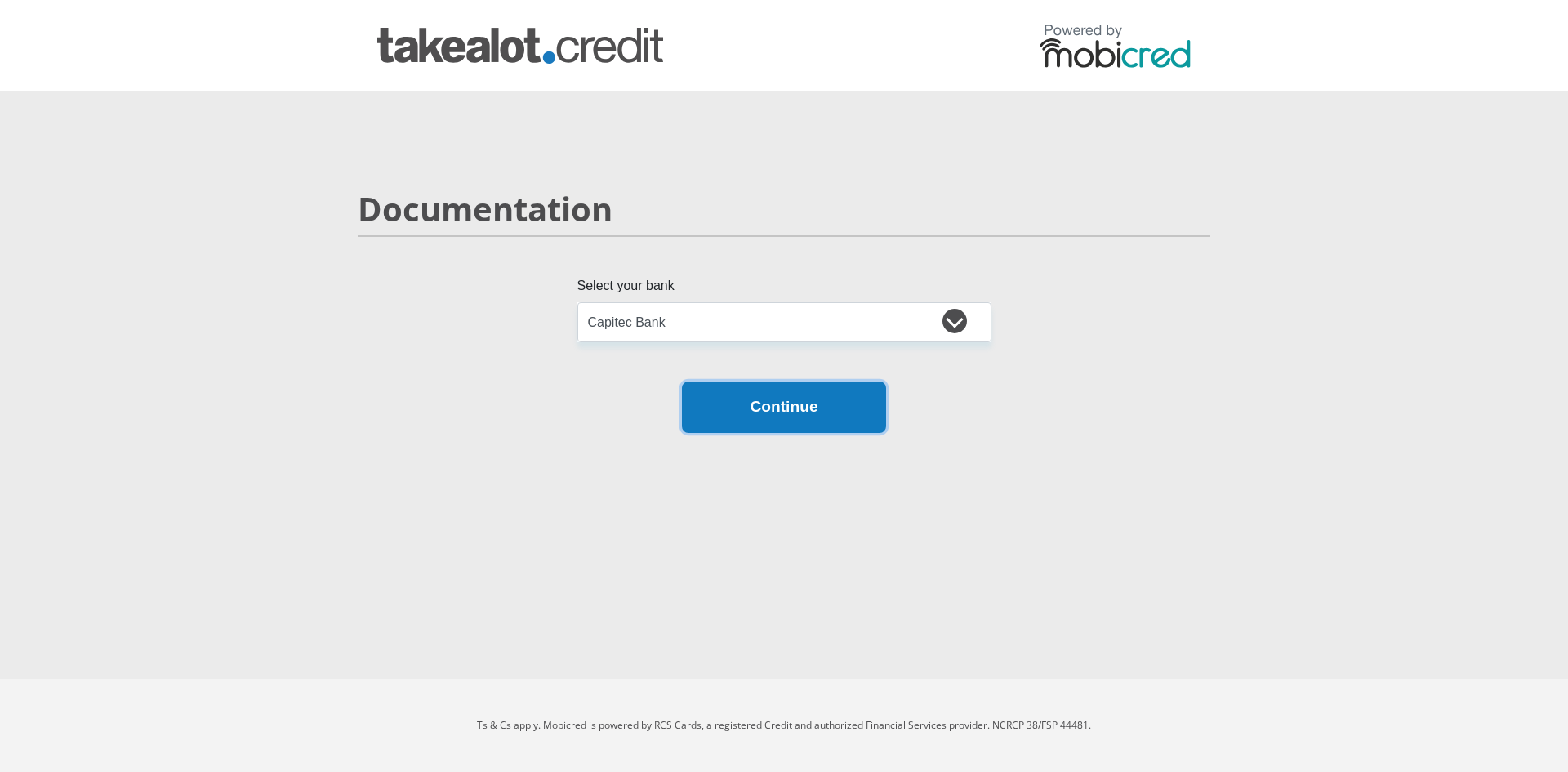
click at [798, 417] on button "Continue" at bounding box center [784, 407] width 205 height 51
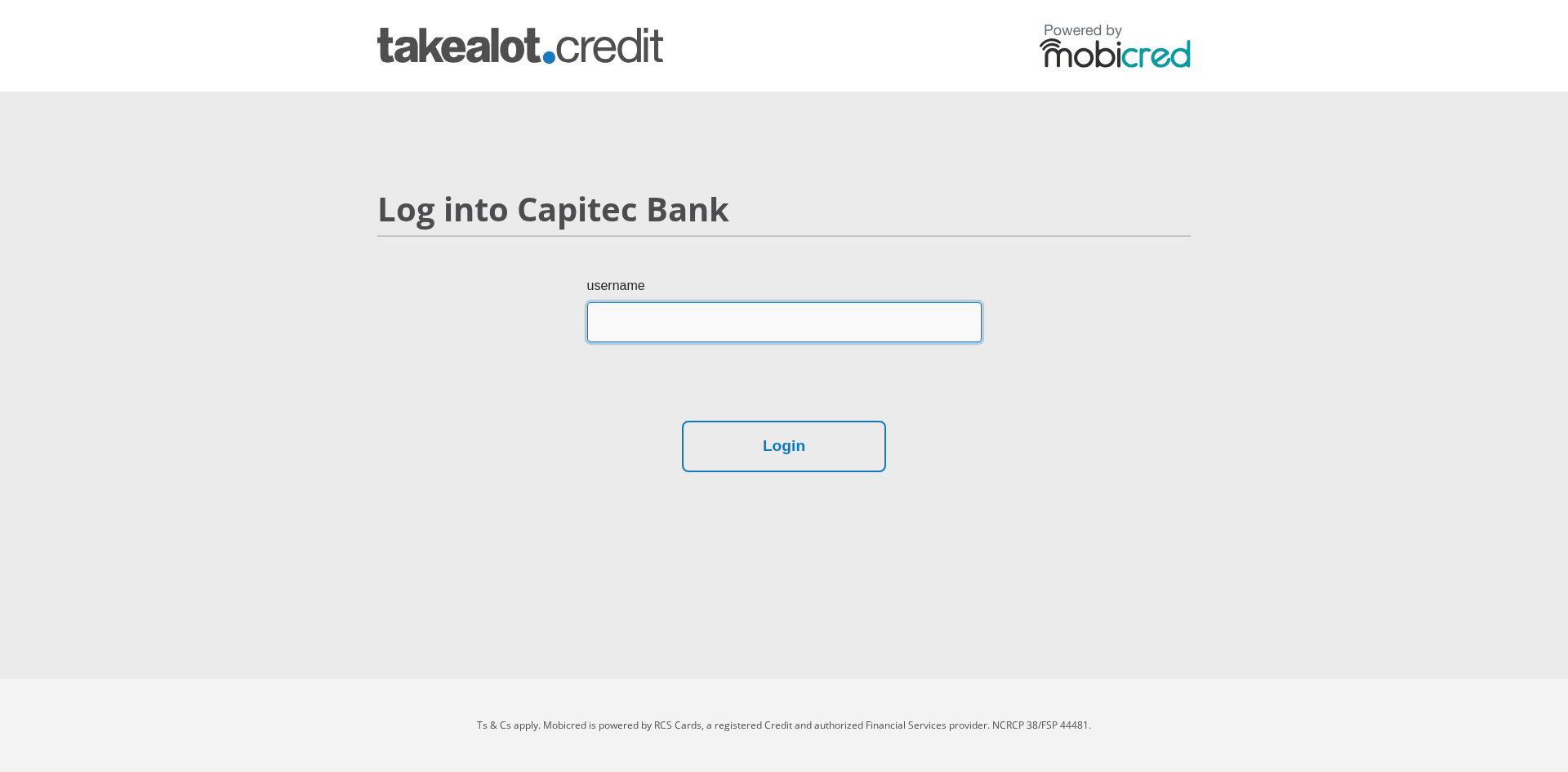
click at [730, 332] on input "username" at bounding box center [784, 322] width 394 height 40
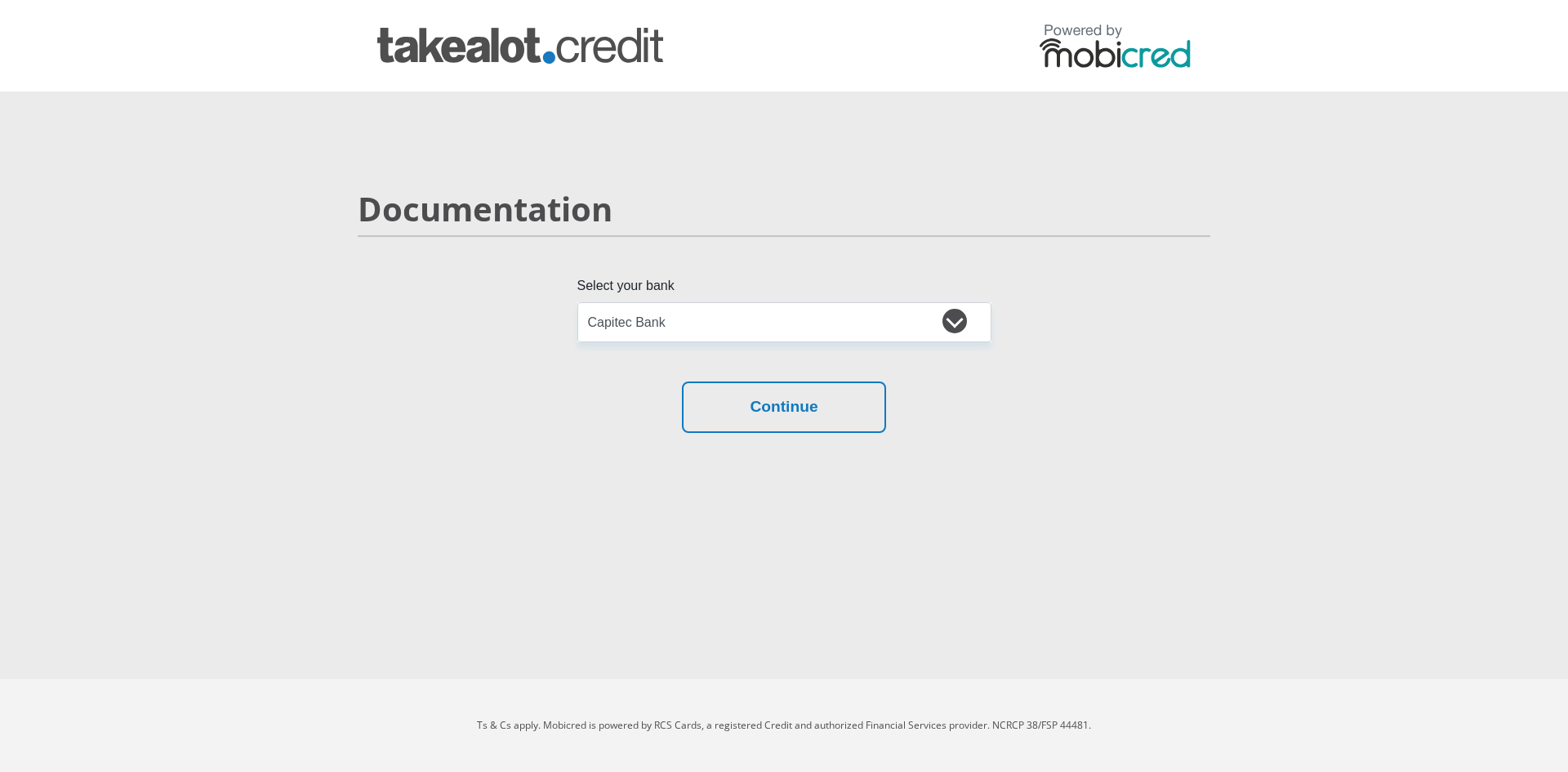
select select "{"id":"2","title":"Capitec Bank","institution":"Capitec","alias":"capitec","cou…"
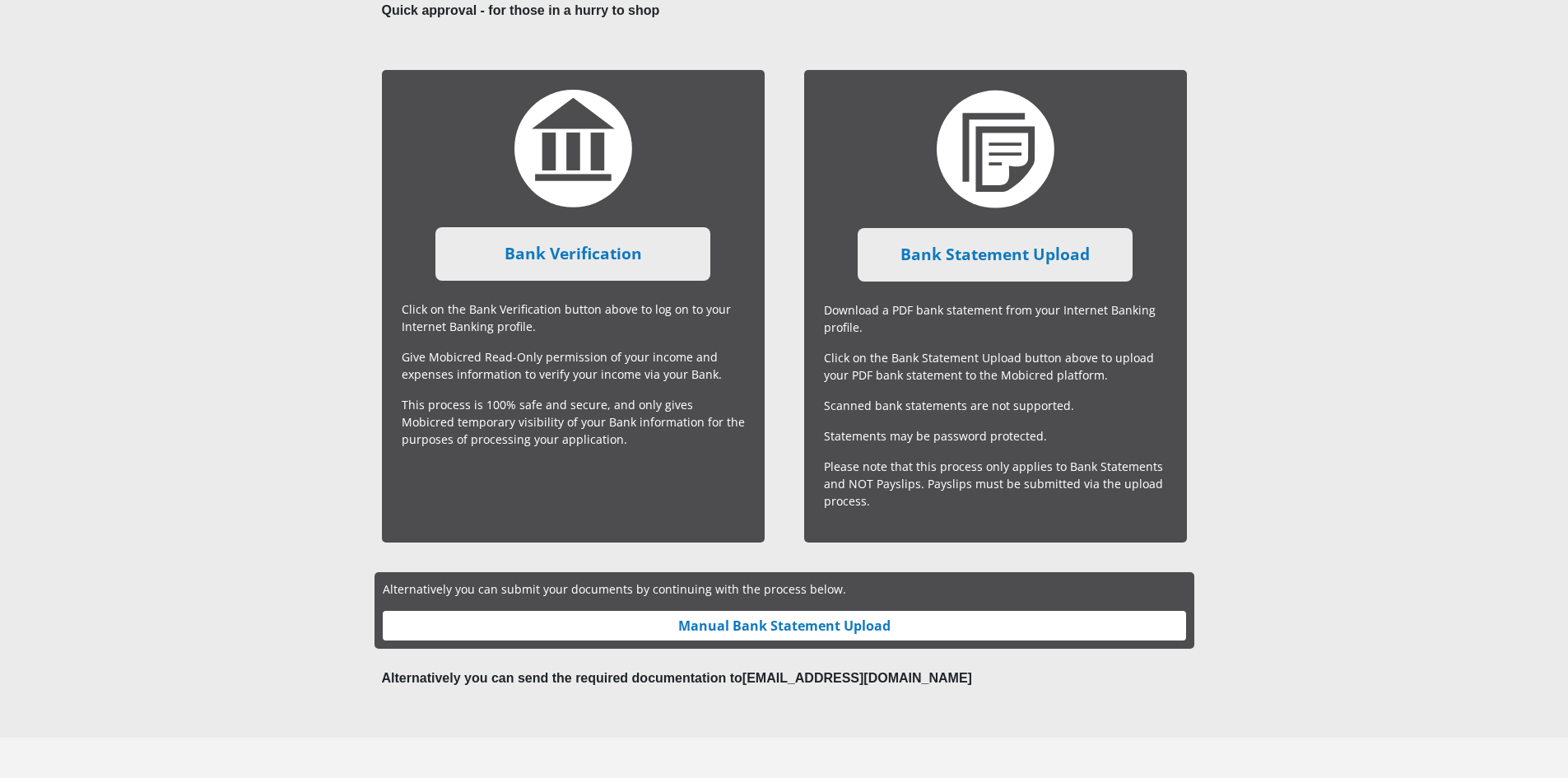
scroll to position [313, 0]
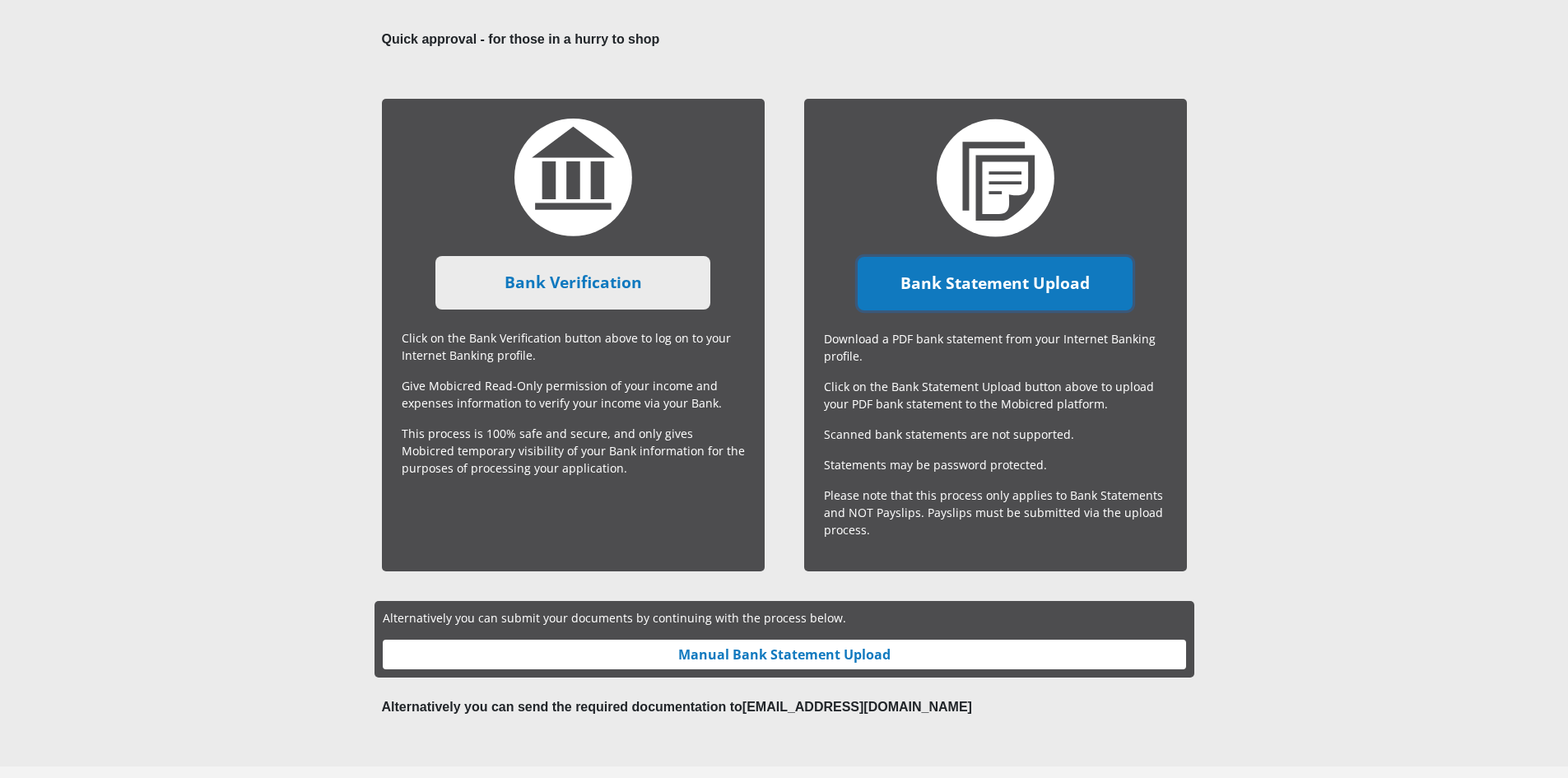
click at [1012, 293] on link "Bank Statement Upload" at bounding box center [995, 283] width 275 height 53
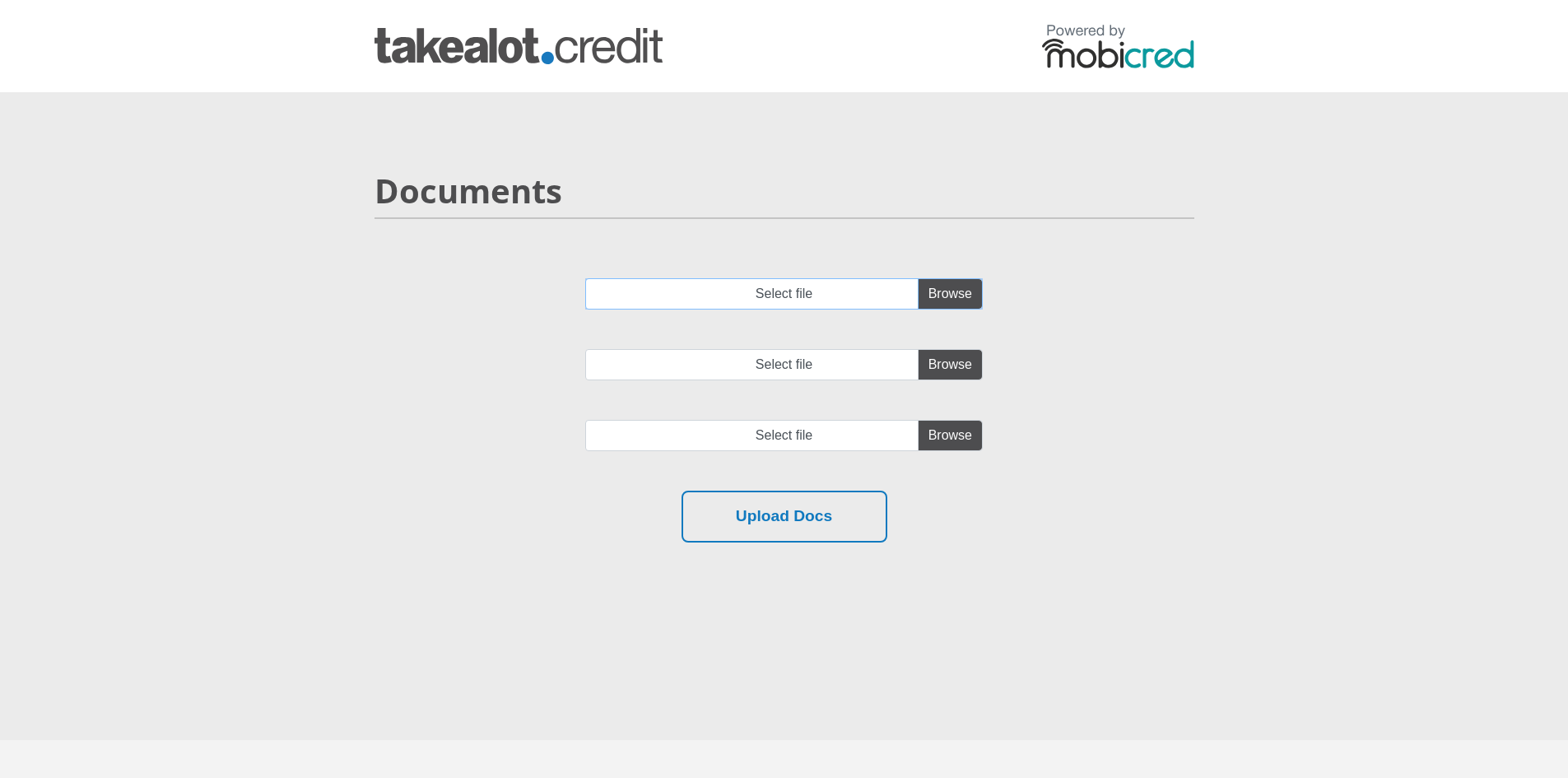
click at [962, 290] on input "Select file" at bounding box center [784, 294] width 397 height 32
type input "C:\fakepath\account_statement_1-Apr-2025_to_7-Oct-2025.pdf"
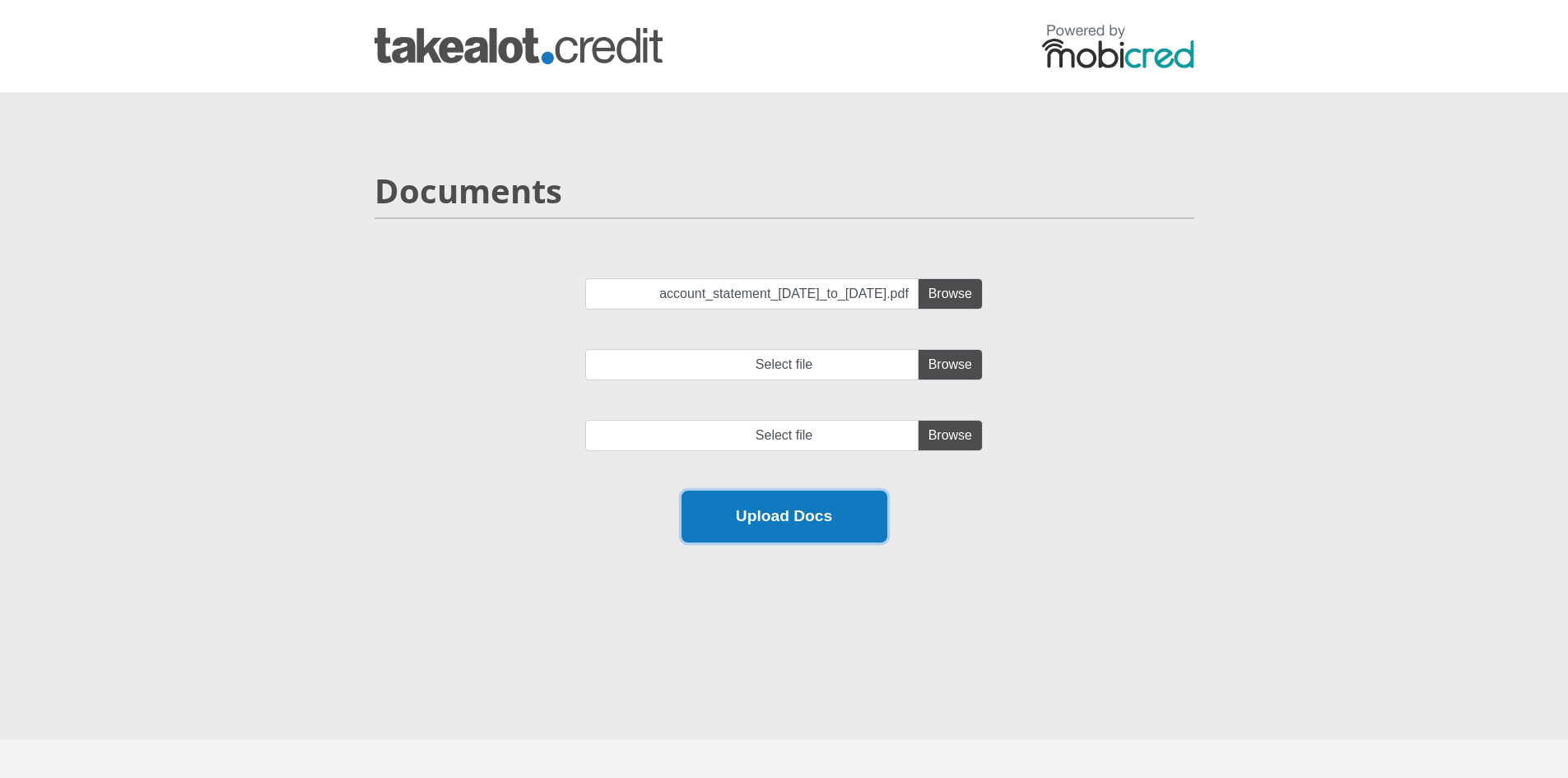
click at [841, 523] on button "Upload Docs" at bounding box center [785, 516] width 206 height 52
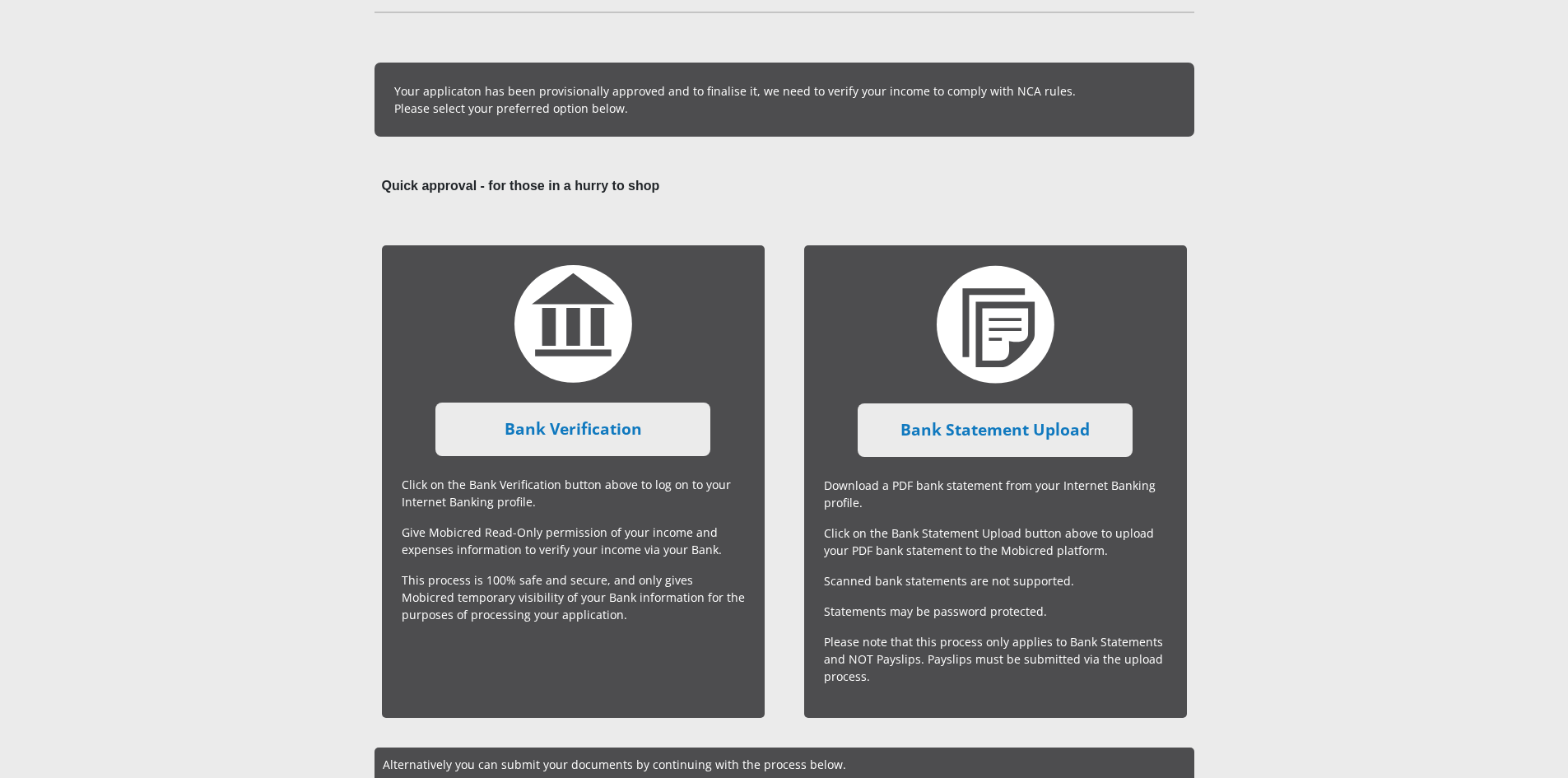
scroll to position [148, 0]
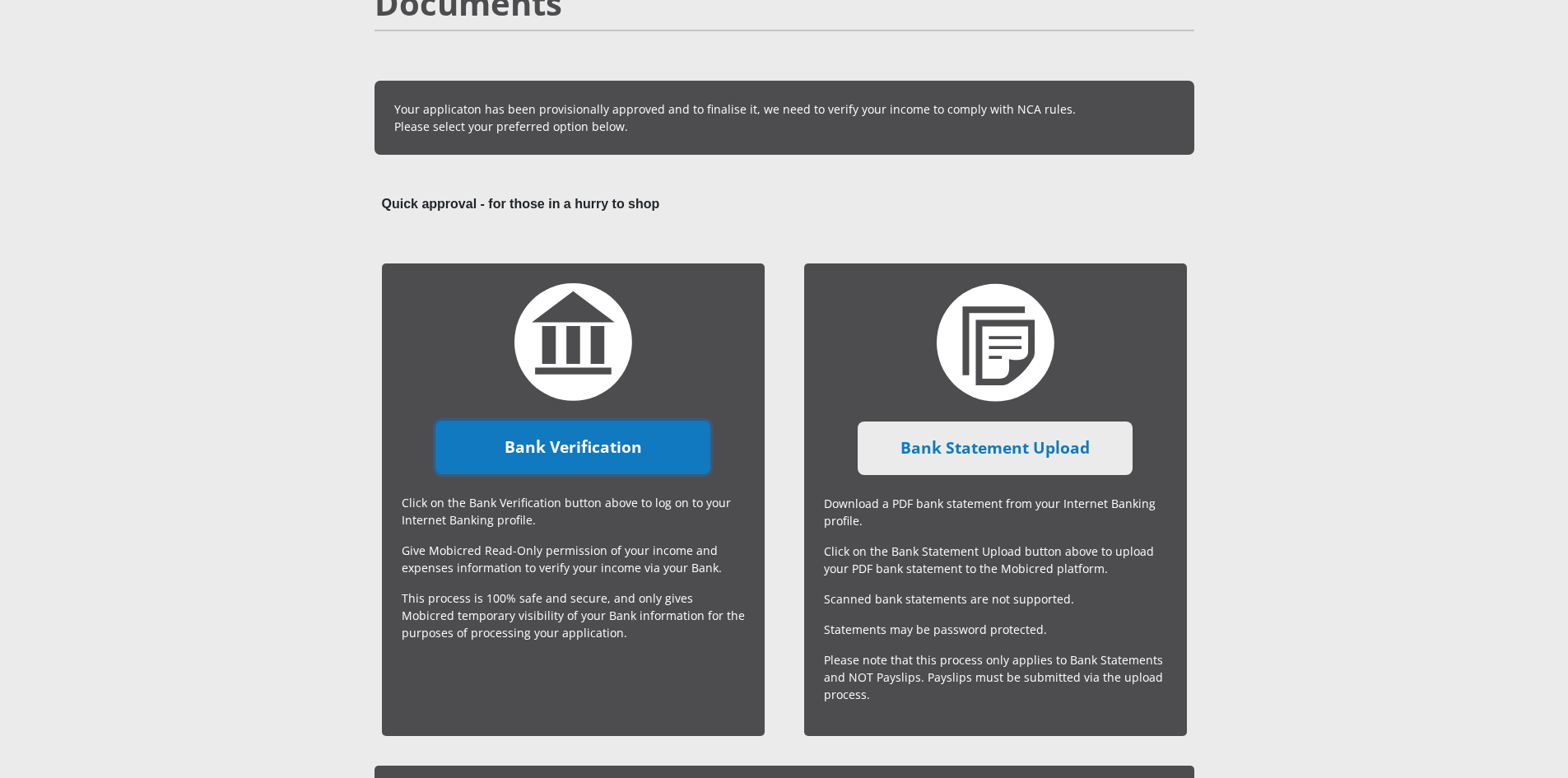
click at [608, 458] on link "Bank Verification" at bounding box center [573, 447] width 275 height 53
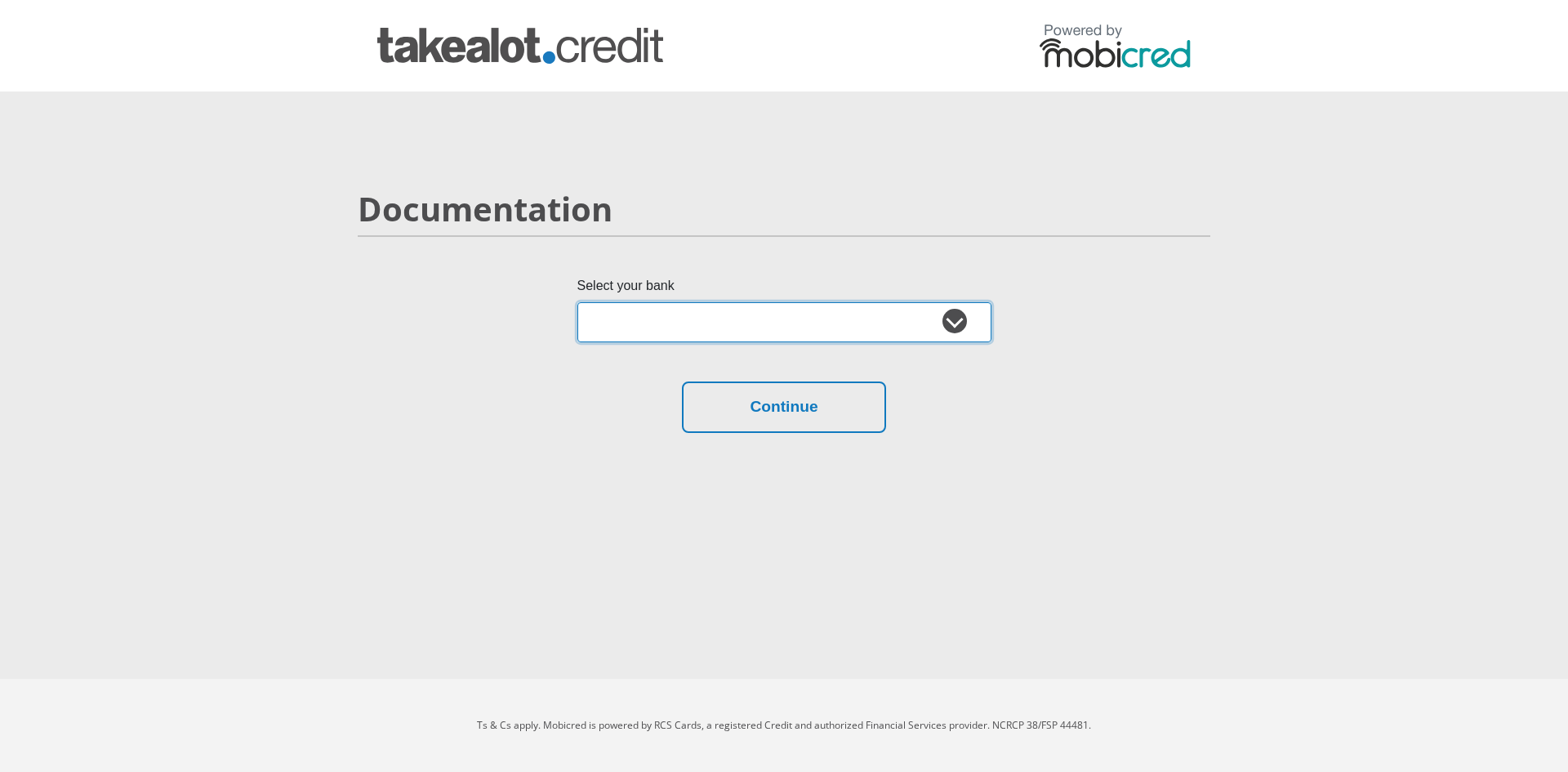
drag, startPoint x: 0, startPoint y: 0, endPoint x: 676, endPoint y: 333, distance: 753.6
click at [676, 332] on select "Absa Capitec Bank Discovery Bank First National Bank Nedbank Standard Bank Tyme…" at bounding box center [784, 322] width 414 height 40
select select "{"id":"2","title":"Capitec Bank","institution":"Capitec","alias":"capitec","cou…"
click at [577, 302] on select "Absa Capitec Bank Discovery Bank First National Bank Nedbank Standard Bank Tyme…" at bounding box center [784, 322] width 414 height 40
click at [673, 324] on select "Absa Capitec Bank Discovery Bank First National Bank Nedbank Standard Bank Tyme…" at bounding box center [784, 322] width 414 height 40
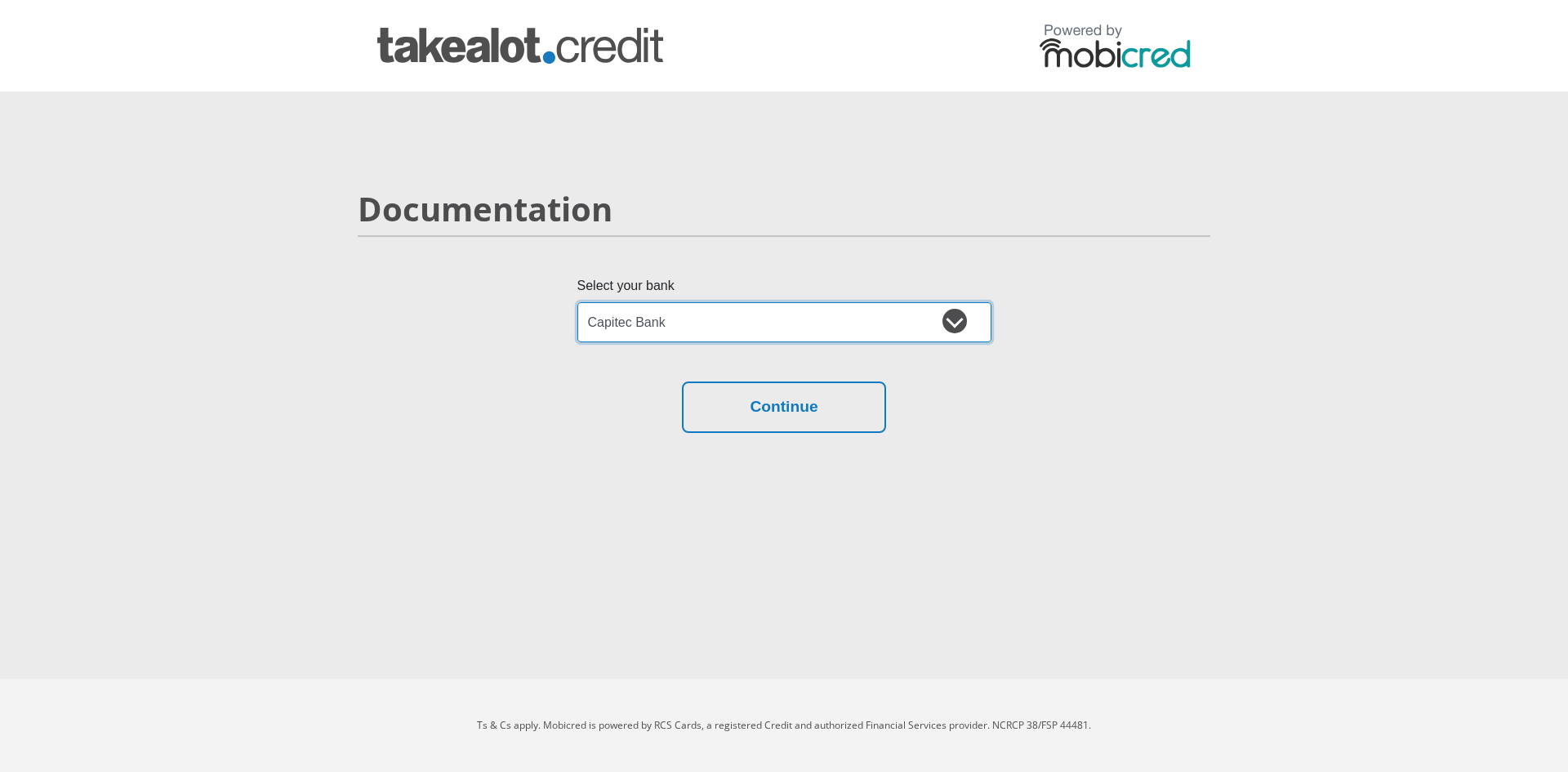
click at [577, 302] on select "Absa Capitec Bank Discovery Bank First National Bank Nedbank Standard Bank Tyme…" at bounding box center [784, 322] width 414 height 40
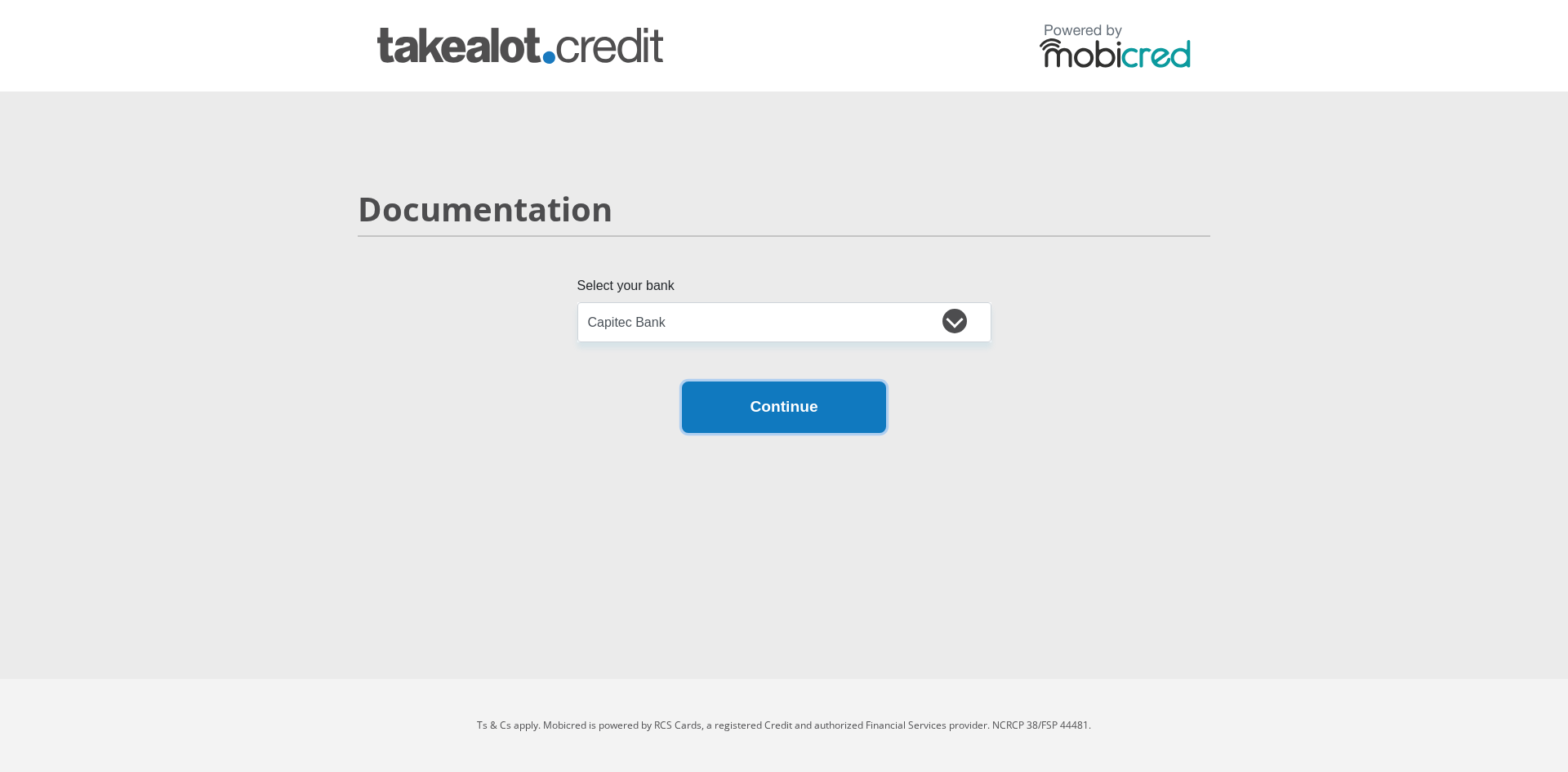
click at [735, 400] on button "Continue" at bounding box center [784, 407] width 205 height 51
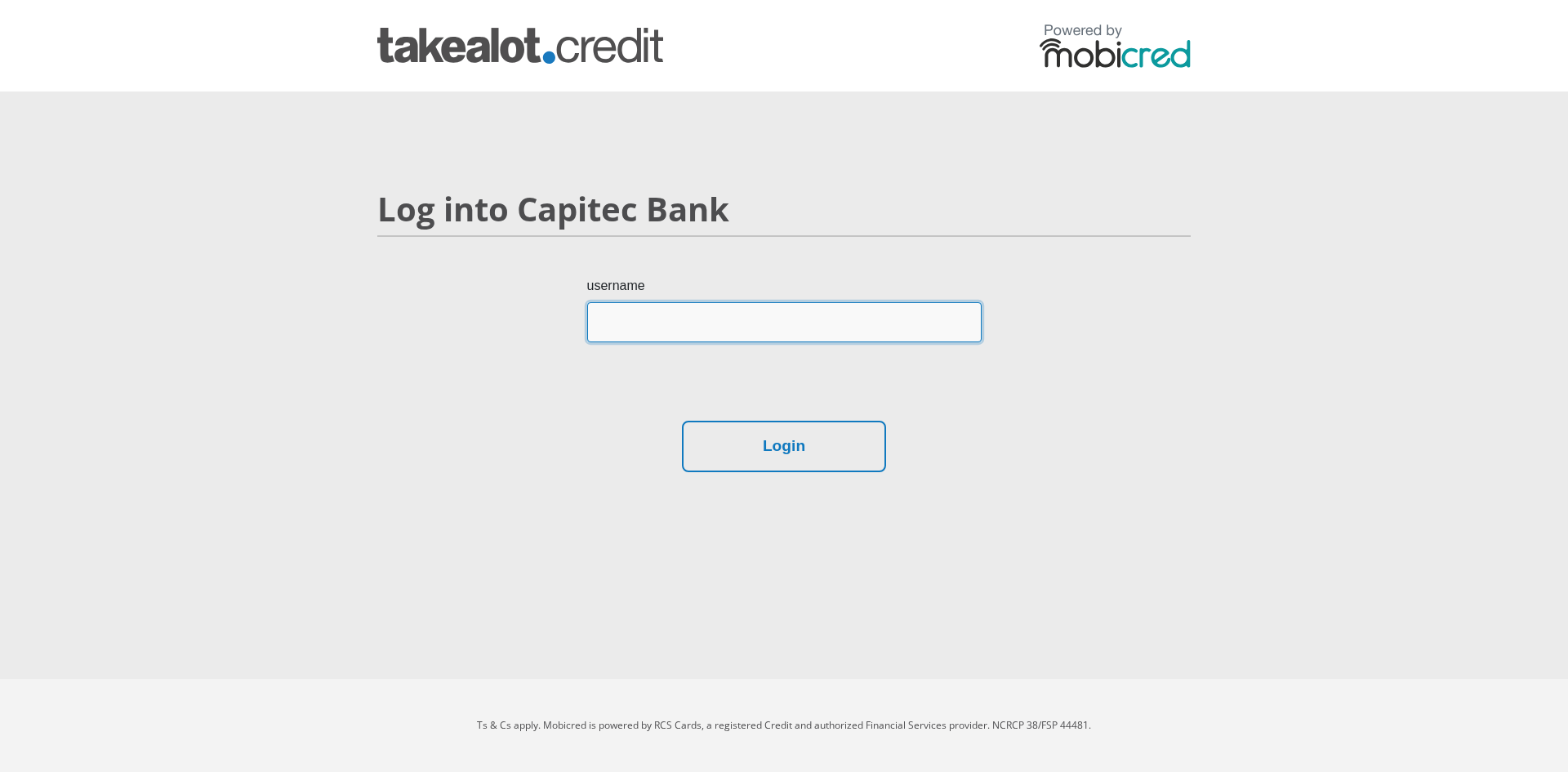
click at [695, 327] on input "username" at bounding box center [784, 322] width 394 height 40
type input "LEEANNDUTOIT92"
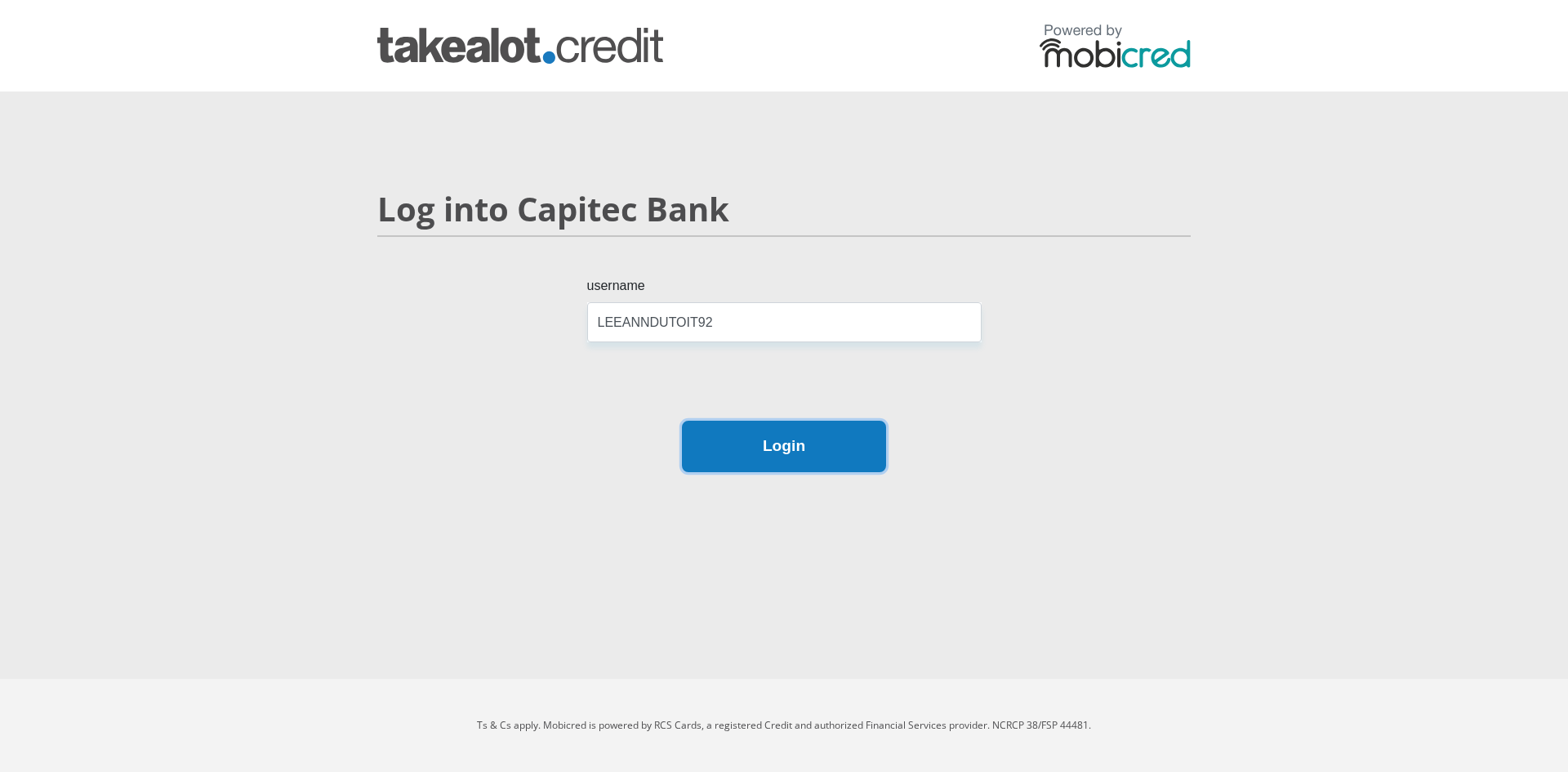
click at [780, 439] on button "Login" at bounding box center [784, 446] width 205 height 51
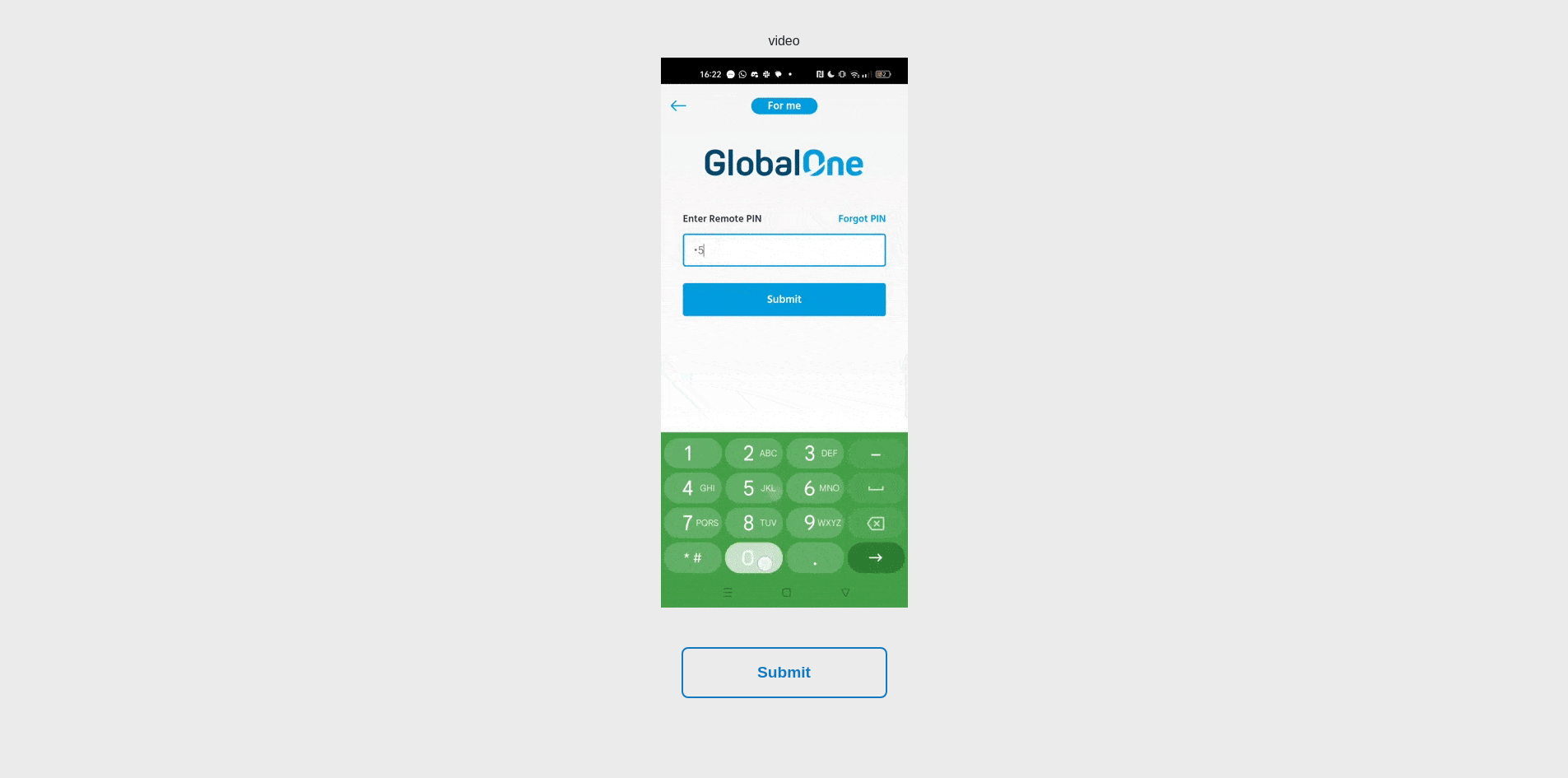
scroll to position [329, 0]
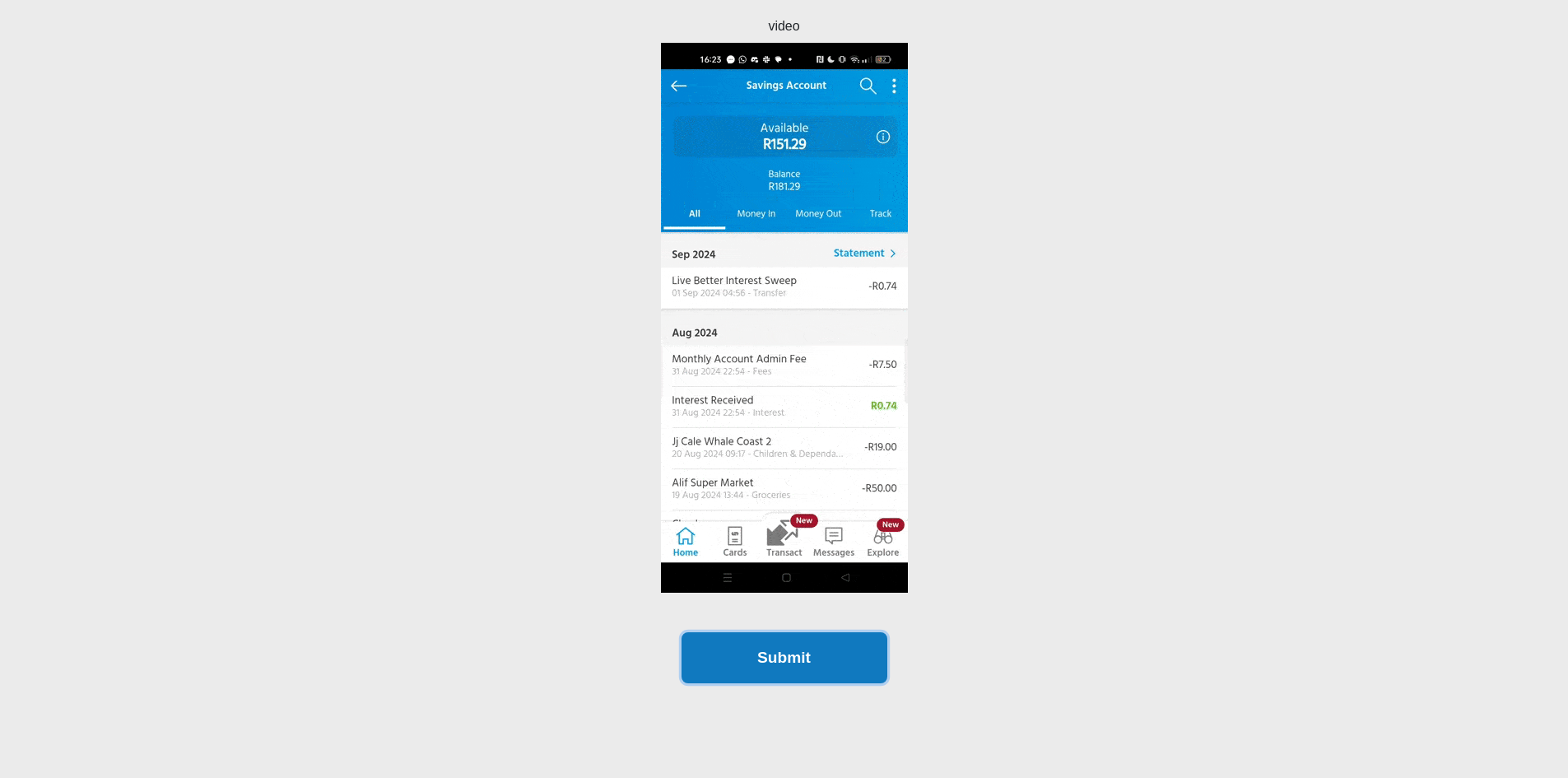
click at [824, 662] on button "Submit" at bounding box center [785, 657] width 206 height 52
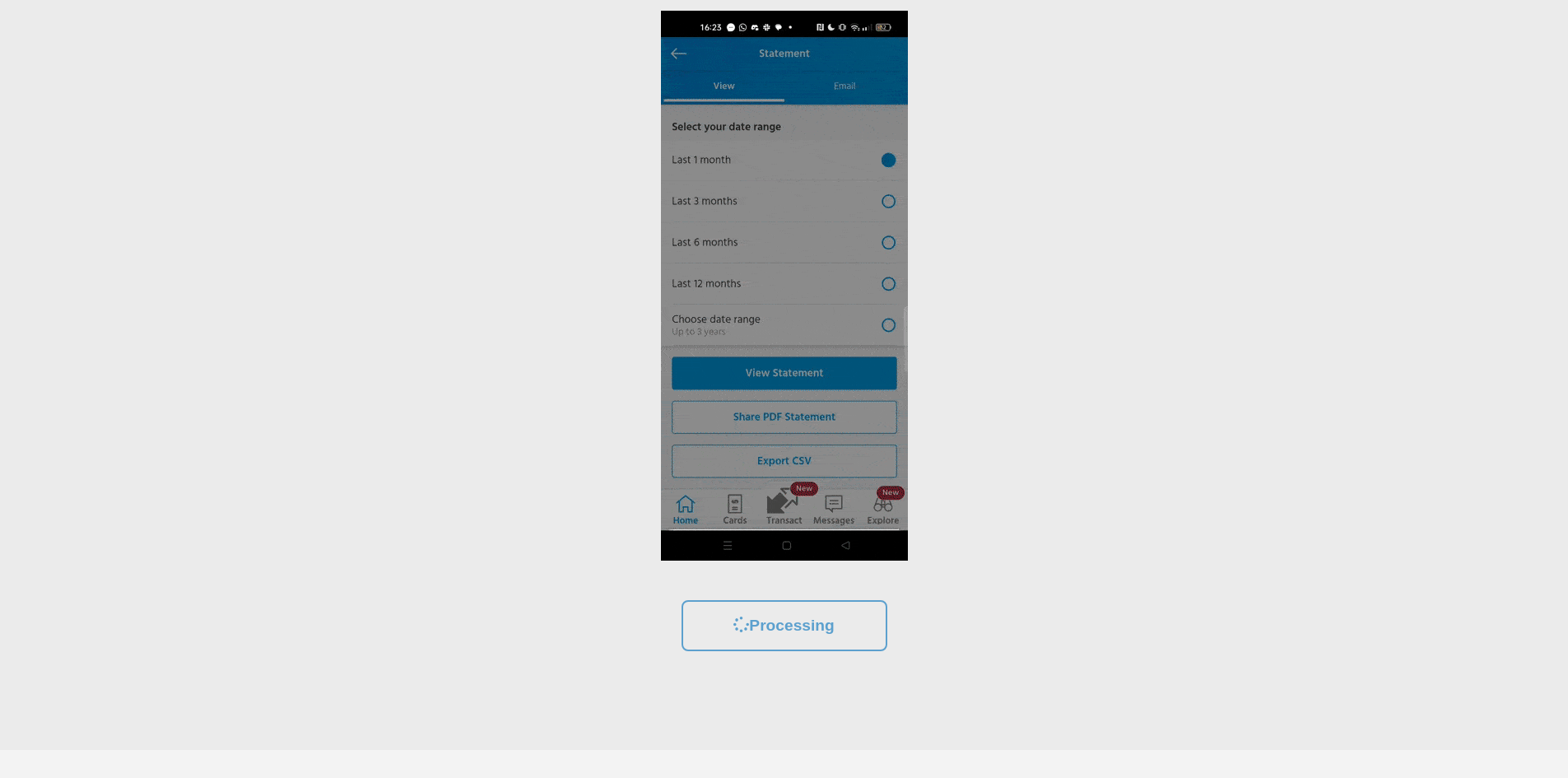
scroll to position [345, 0]
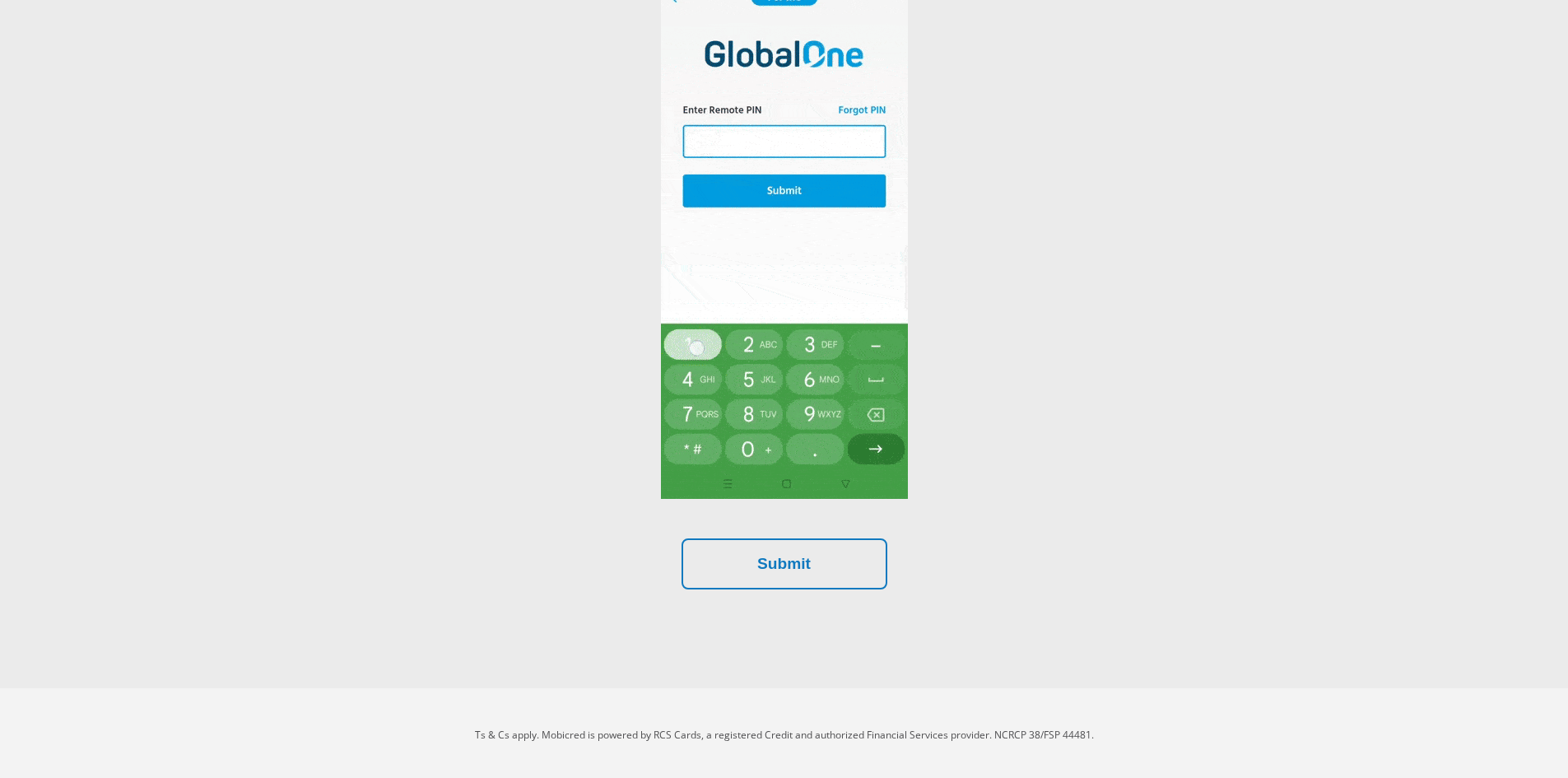
scroll to position [345, 0]
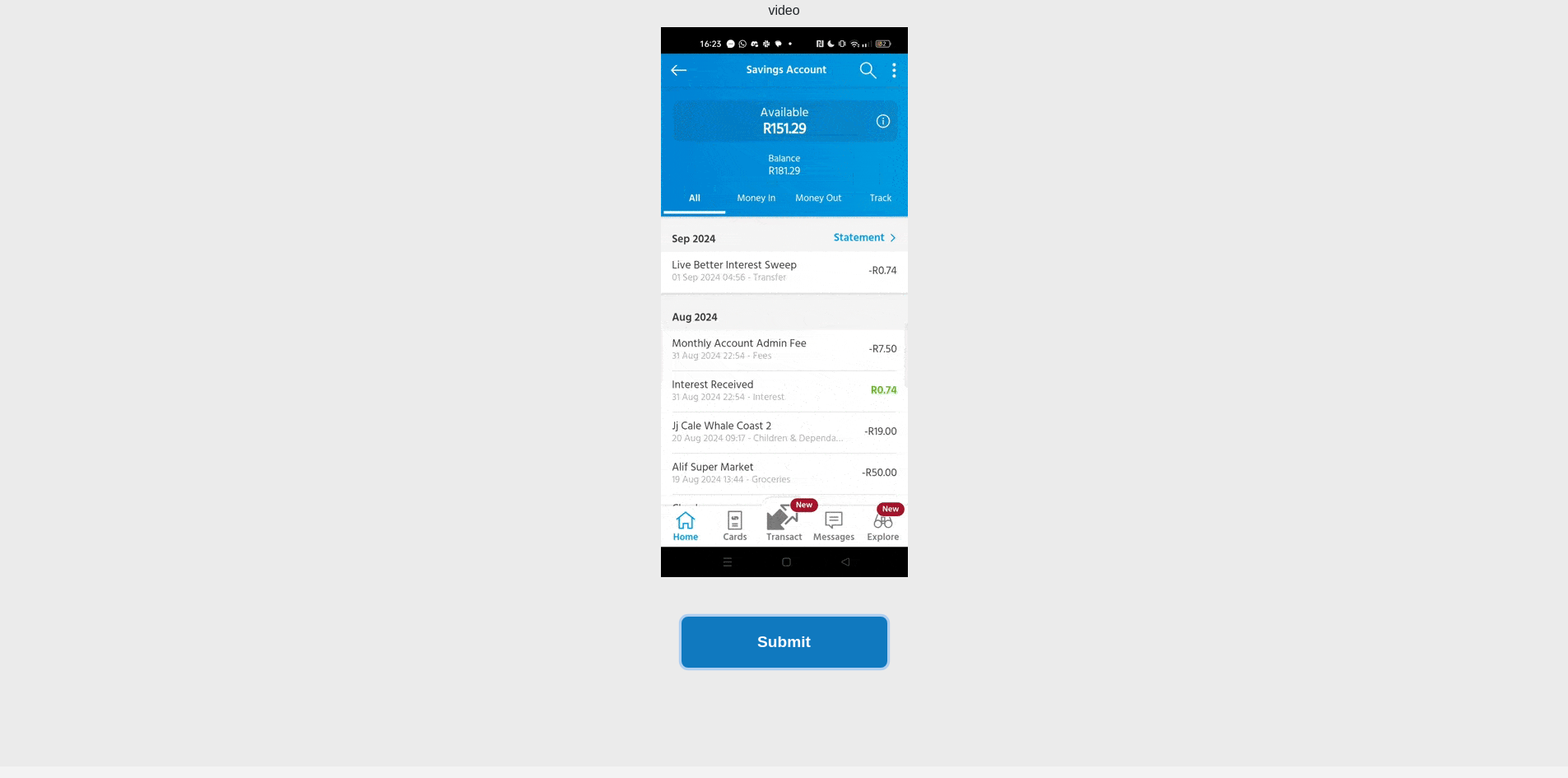
click at [771, 653] on button "Submit" at bounding box center [785, 643] width 206 height 52
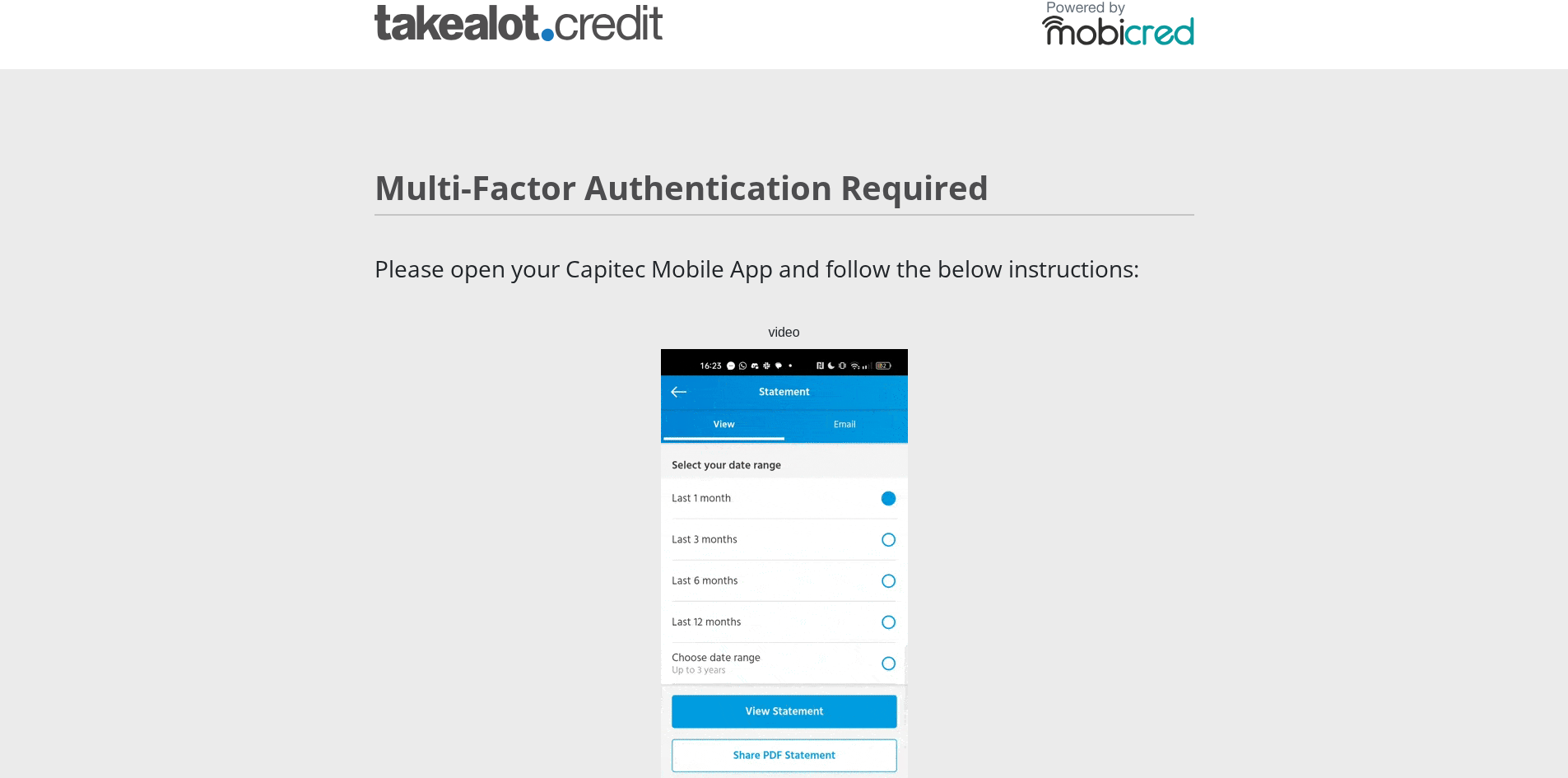
scroll to position [16, 0]
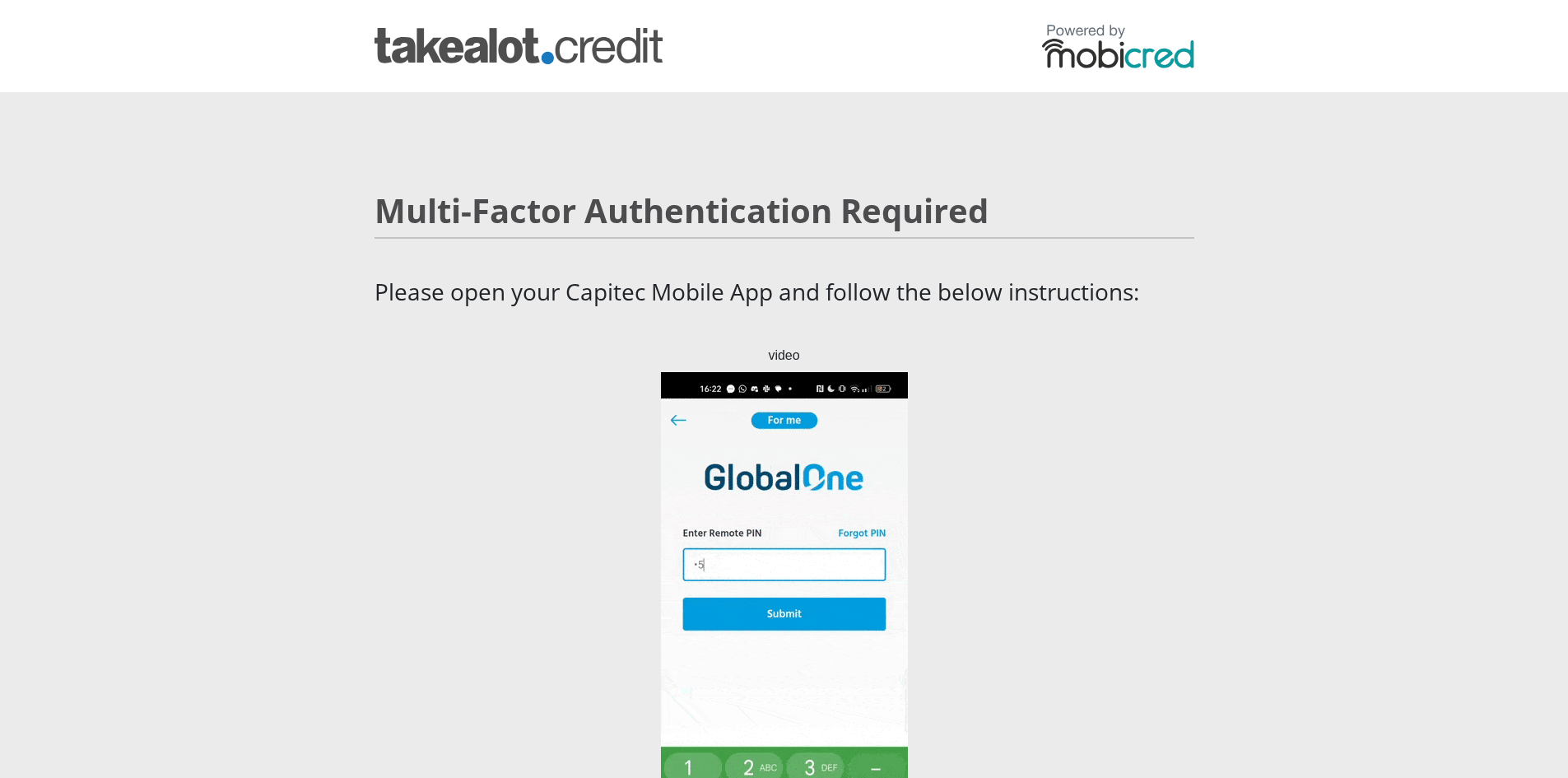
scroll to position [345, 0]
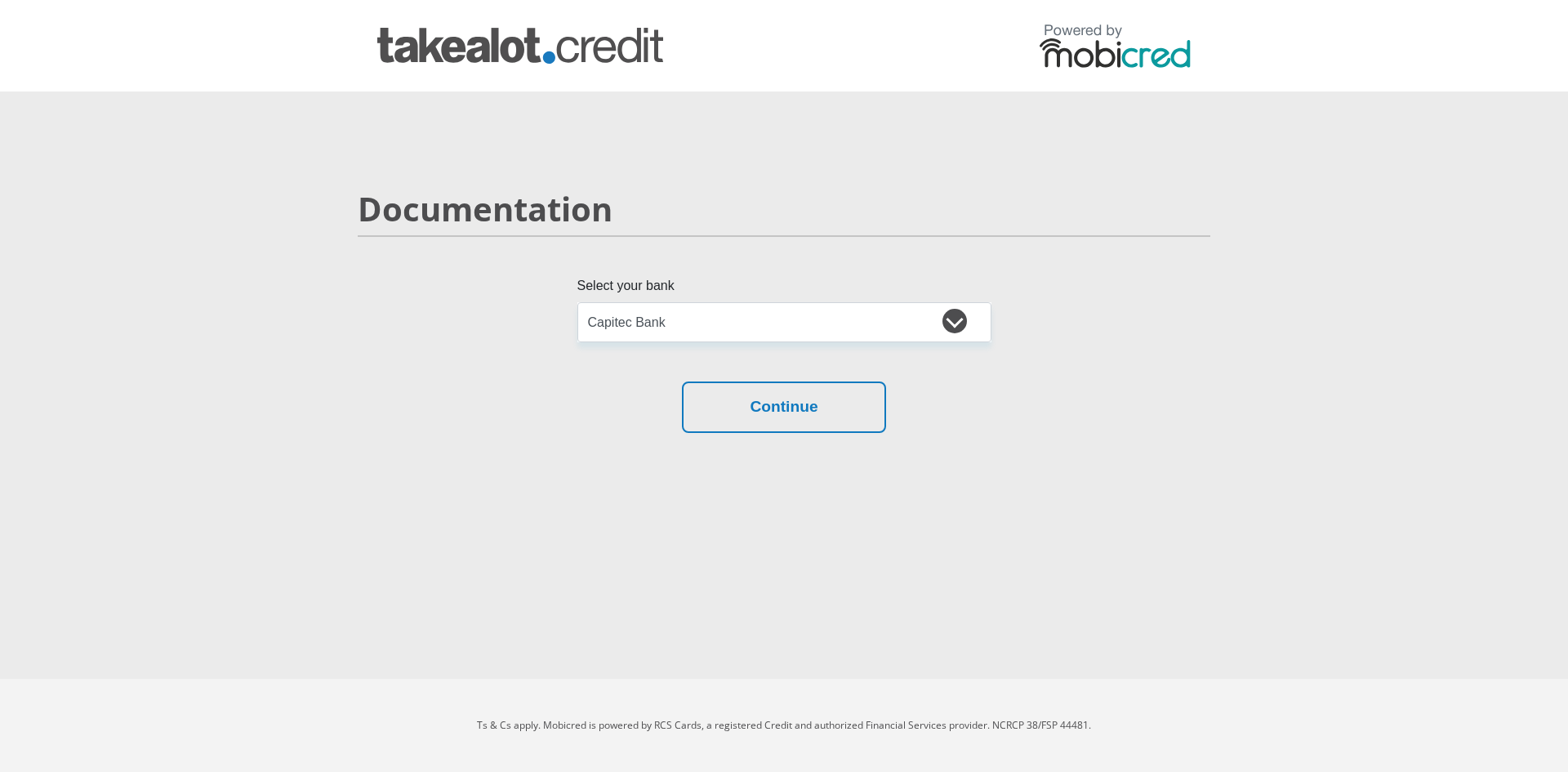
select select "{"id":"2","title":"Capitec Bank","institution":"Capitec","alias":"capitec","cou…"
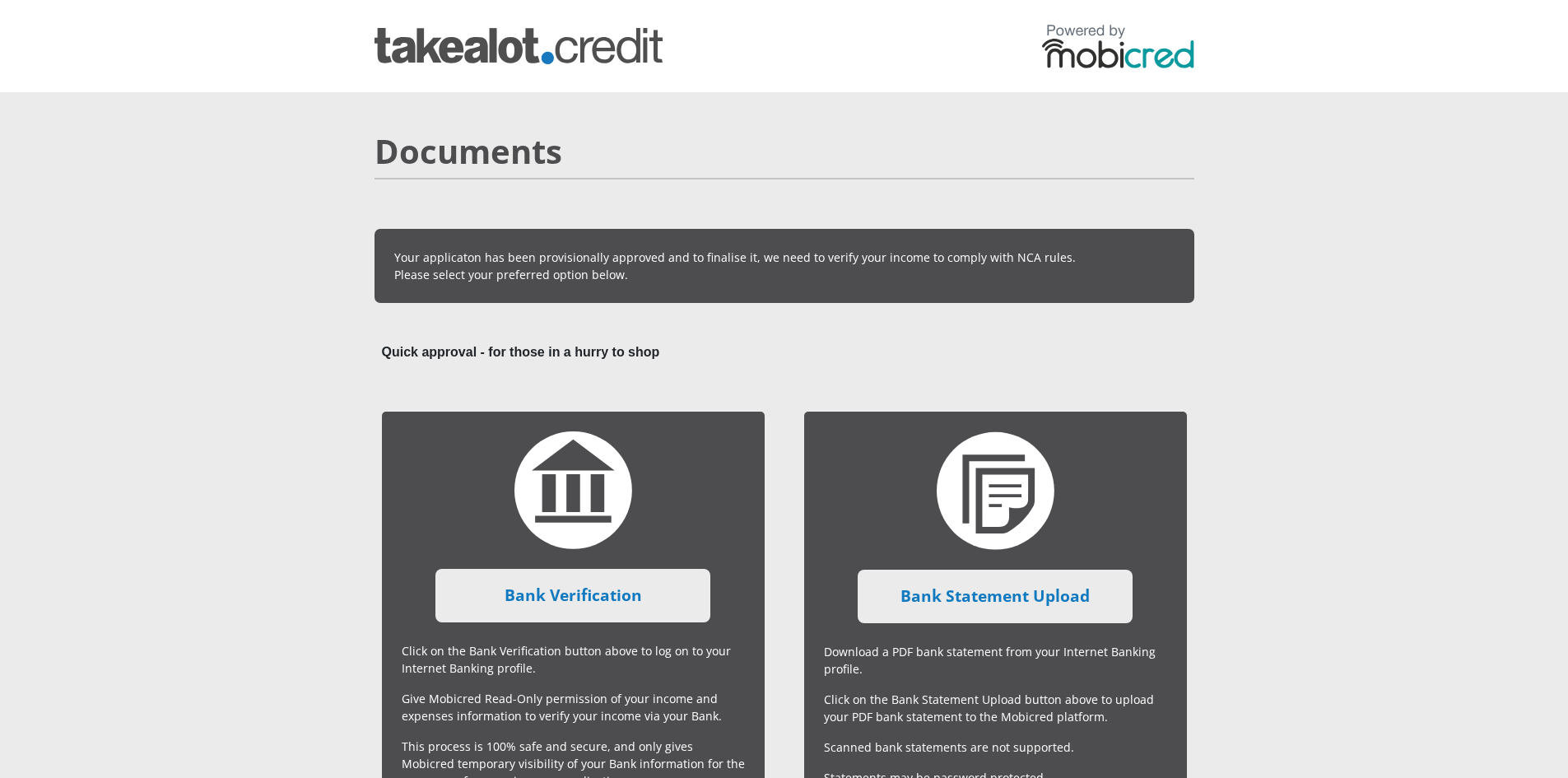
scroll to position [151, 0]
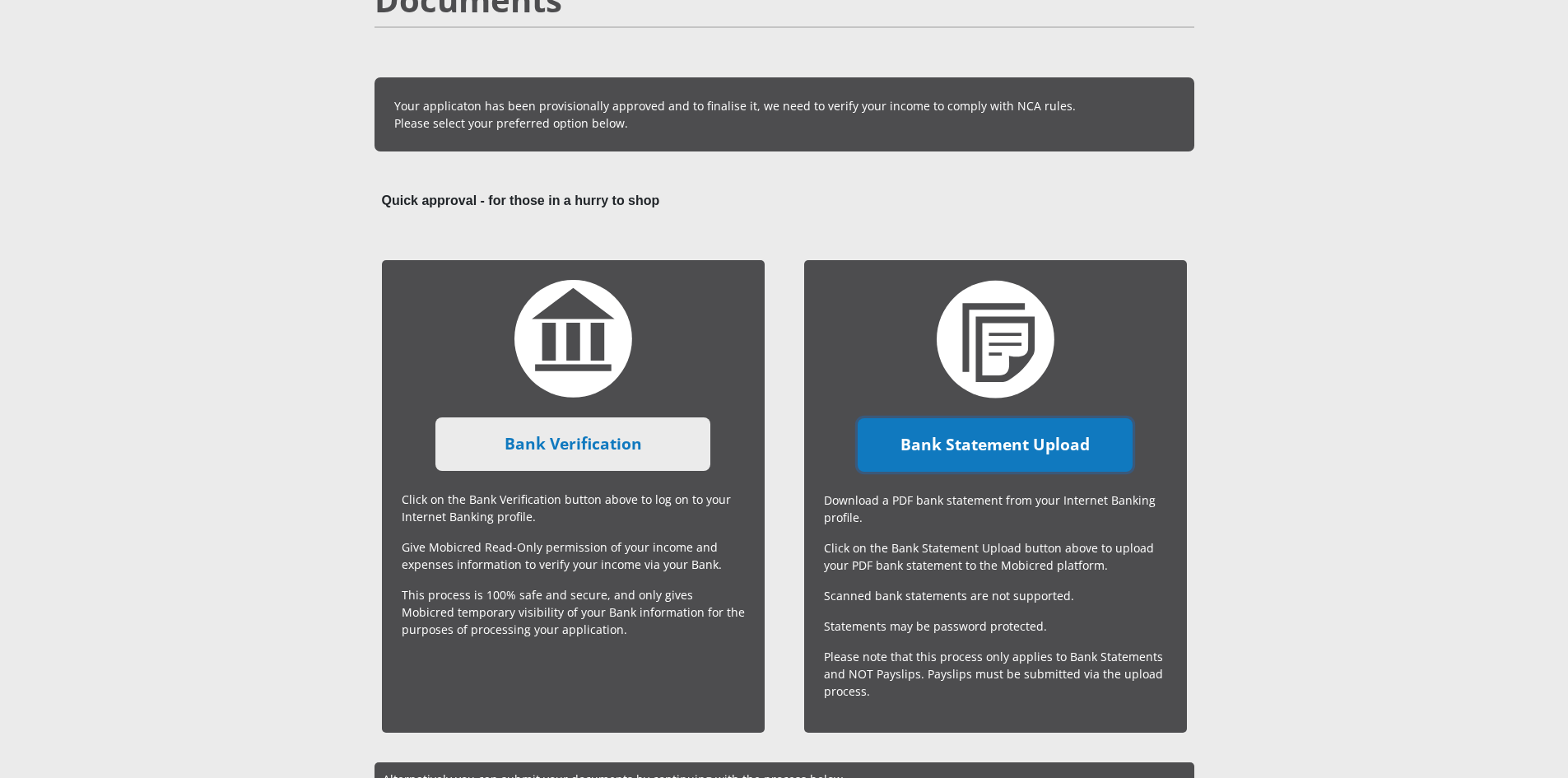
click at [963, 450] on link "Bank Statement Upload" at bounding box center [995, 445] width 275 height 53
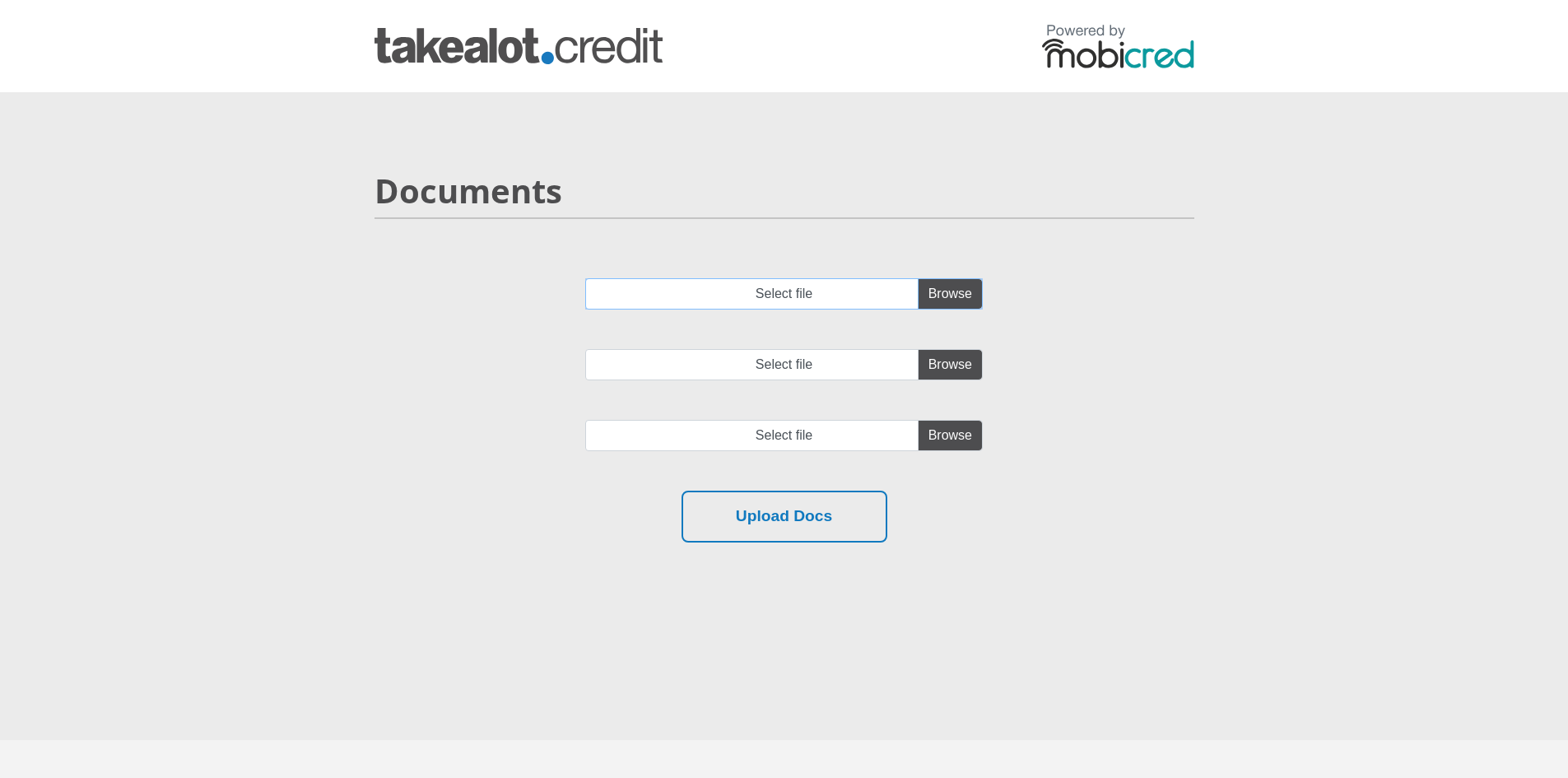
click at [967, 296] on input "Select file" at bounding box center [784, 294] width 397 height 32
type input "C:\fakepath\account_statement_[DATE]_to_[DATE].pdf"
click at [937, 368] on input "Select file" at bounding box center [784, 365] width 397 height 32
type input "C:\fakepath\account_statement_1-Jul-2025_to_7-Oct-2025.pdf"
click at [928, 435] on input "file" at bounding box center [784, 436] width 397 height 32
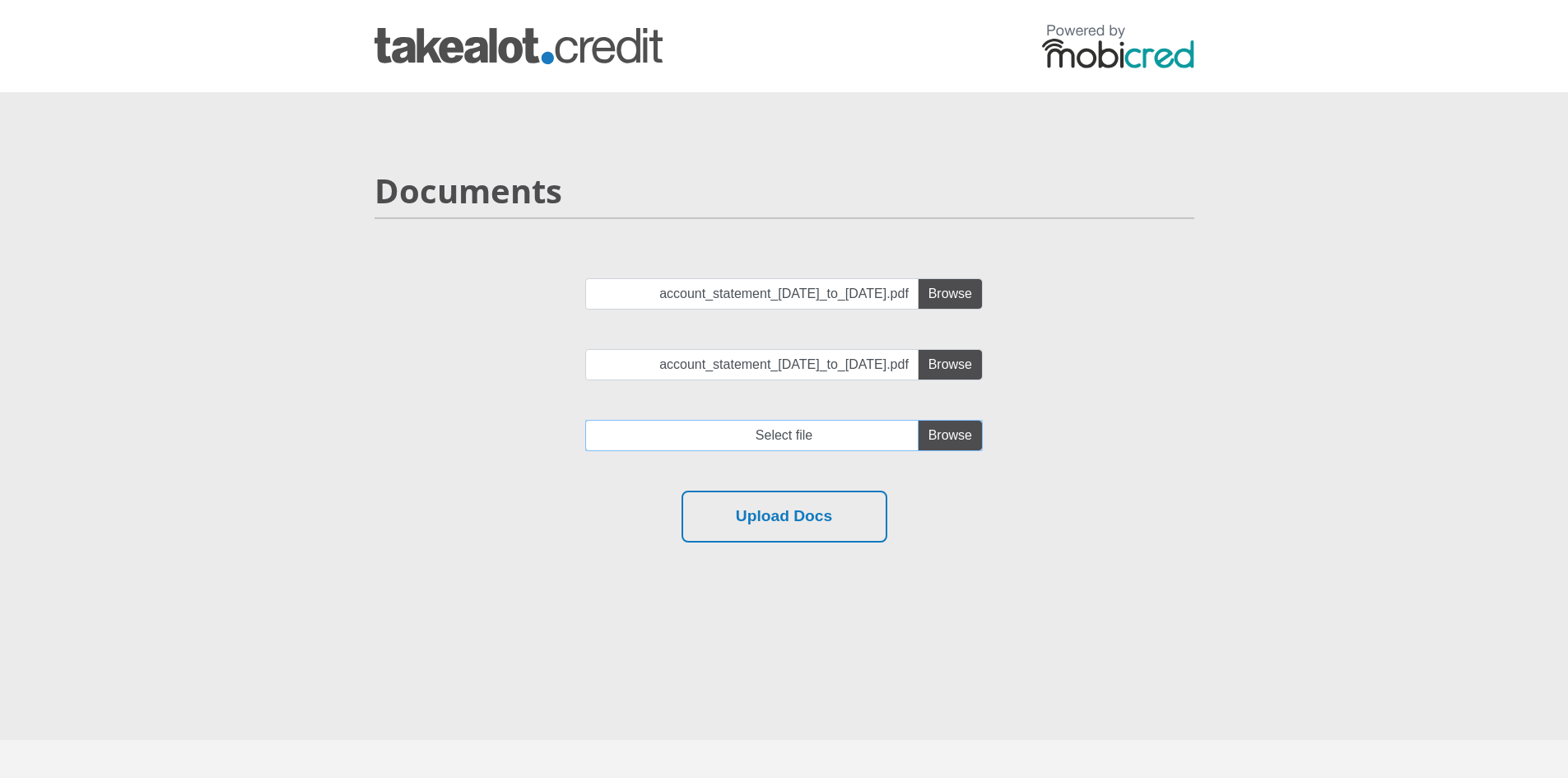
type input "C:\fakepath\account_statement_1-Sep-2025_to_7-Oct-2025.pdf"
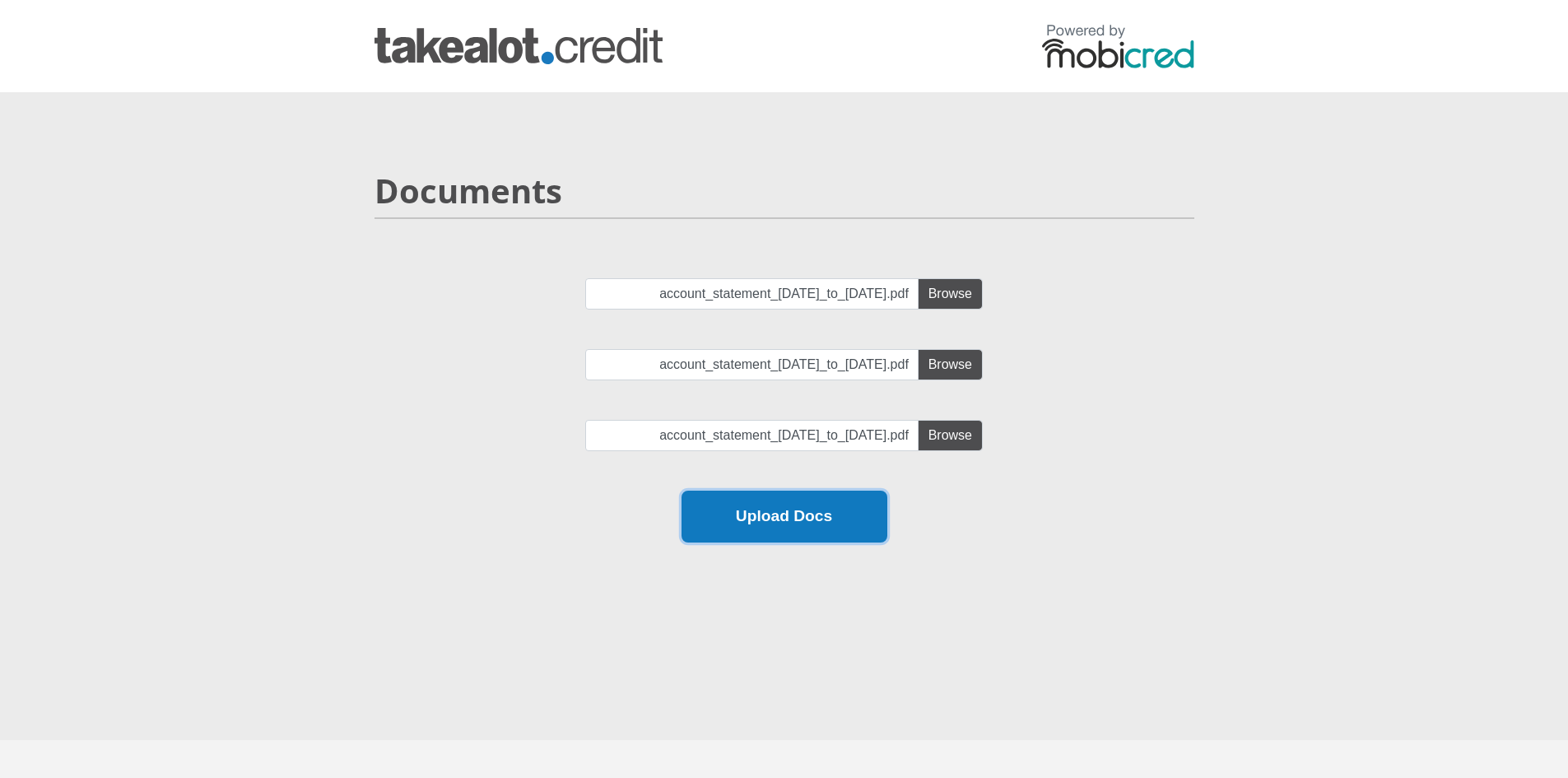
click at [823, 513] on button "Upload Docs" at bounding box center [785, 516] width 206 height 52
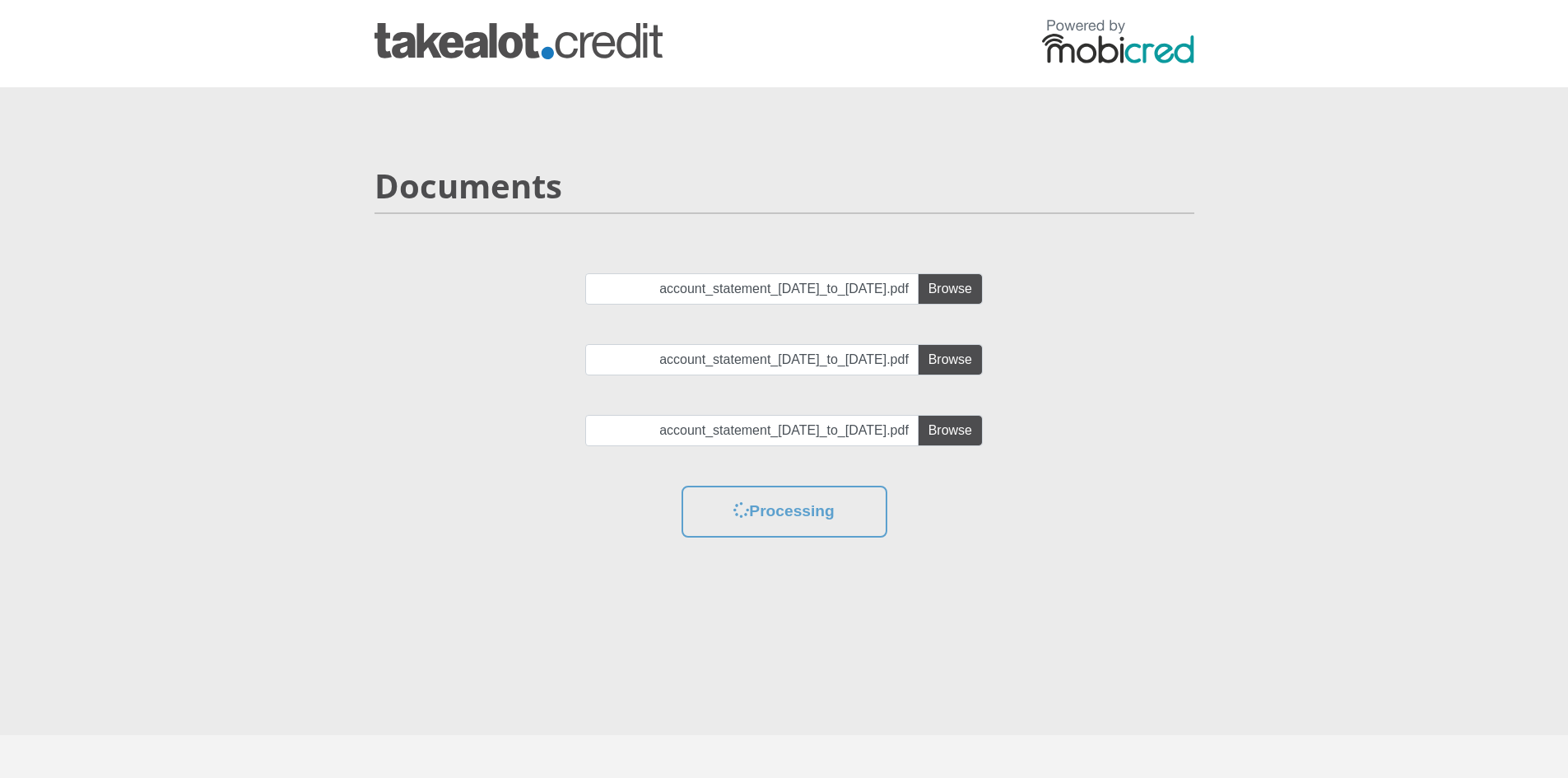
scroll to position [56, 0]
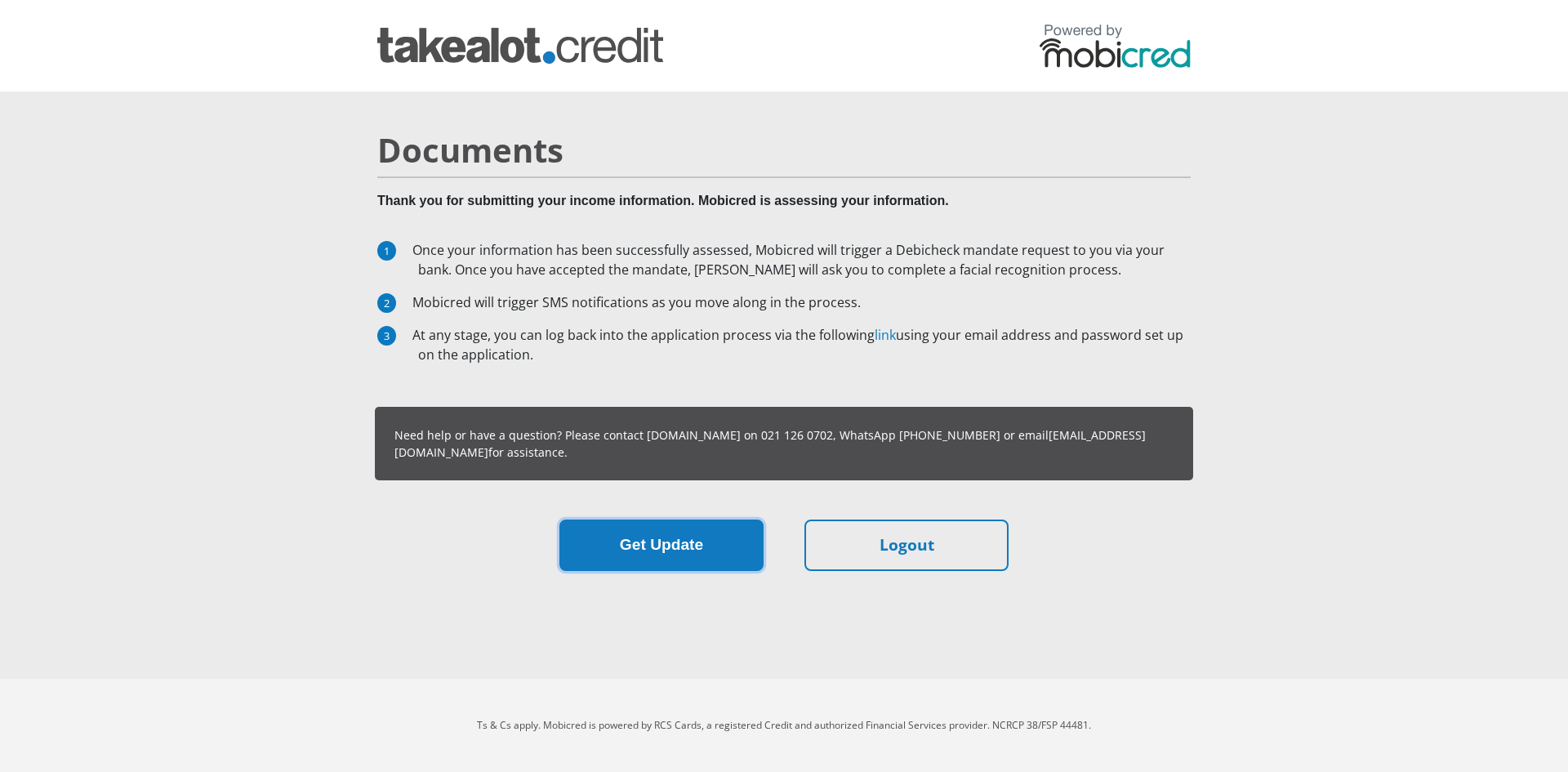
click at [727, 551] on button "Get Update" at bounding box center [662, 545] width 205 height 51
